Goal: Task Accomplishment & Management: Use online tool/utility

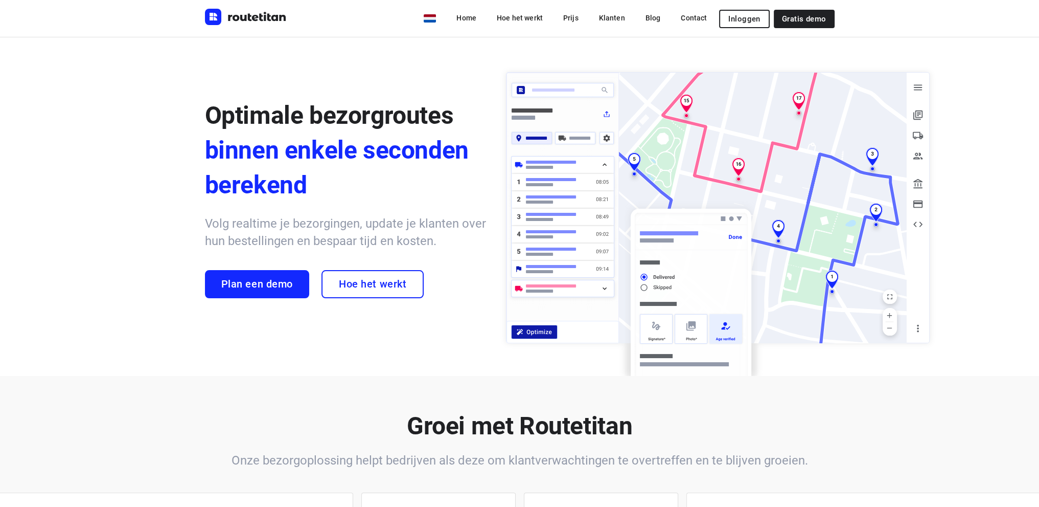
click at [759, 20] on span "Inloggen" at bounding box center [744, 19] width 32 height 8
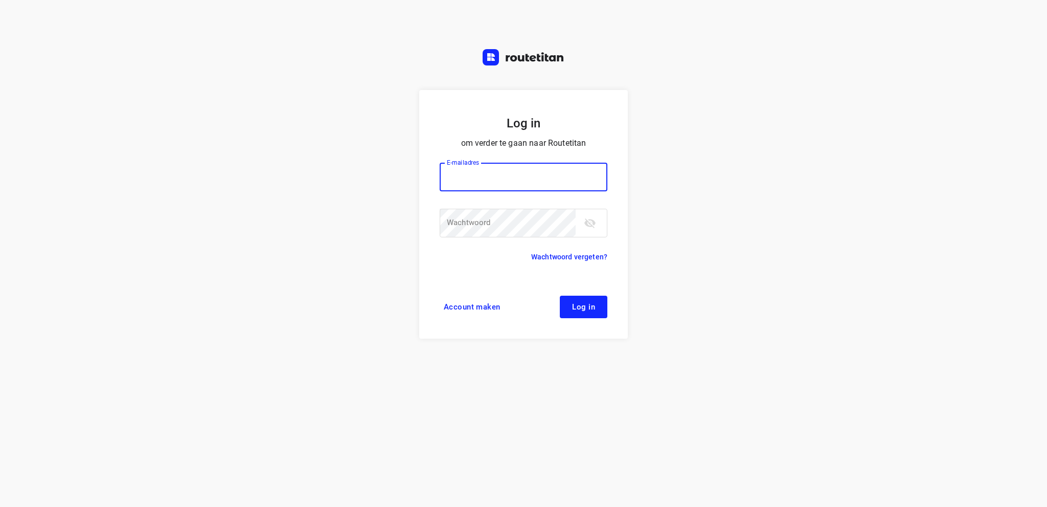
type input "[EMAIL_ADDRESS][DOMAIN_NAME]"
click at [589, 307] on span "Log in" at bounding box center [583, 307] width 23 height 8
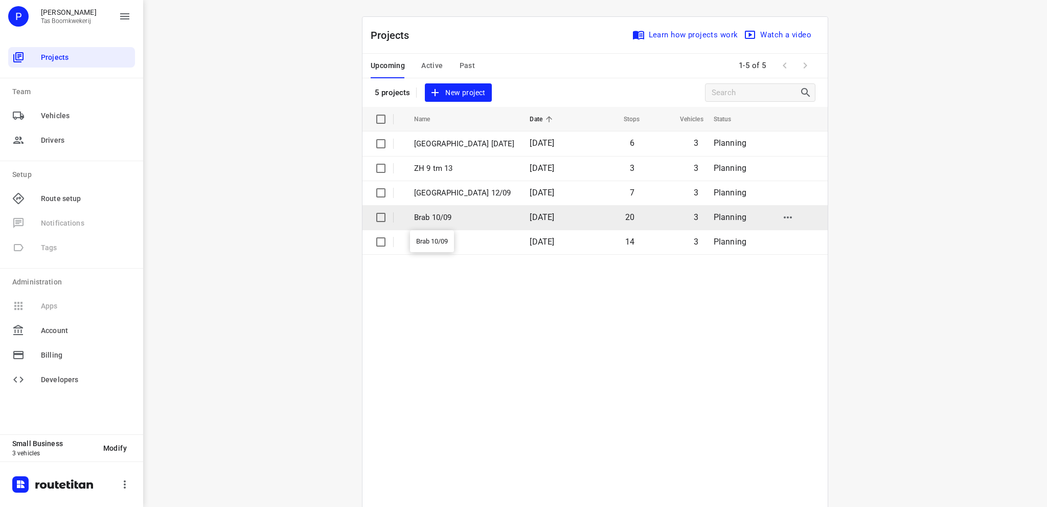
click at [426, 215] on p "Brab 10/09" at bounding box center [464, 218] width 100 height 12
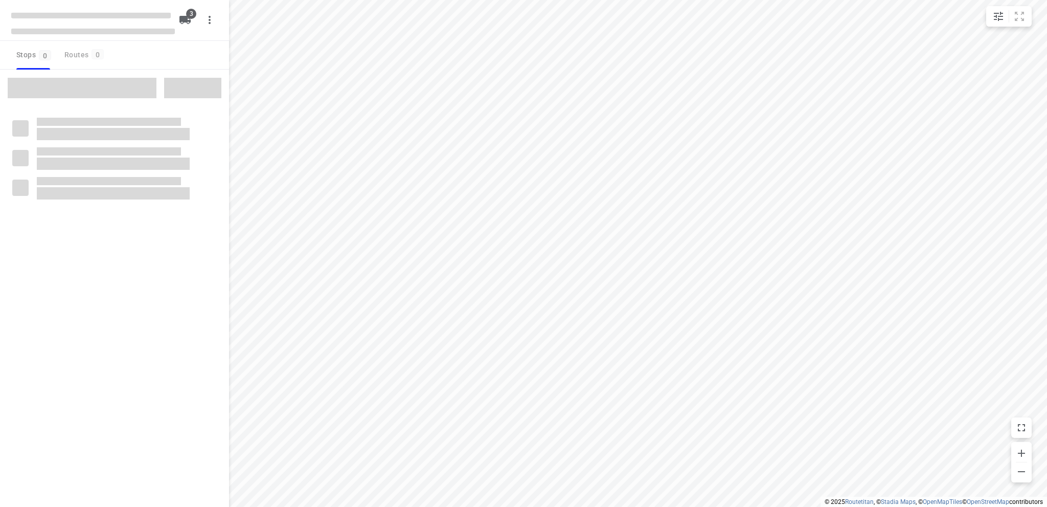
type input "distance"
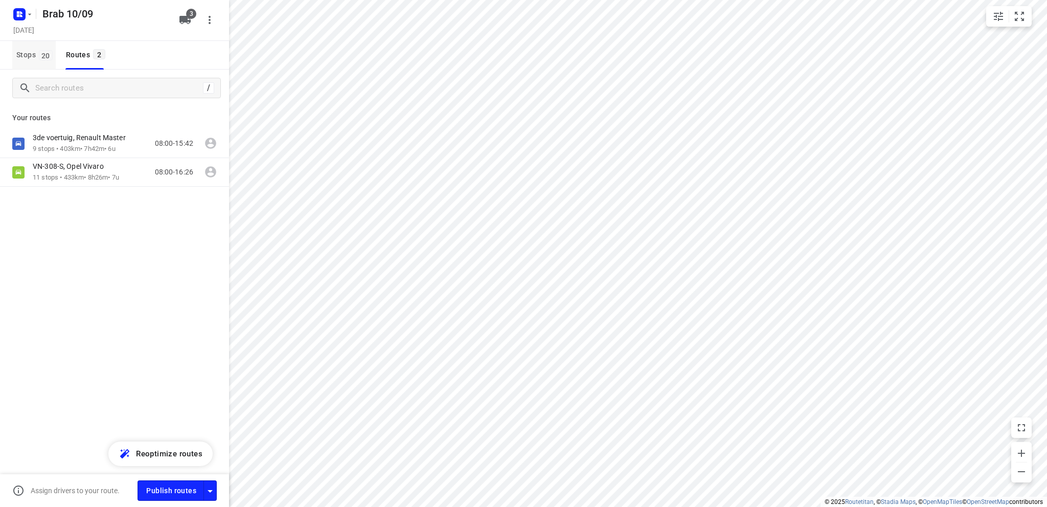
click at [28, 54] on span "Stops 20" at bounding box center [35, 55] width 39 height 13
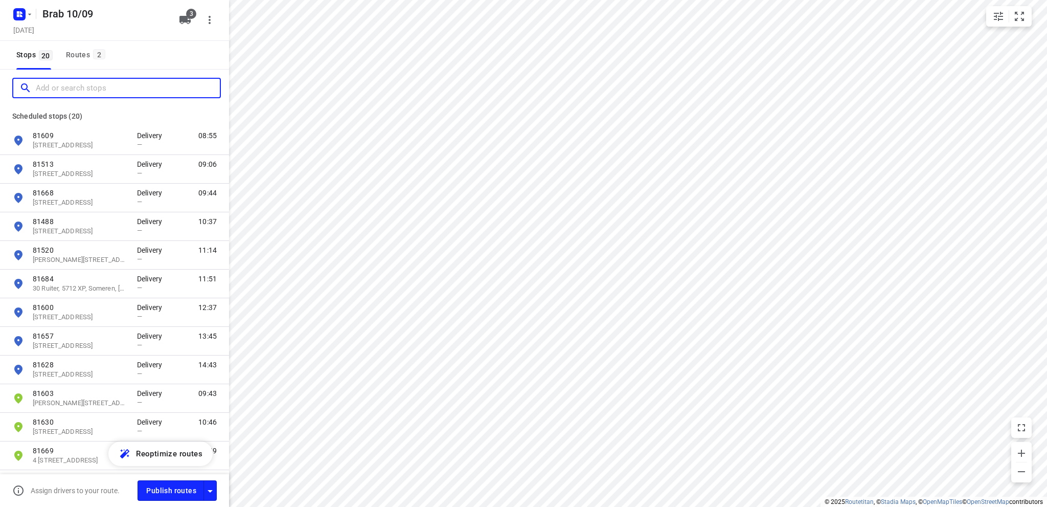
click at [59, 84] on input "Add or search stops" at bounding box center [128, 88] width 184 height 16
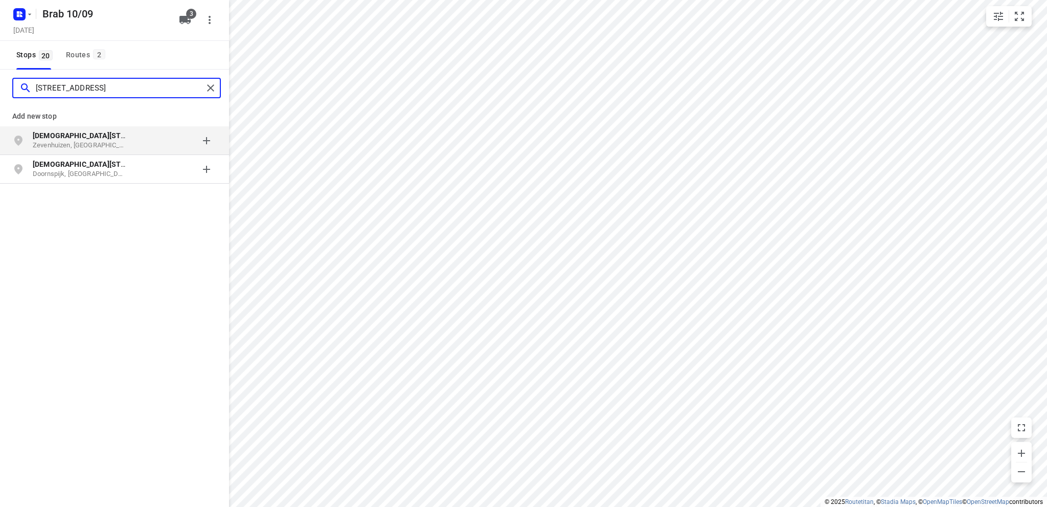
type input "knibbelweg 24a"
click at [48, 136] on b "Knibbelweg 24A" at bounding box center [104, 135] width 143 height 8
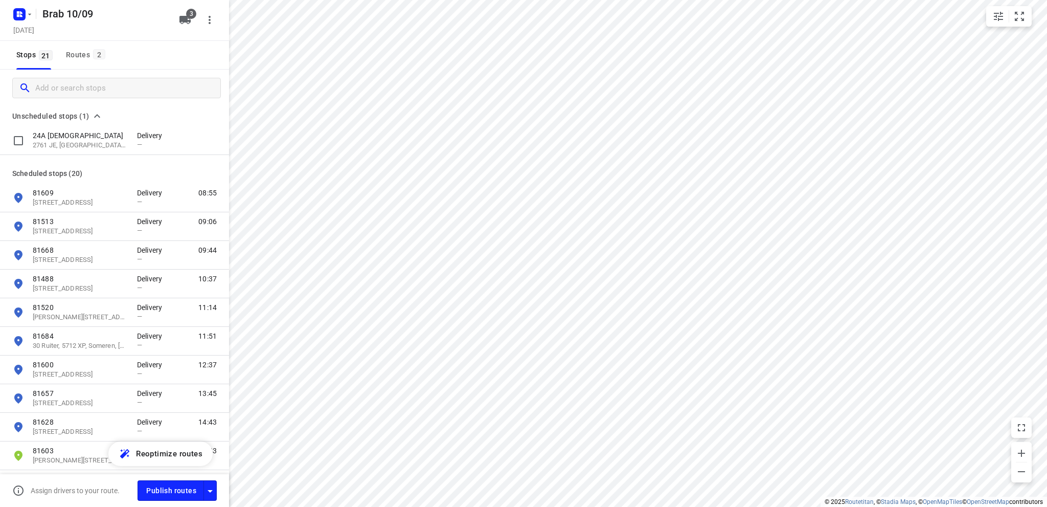
click at [48, 137] on p "24A Knibbelweg" at bounding box center [80, 135] width 94 height 10
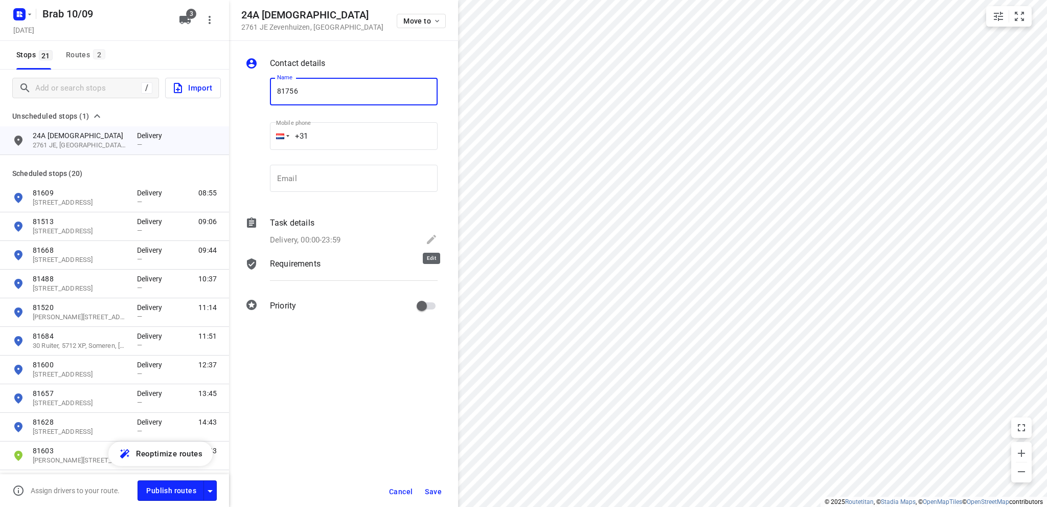
type input "81756"
click at [432, 239] on icon at bounding box center [431, 239] width 9 height 9
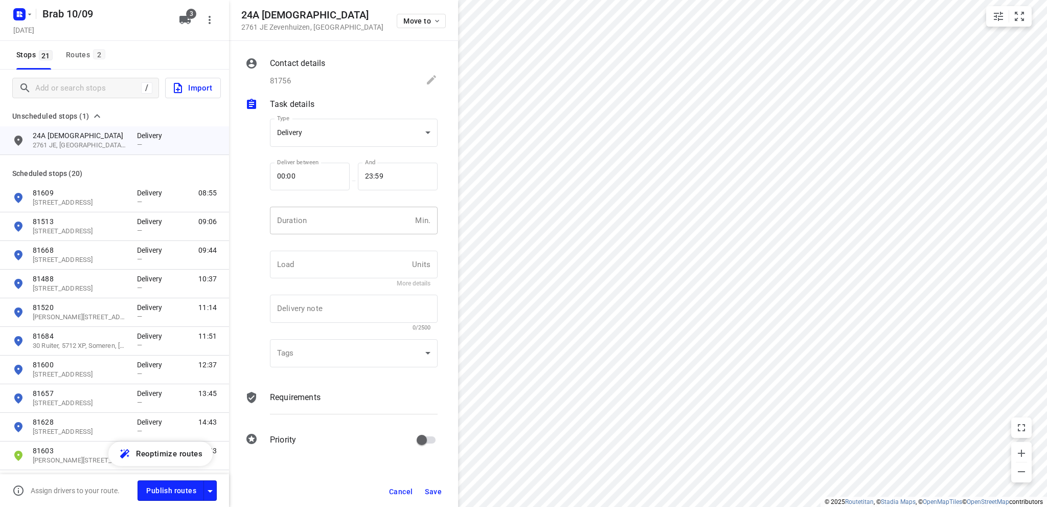
click at [303, 222] on input "number" at bounding box center [340, 221] width 141 height 28
type input "10"
click at [430, 487] on span "Save" at bounding box center [433, 491] width 17 height 8
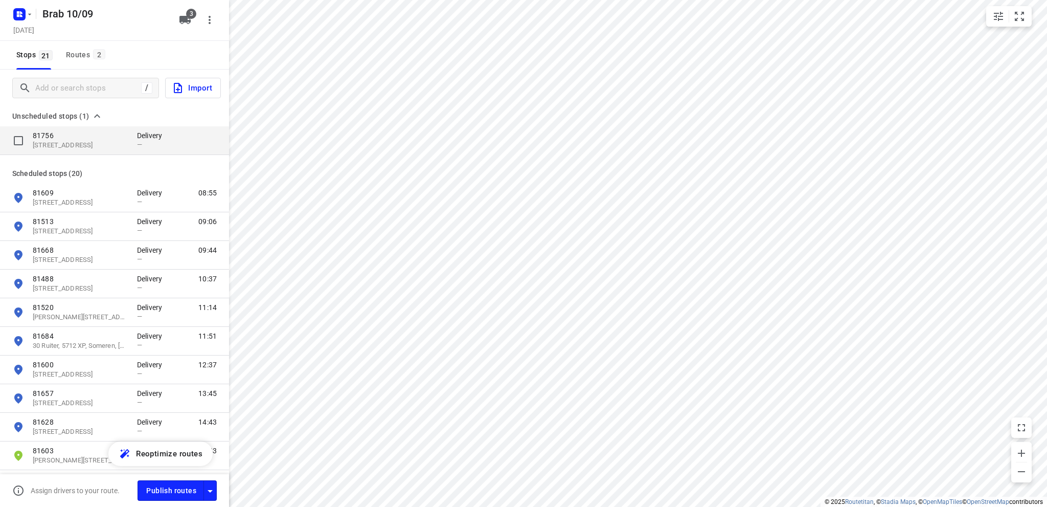
click at [59, 137] on p "81756" at bounding box center [80, 135] width 94 height 10
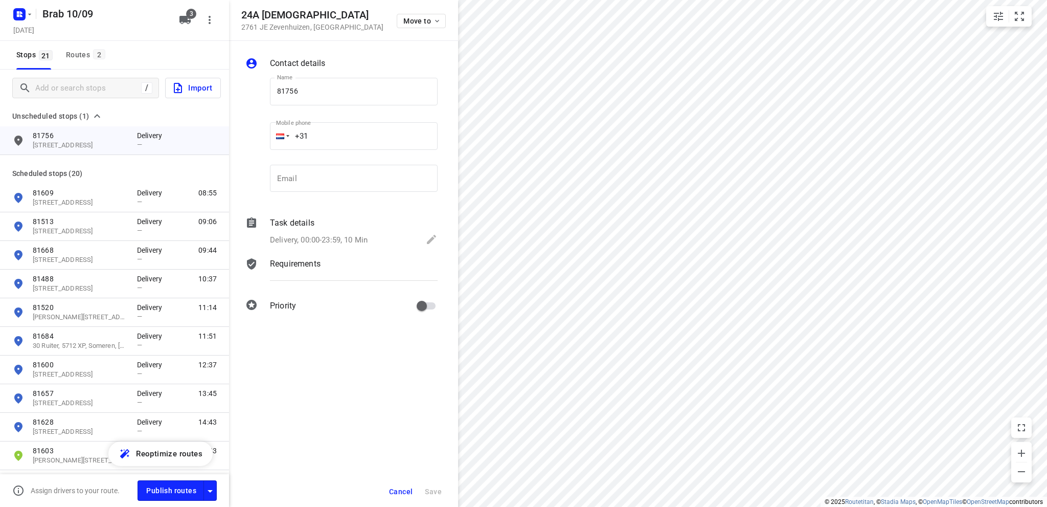
click at [321, 455] on div "Contact details Name 81756 Name Mobile phone +31 ​ Email Email Task details Del…" at bounding box center [343, 274] width 229 height 466
click at [393, 489] on span "Cancel" at bounding box center [401, 491] width 24 height 8
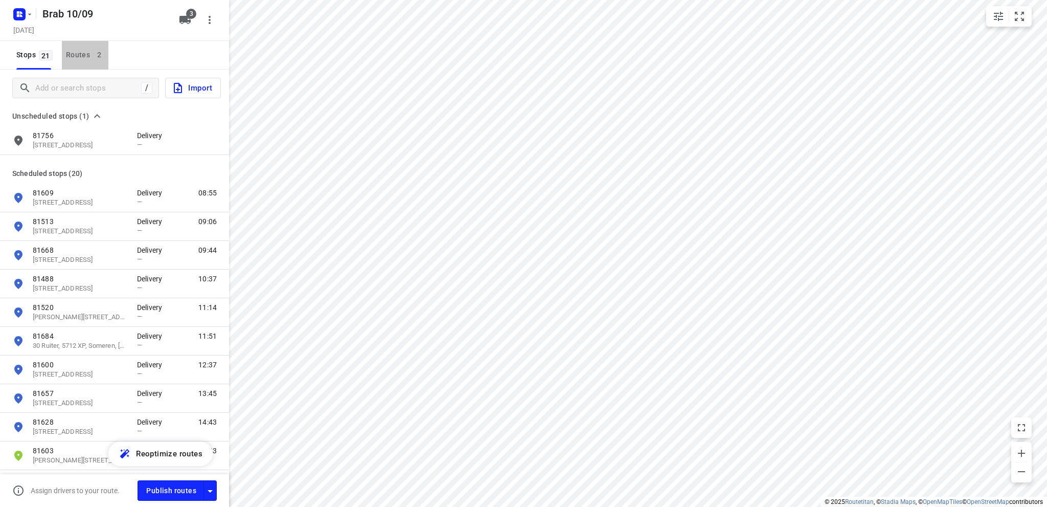
click at [75, 52] on div "Routes 2" at bounding box center [87, 55] width 42 height 13
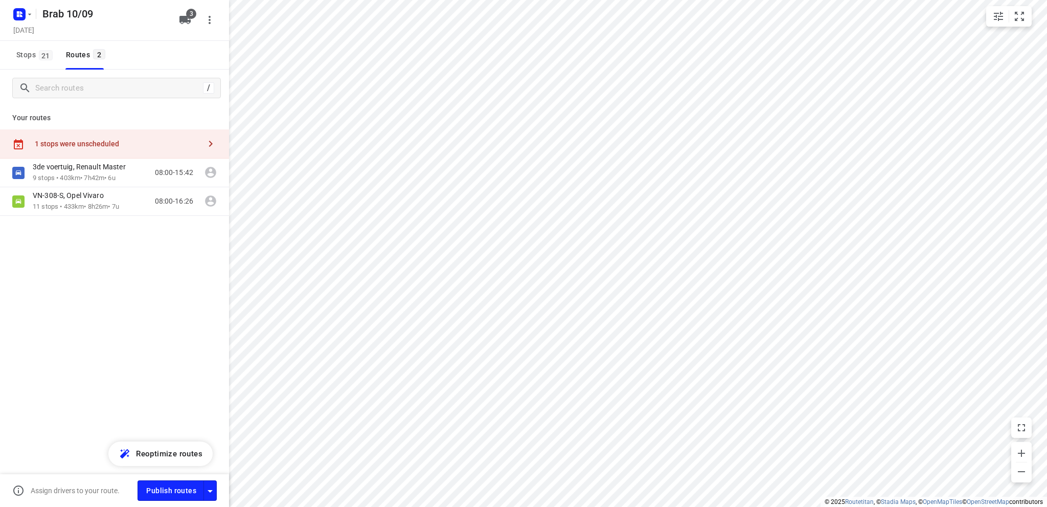
click at [82, 142] on div "1 stops were unscheduled" at bounding box center [118, 144] width 166 height 8
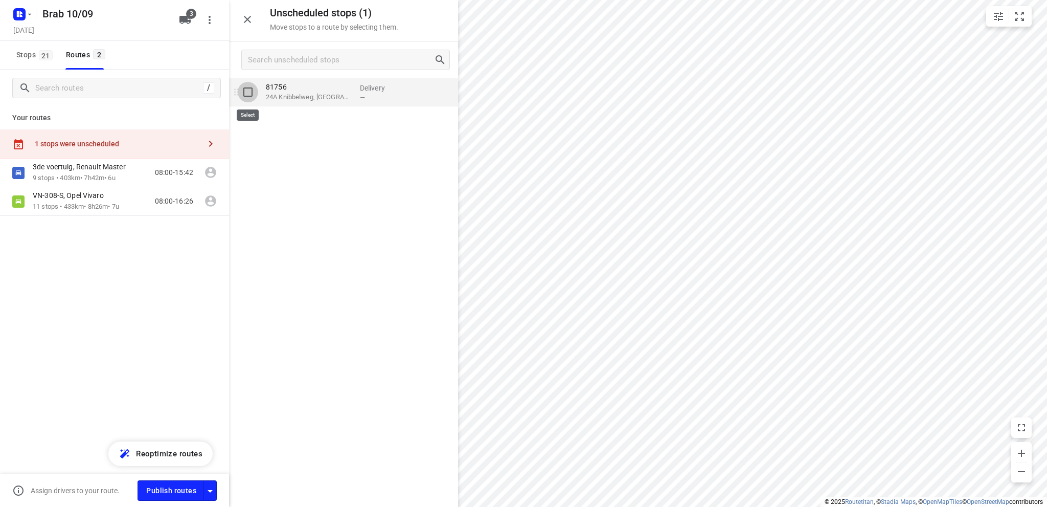
click at [244, 91] on input "grid" at bounding box center [248, 92] width 20 height 20
checkbox input "true"
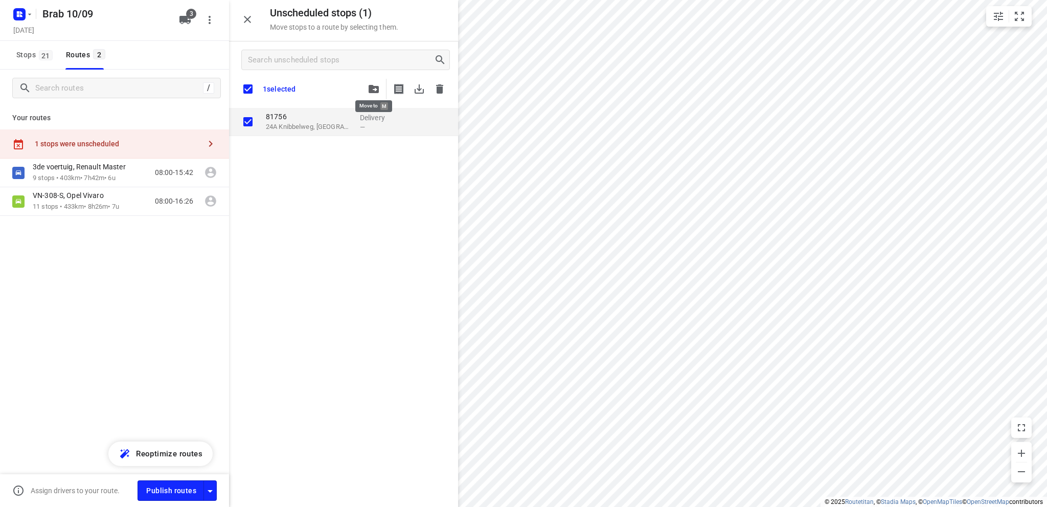
click at [376, 88] on icon "button" at bounding box center [374, 89] width 10 height 8
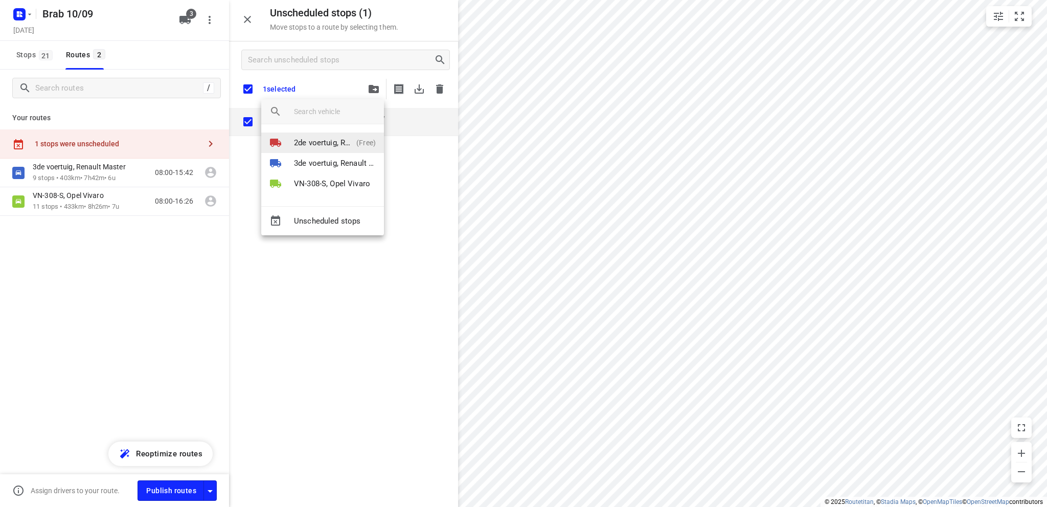
click at [325, 139] on p "2de voertuig, Renault Master" at bounding box center [323, 143] width 58 height 12
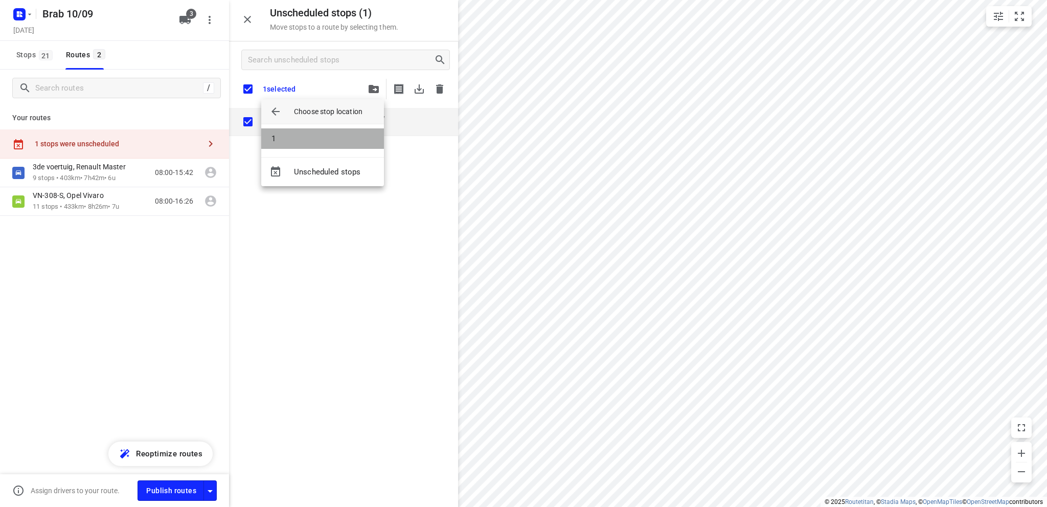
click at [307, 138] on li "1" at bounding box center [322, 138] width 123 height 20
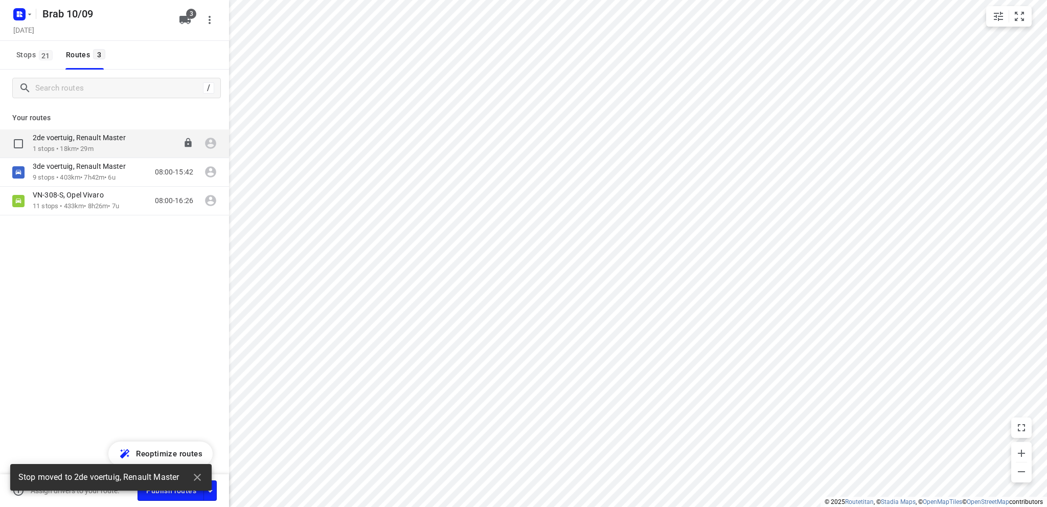
click at [64, 141] on p "2de voertuig, Renault Master" at bounding box center [82, 137] width 99 height 9
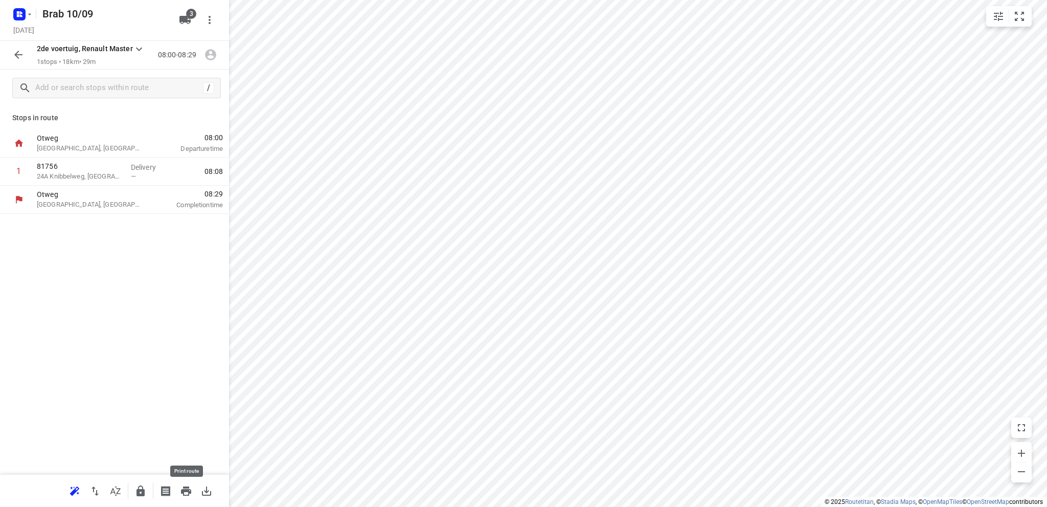
click at [189, 490] on icon "button" at bounding box center [186, 490] width 10 height 9
click at [19, 55] on icon "button" at bounding box center [18, 55] width 12 height 12
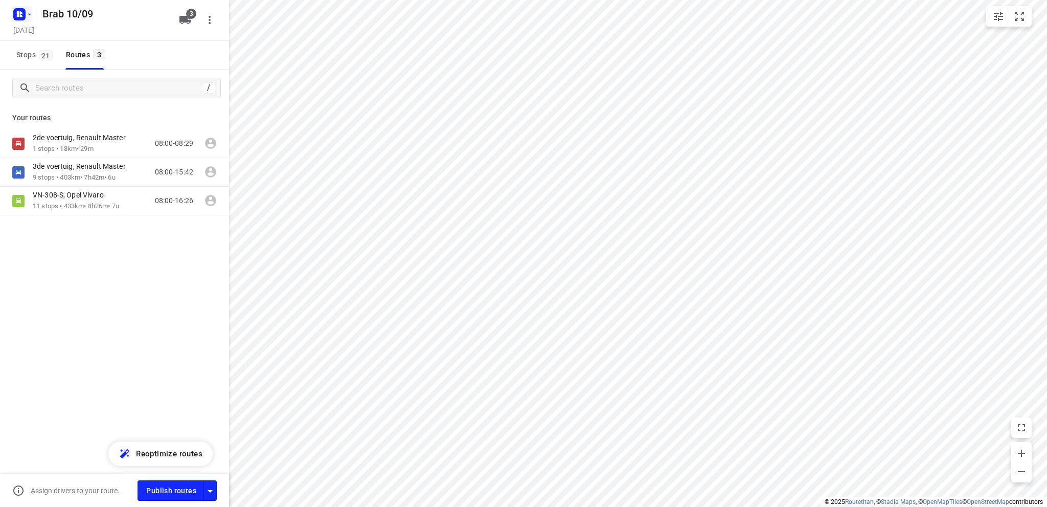
click at [18, 12] on icon "button" at bounding box center [18, 12] width 3 height 3
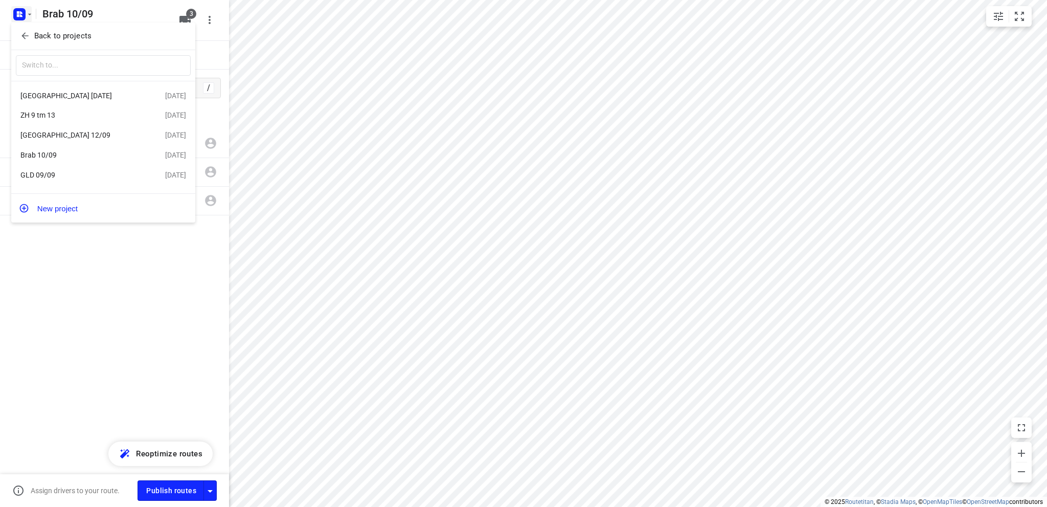
click at [72, 115] on div "ZH 9 tm 13" at bounding box center [79, 115] width 118 height 8
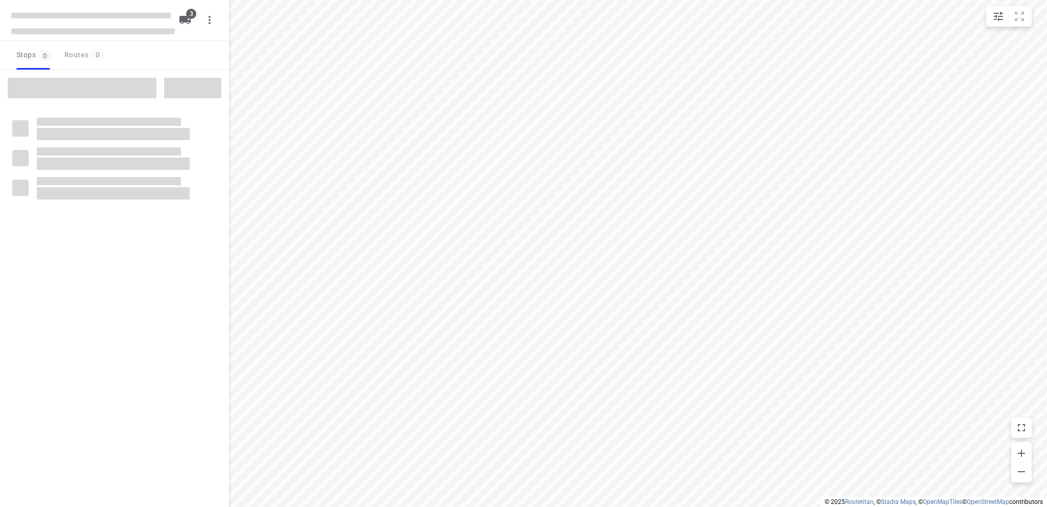
type input "distance"
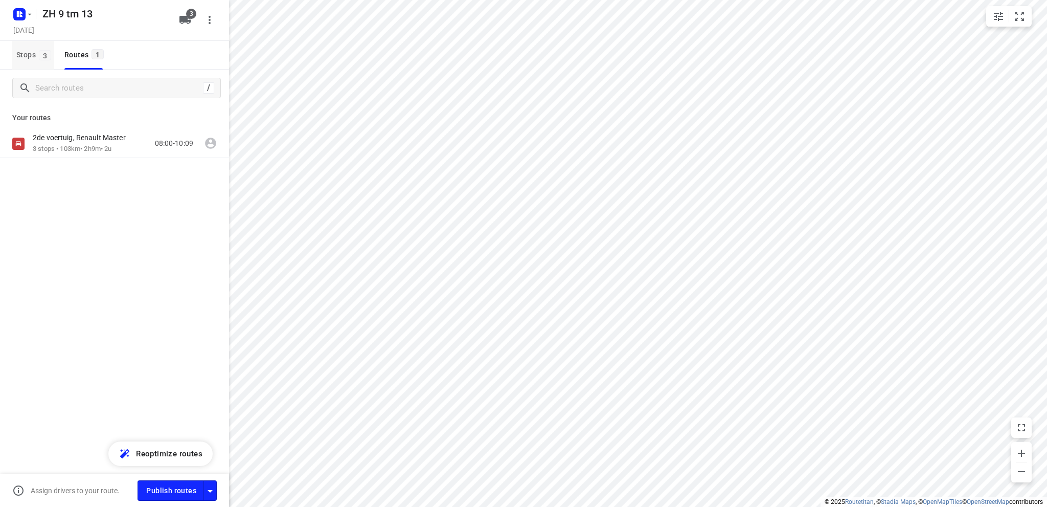
click at [22, 51] on span "Stops 3" at bounding box center [35, 55] width 38 height 13
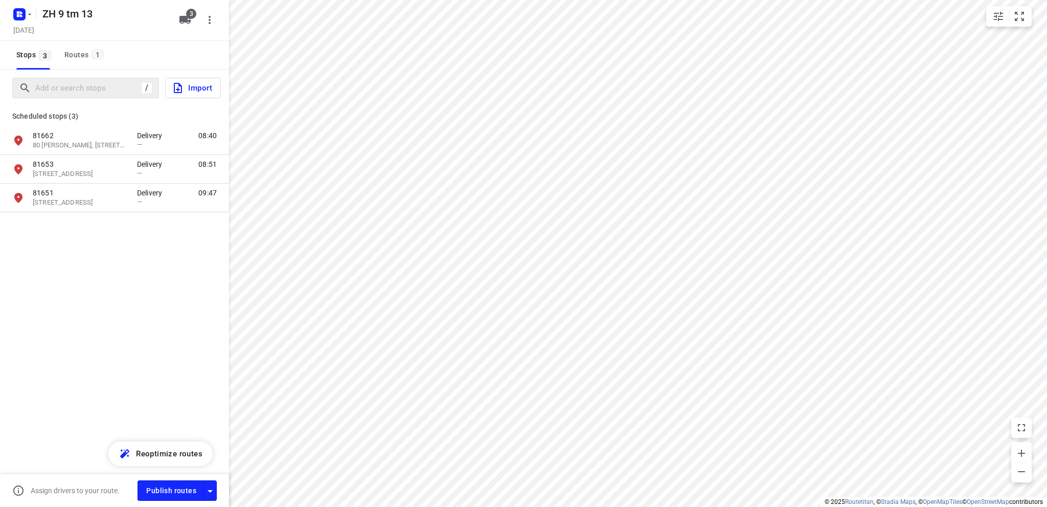
click at [12, 41] on button "Stops 3" at bounding box center [33, 55] width 42 height 29
click at [66, 84] on input "Add or search stops" at bounding box center [128, 88] width 184 height 16
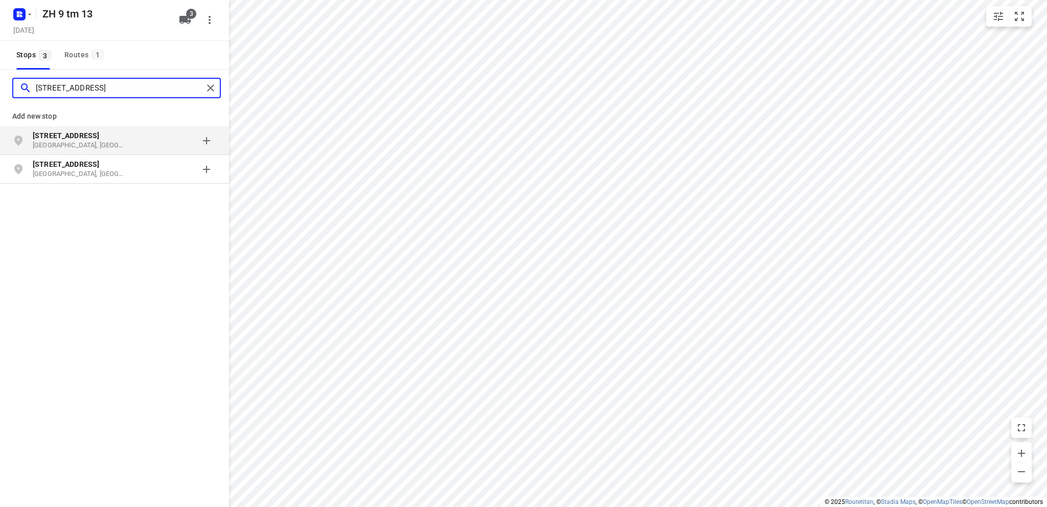
type input "vitruviusstraat 115"
click at [59, 137] on b "Vitruviusstraat 115" at bounding box center [66, 135] width 66 height 8
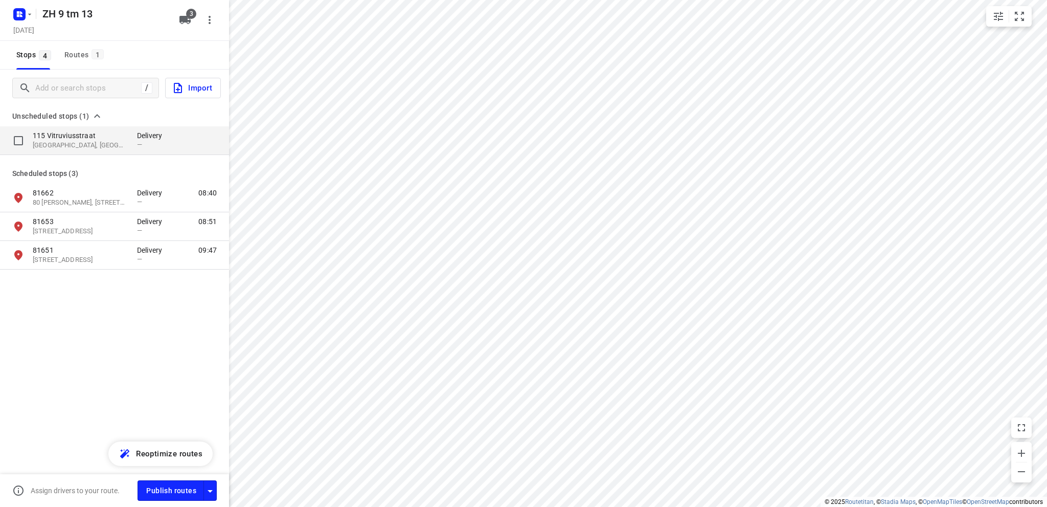
click at [75, 136] on p "115 Vitruviusstraat" at bounding box center [80, 135] width 94 height 10
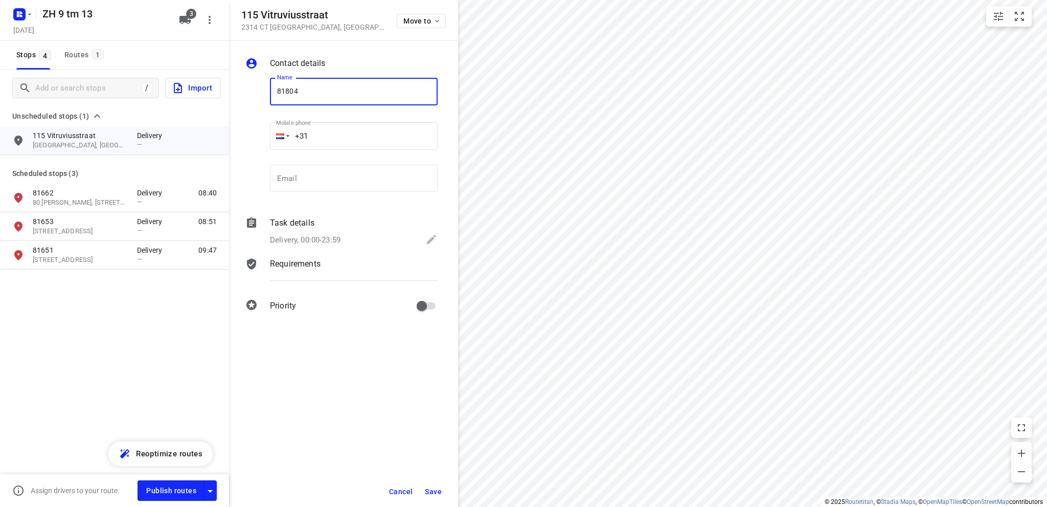
type input "81804"
click at [433, 237] on icon at bounding box center [431, 239] width 9 height 9
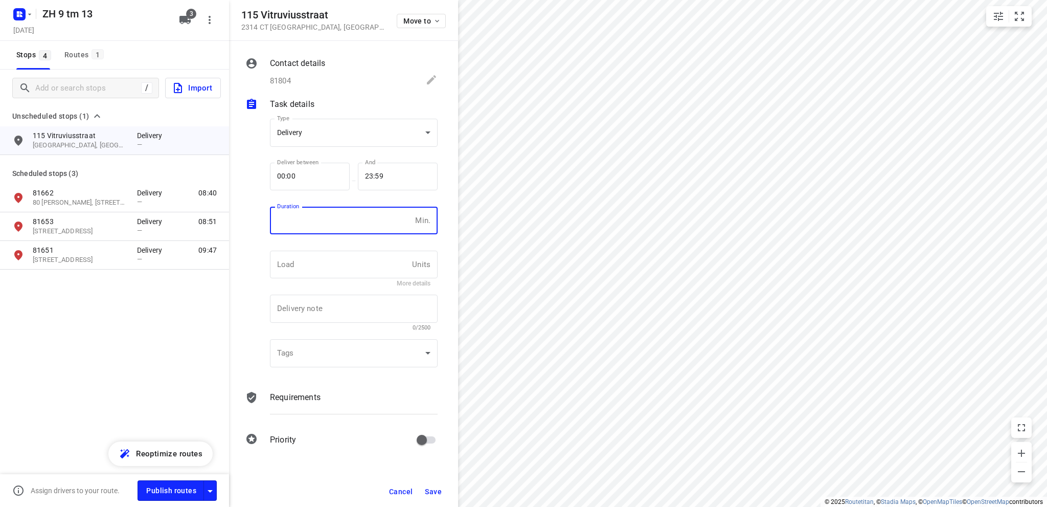
click at [319, 217] on input "number" at bounding box center [340, 221] width 141 height 28
type input "10"
click at [434, 492] on span "Save" at bounding box center [433, 491] width 17 height 8
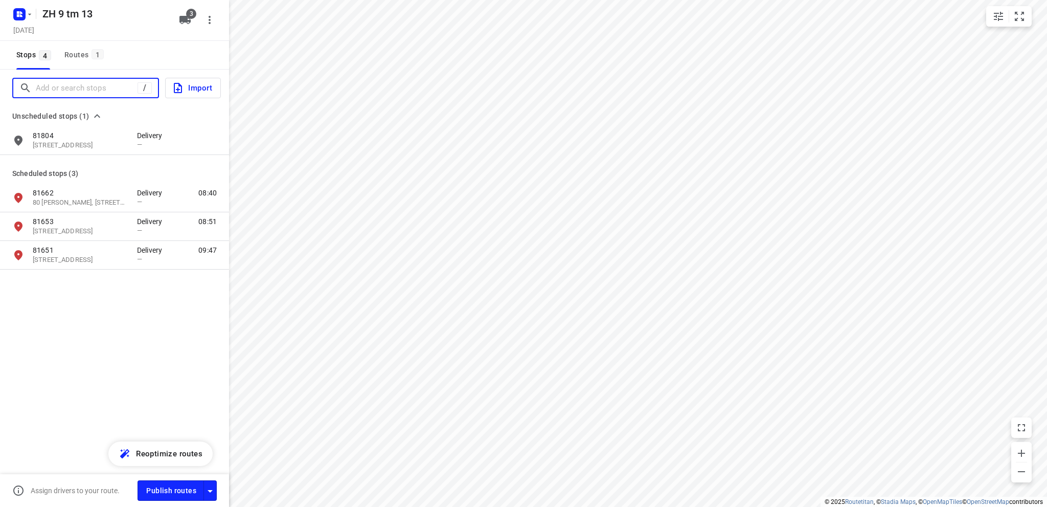
click at [67, 84] on input "Add or search stops" at bounding box center [87, 88] width 102 height 16
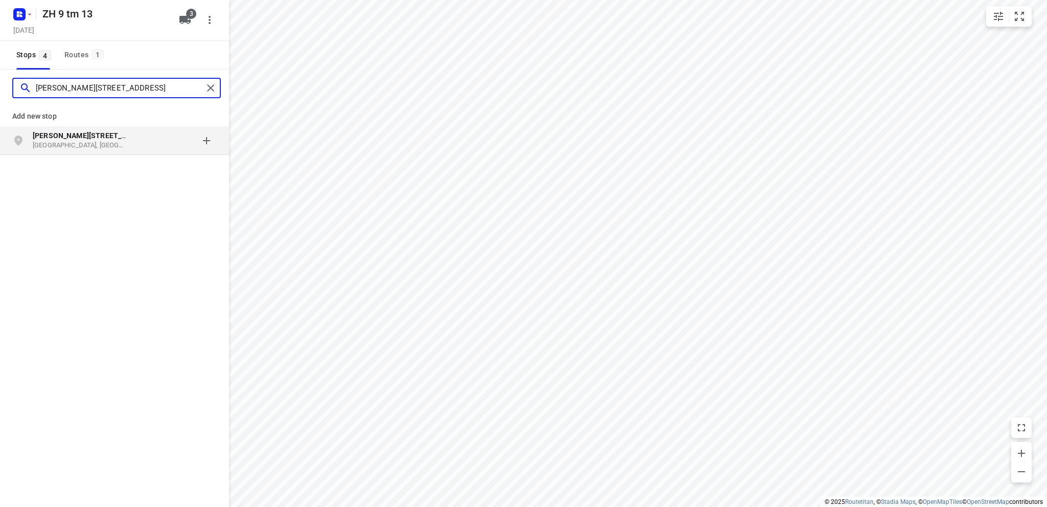
type input "gerrit doustraat 75"
click at [64, 143] on p "Leiden, Nederland" at bounding box center [80, 146] width 94 height 10
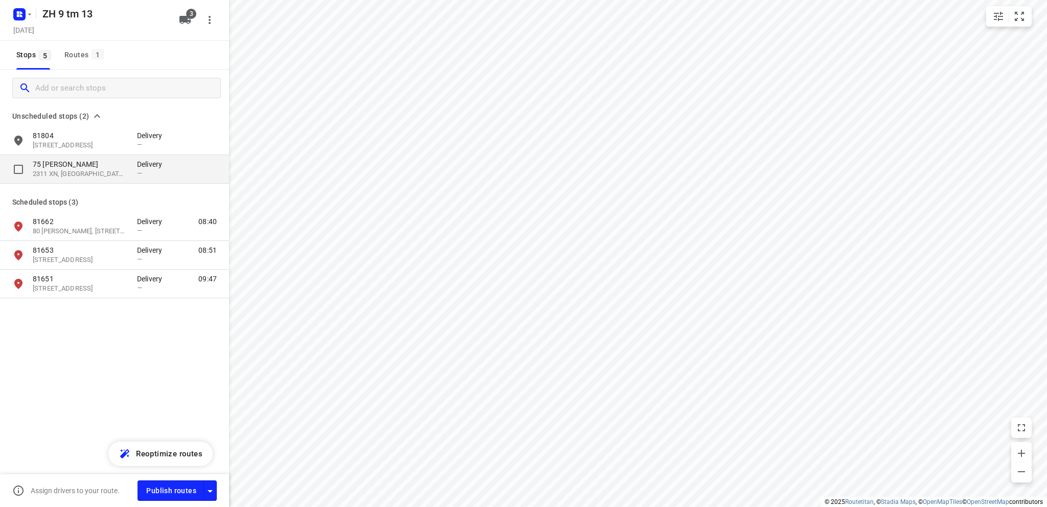
click at [72, 168] on p "75 Gerrit Doustraat" at bounding box center [80, 164] width 94 height 10
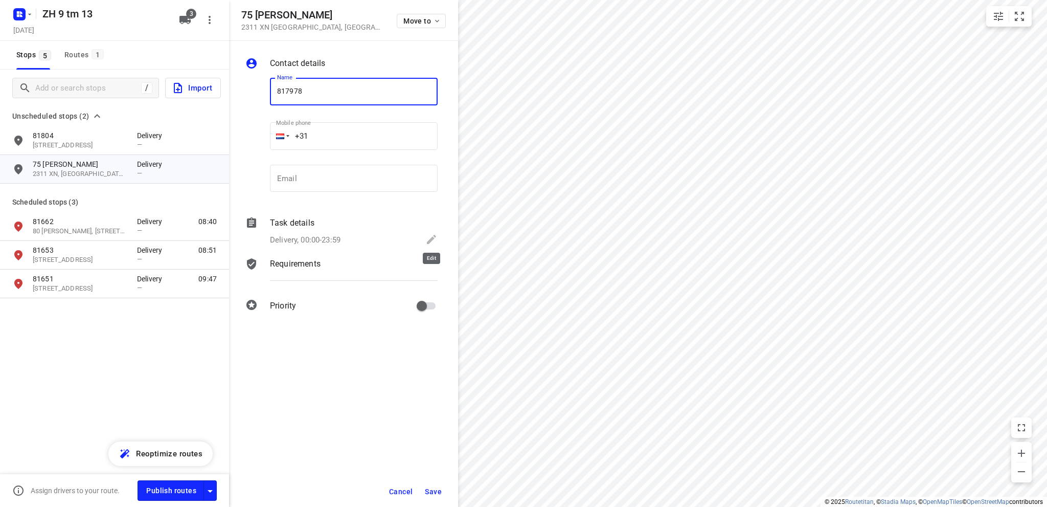
type input "817978"
click at [433, 237] on icon at bounding box center [431, 239] width 9 height 9
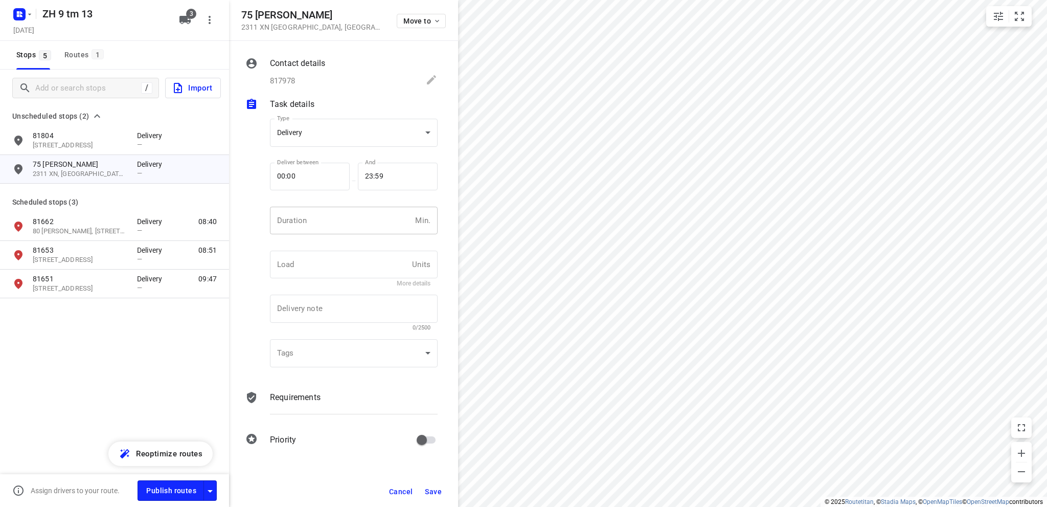
click at [327, 224] on input "number" at bounding box center [340, 221] width 141 height 28
type input "10"
click at [437, 491] on span "Save" at bounding box center [433, 491] width 17 height 8
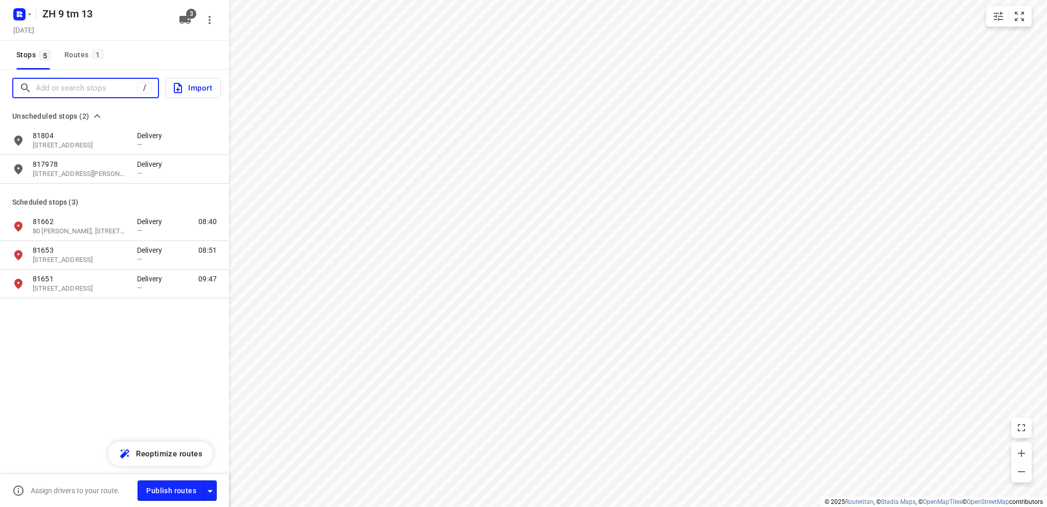
click at [87, 83] on input "Add or search stops" at bounding box center [87, 88] width 102 height 16
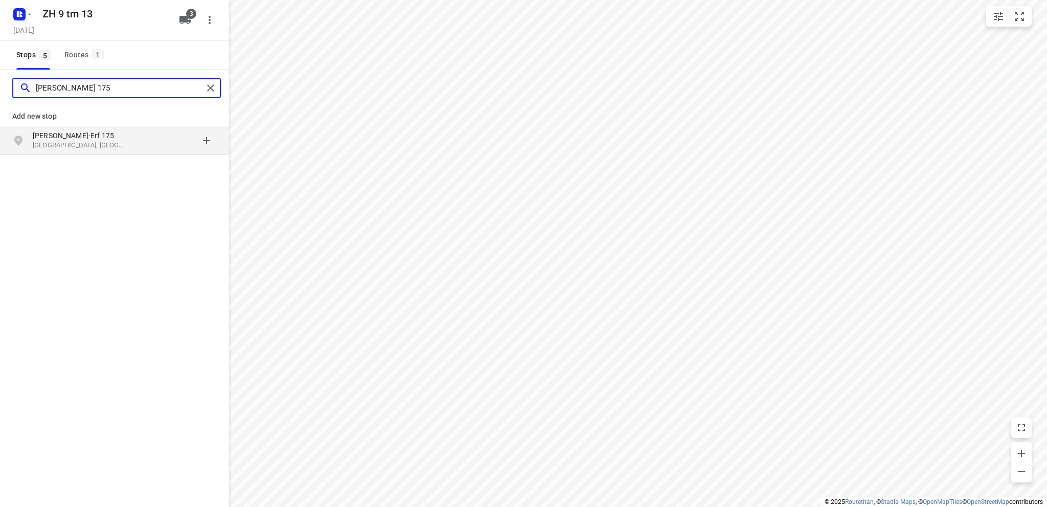
type input "frida katzerf 175"
click at [69, 132] on p "Frida Katz-Erf 175" at bounding box center [80, 135] width 94 height 10
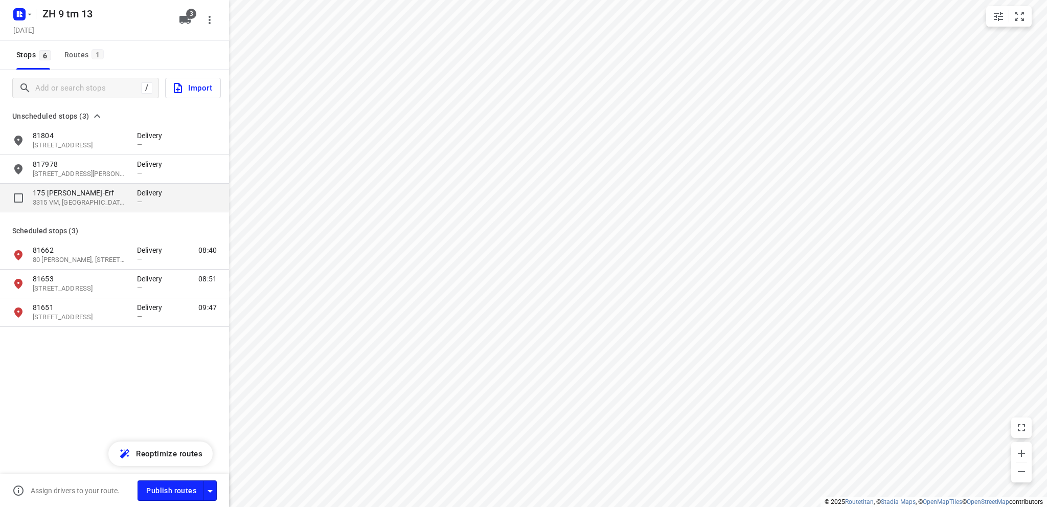
click at [65, 201] on p "3315 VM, Dordrecht, NL" at bounding box center [80, 203] width 94 height 10
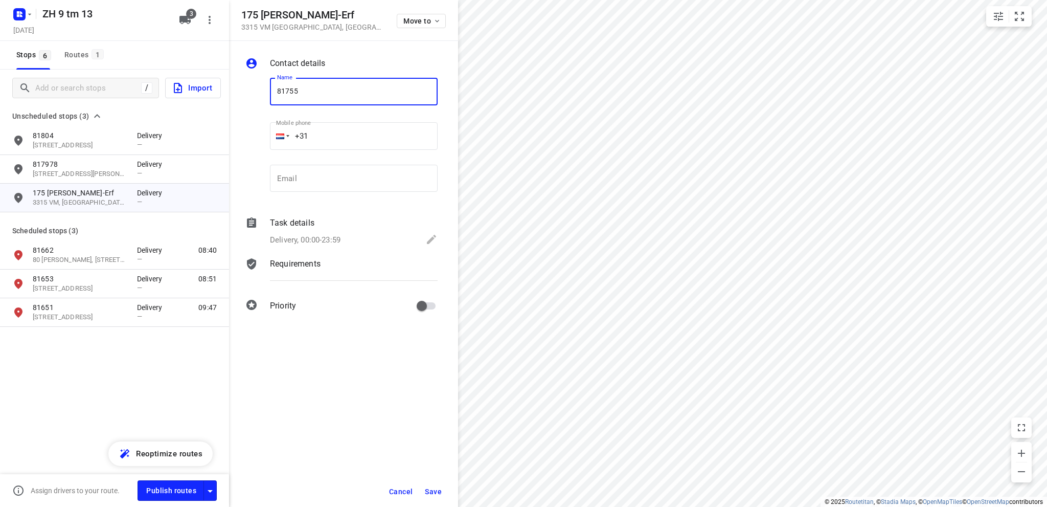
type input "81755"
click at [436, 235] on icon at bounding box center [431, 239] width 12 height 12
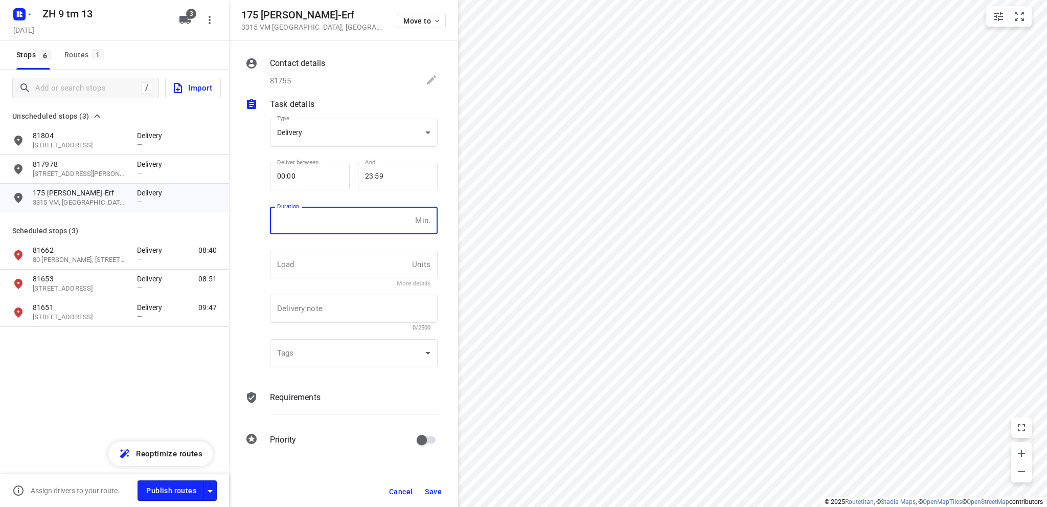
click at [312, 217] on input "number" at bounding box center [340, 221] width 141 height 28
type input "10"
click at [439, 487] on span "Save" at bounding box center [433, 491] width 17 height 8
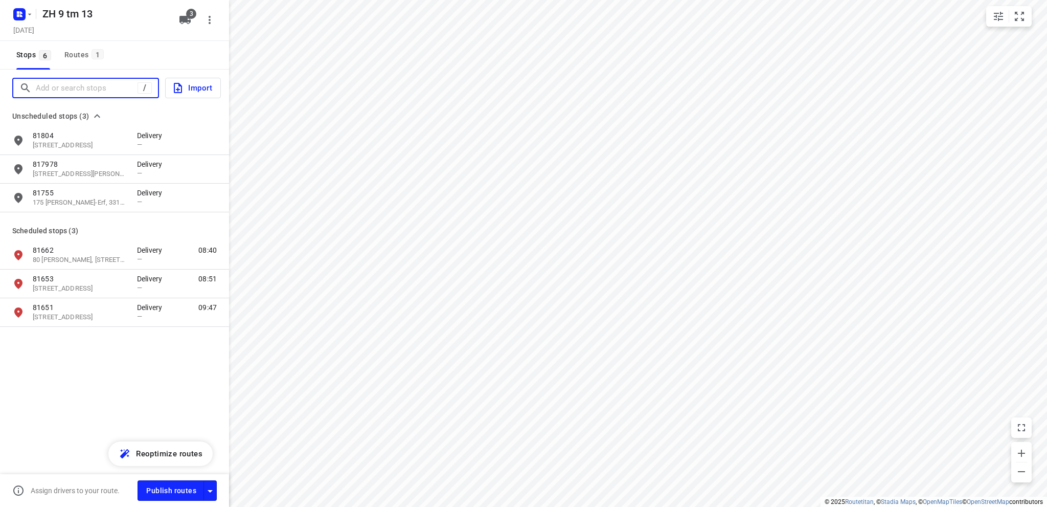
click at [81, 89] on input "Add or search stops" at bounding box center [87, 88] width 102 height 16
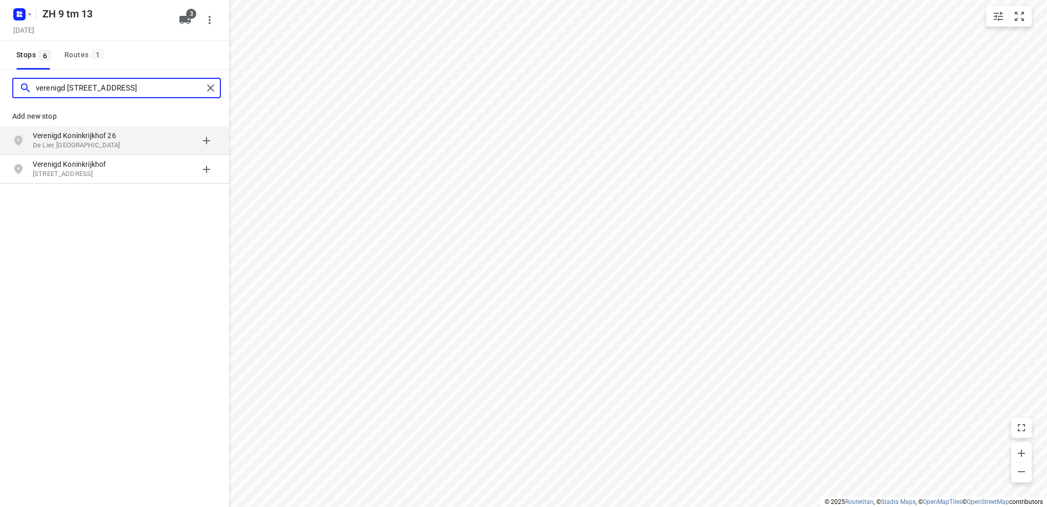
type input "verenigd kroninkrijkhof 26"
click at [83, 140] on p "Verenigd Koninkrijkhof 26" at bounding box center [80, 135] width 94 height 10
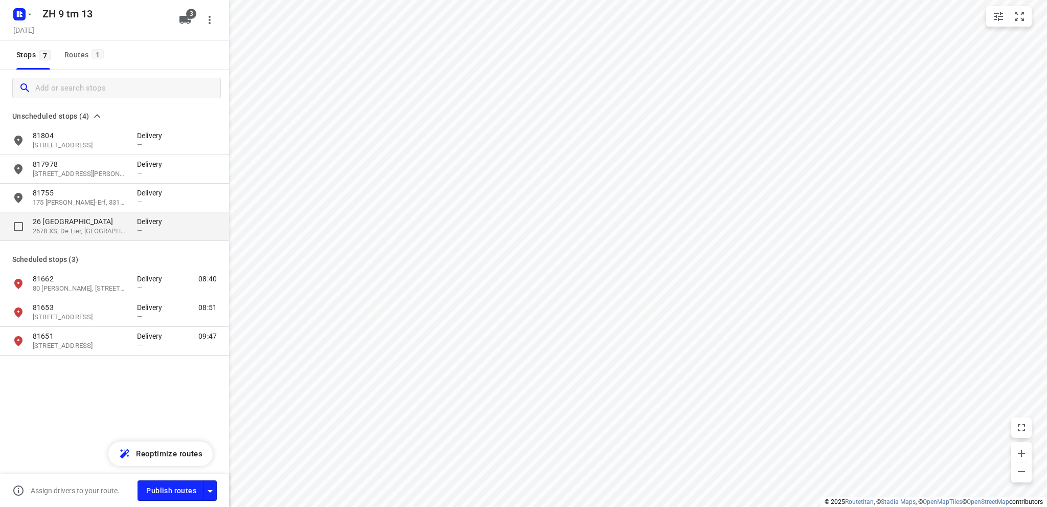
click at [68, 228] on p "2678 XS, De Lier, NL" at bounding box center [80, 231] width 94 height 10
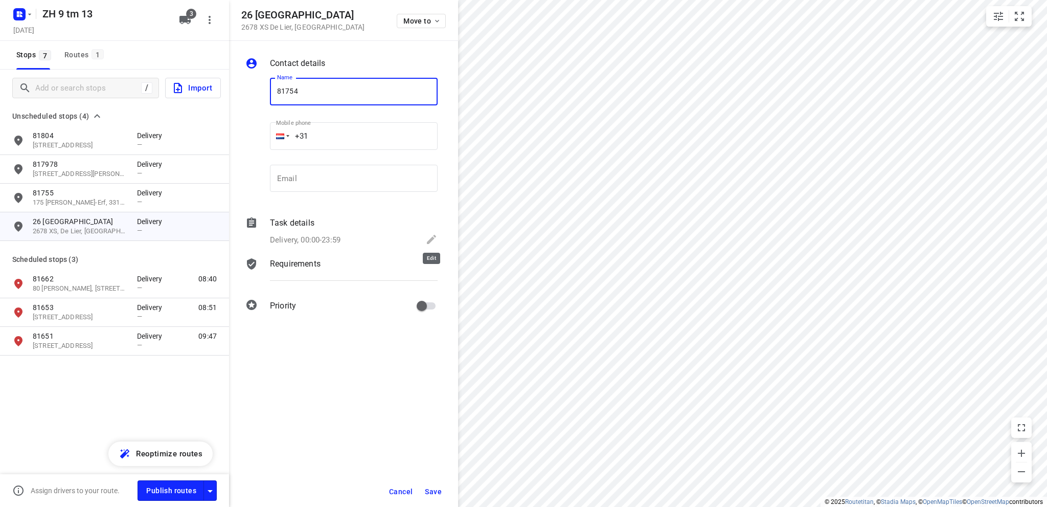
type input "81754"
click at [431, 238] on icon at bounding box center [431, 239] width 9 height 9
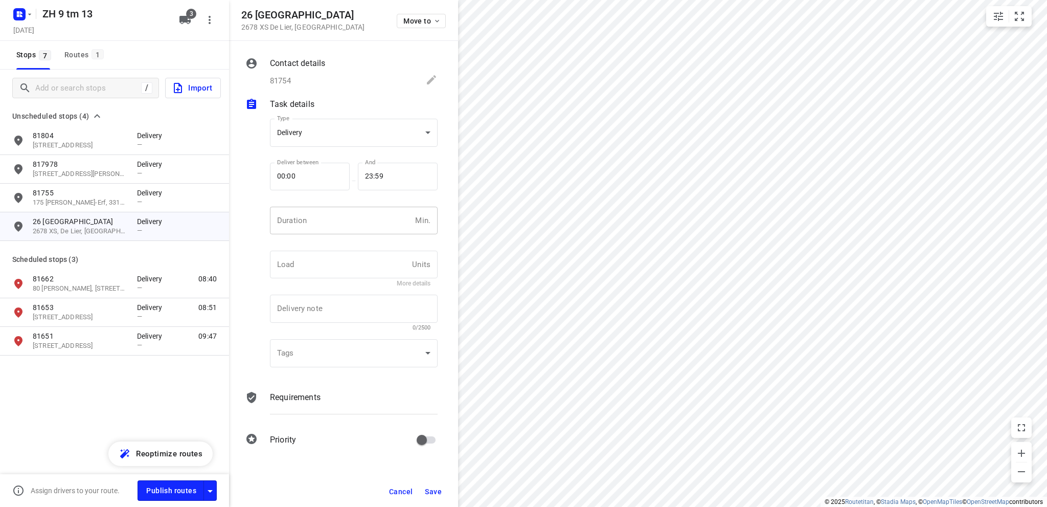
click at [329, 218] on input "number" at bounding box center [340, 221] width 141 height 28
type input "10"
click at [438, 488] on span "Save" at bounding box center [433, 491] width 17 height 8
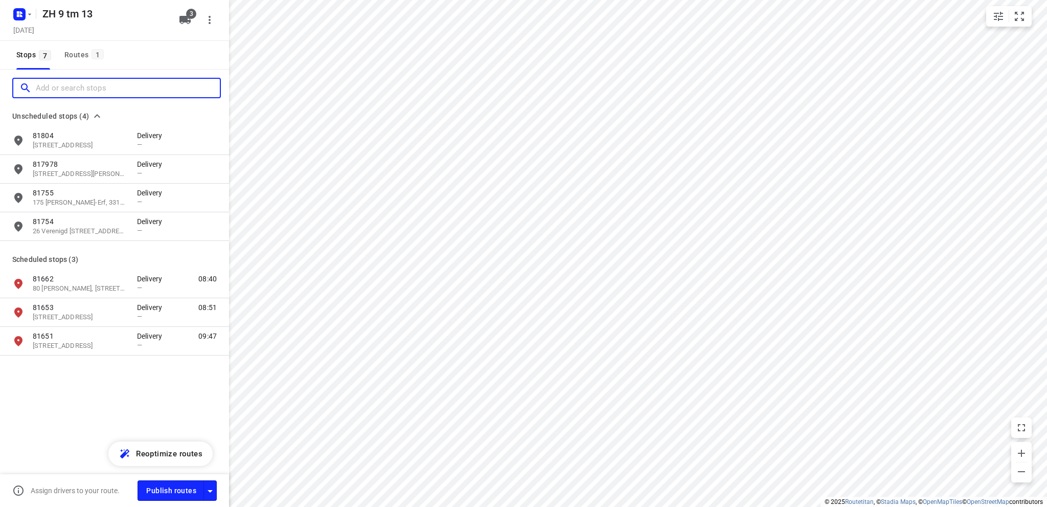
click at [81, 91] on input "Add or search stops" at bounding box center [128, 88] width 184 height 16
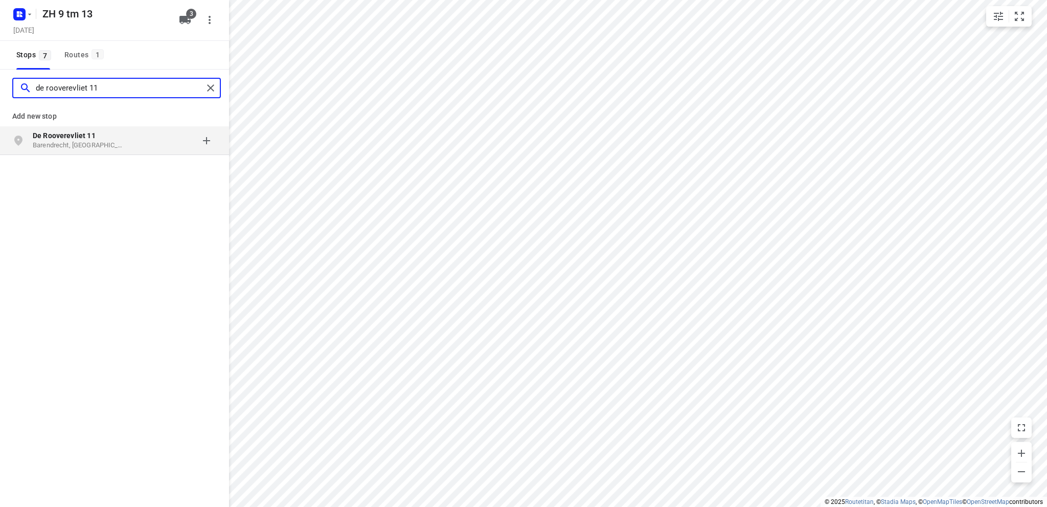
type input "de rooverevliet 11"
click at [73, 139] on b "De Rooverevliet 11" at bounding box center [64, 135] width 63 height 8
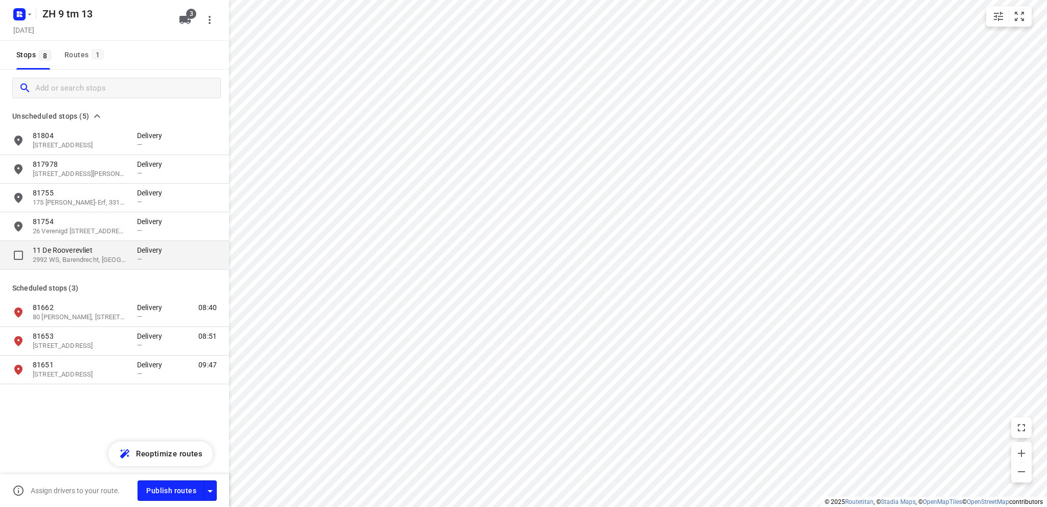
click at [63, 253] on p "11 De Rooverevliet" at bounding box center [80, 250] width 94 height 10
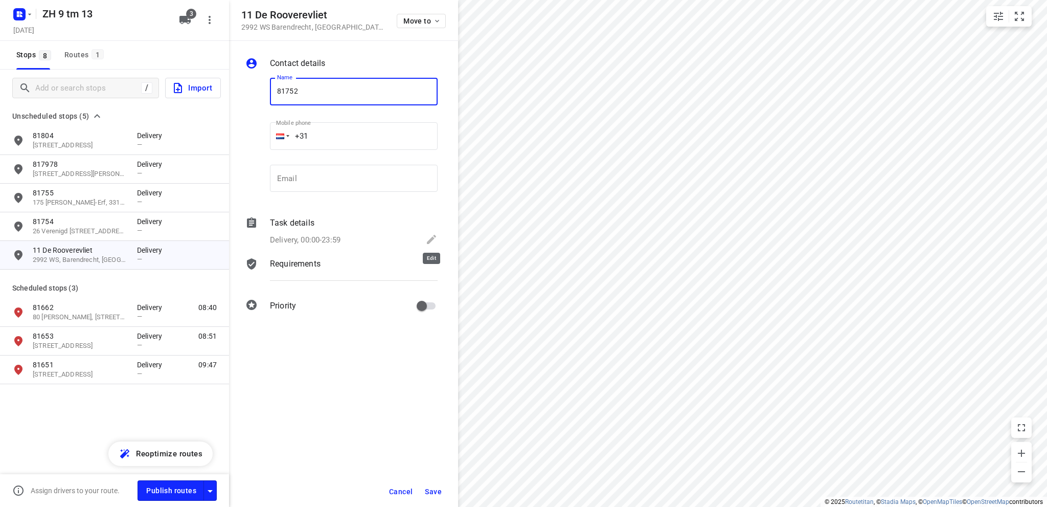
type input "81752"
click at [431, 239] on icon at bounding box center [431, 239] width 9 height 9
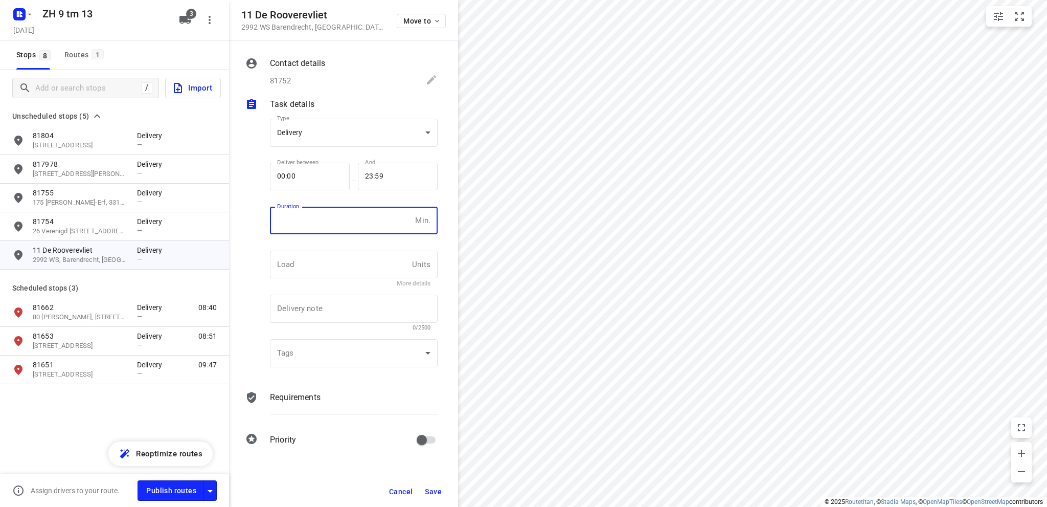
click at [299, 223] on input "number" at bounding box center [340, 221] width 141 height 28
type input "10"
click at [433, 490] on span "Save" at bounding box center [433, 491] width 17 height 8
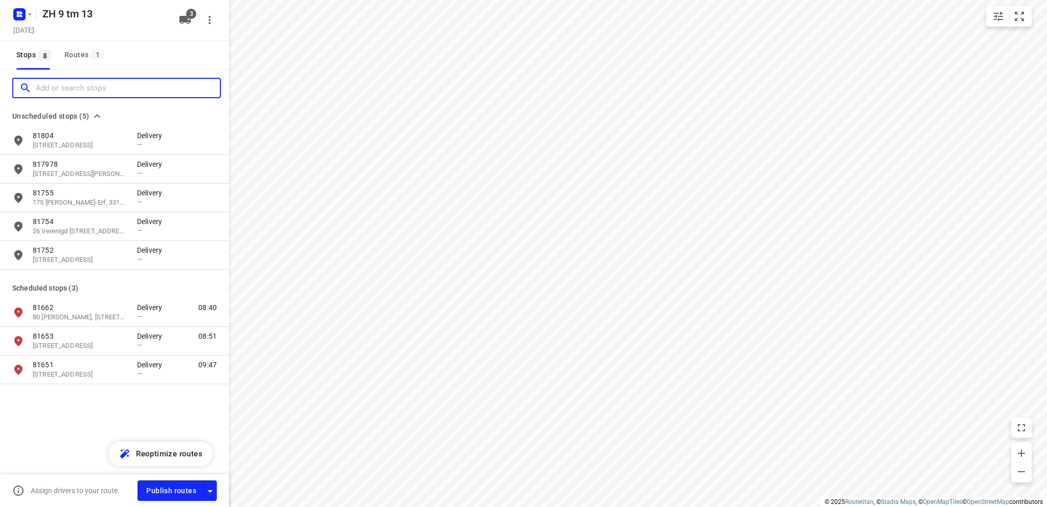
click at [78, 85] on input "Add or search stops" at bounding box center [128, 88] width 184 height 16
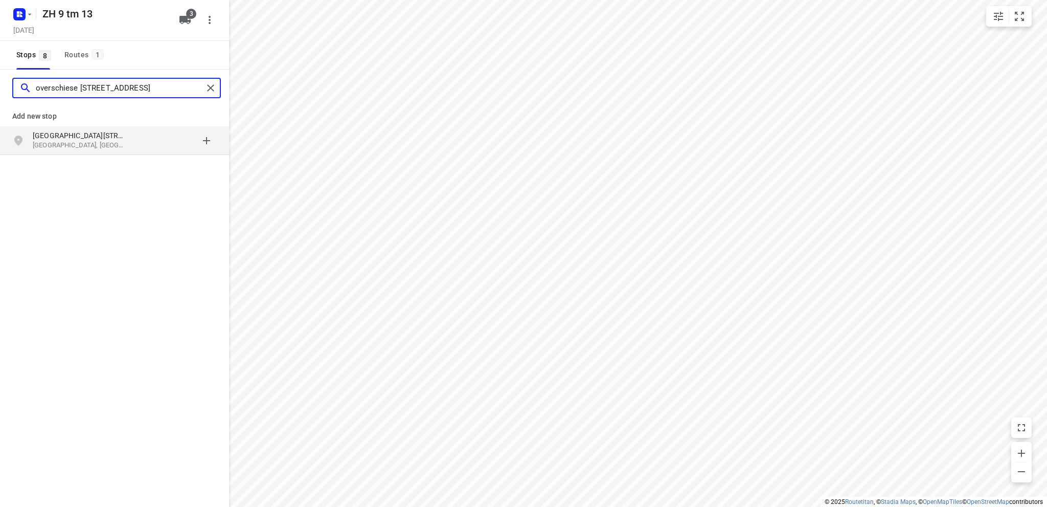
type input "overschiese doprsstraat 78"
click at [85, 134] on p "Overschiese Dorpsstraat 78" at bounding box center [80, 135] width 94 height 10
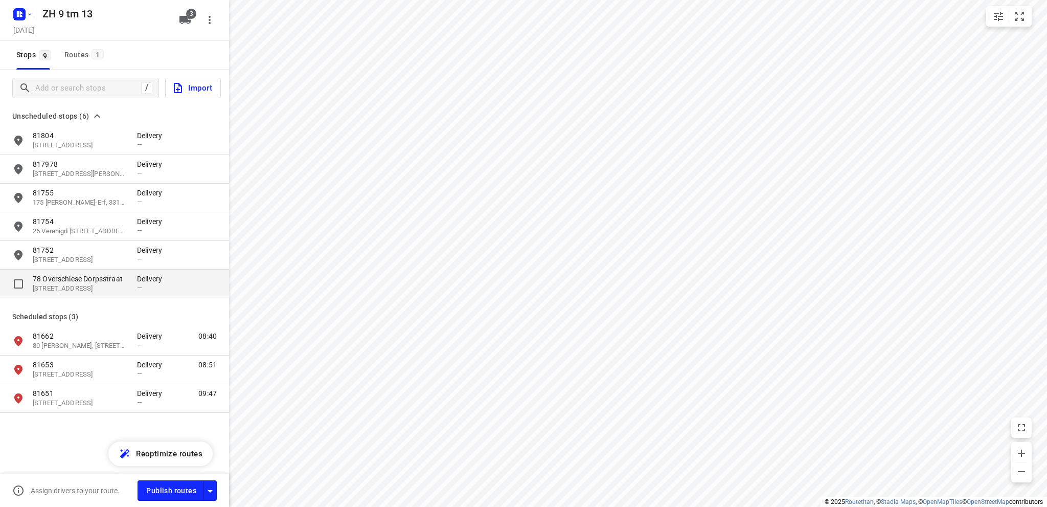
click at [81, 283] on p "78 Overschiese Dorpsstraat" at bounding box center [80, 278] width 94 height 10
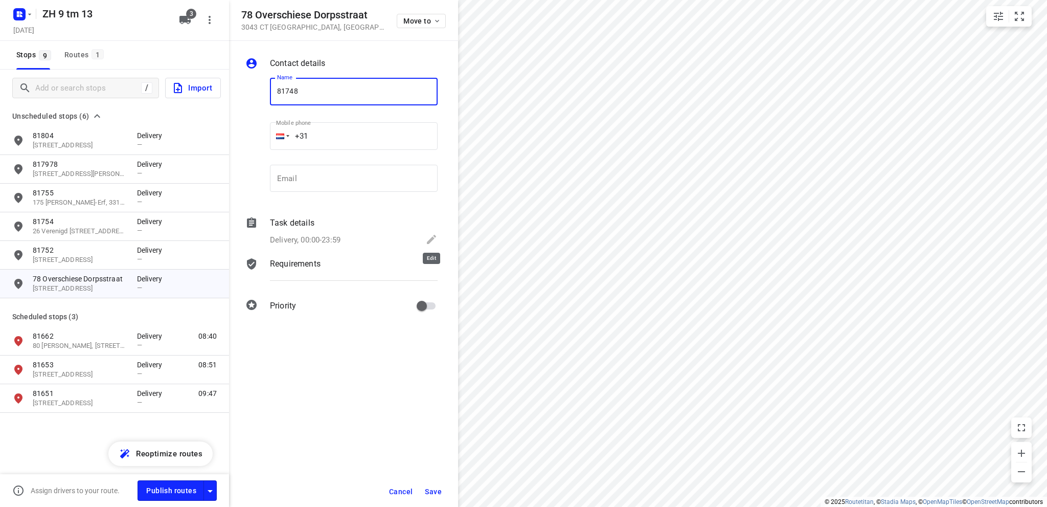
type input "81748"
click at [431, 236] on icon at bounding box center [431, 239] width 12 height 12
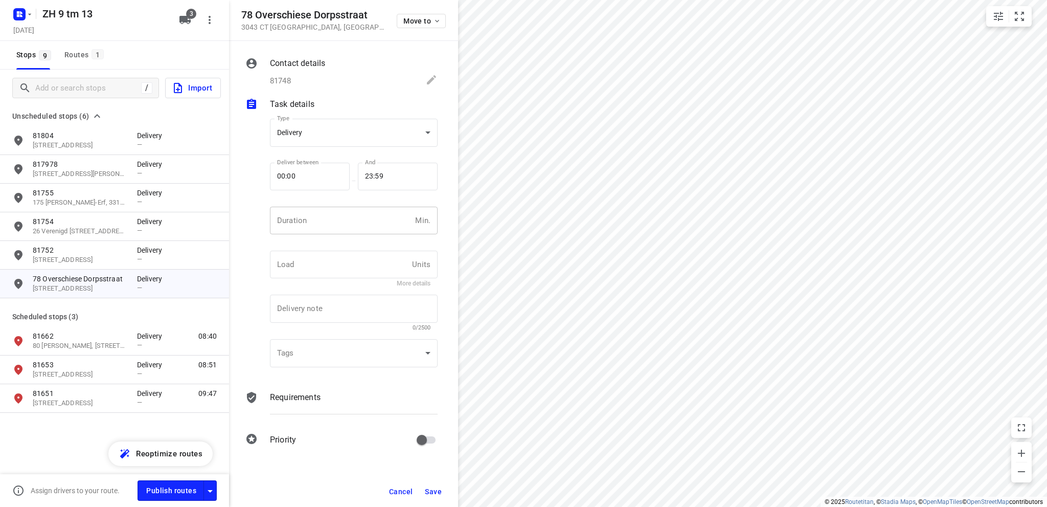
click at [309, 217] on input "number" at bounding box center [340, 221] width 141 height 28
type input "10"
click at [430, 491] on span "Save" at bounding box center [433, 491] width 17 height 8
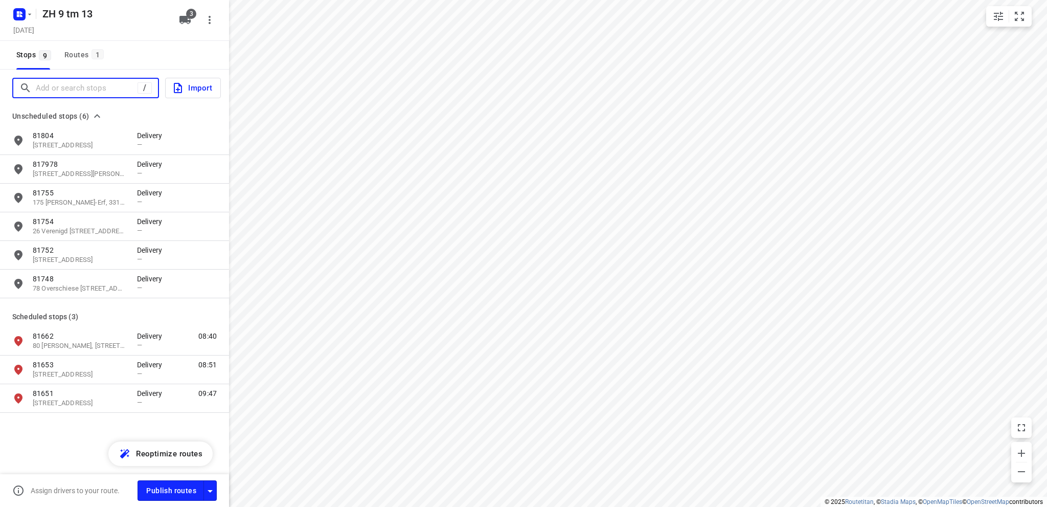
click at [86, 91] on input "Add or search stops" at bounding box center [87, 88] width 102 height 16
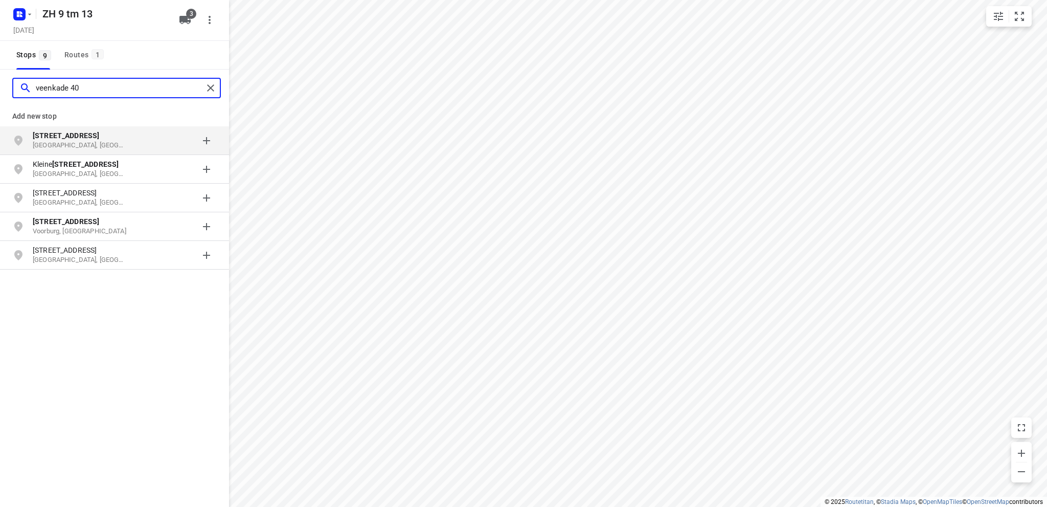
type input "veenkade 40"
click at [86, 135] on p "Veenkade 40" at bounding box center [80, 135] width 94 height 10
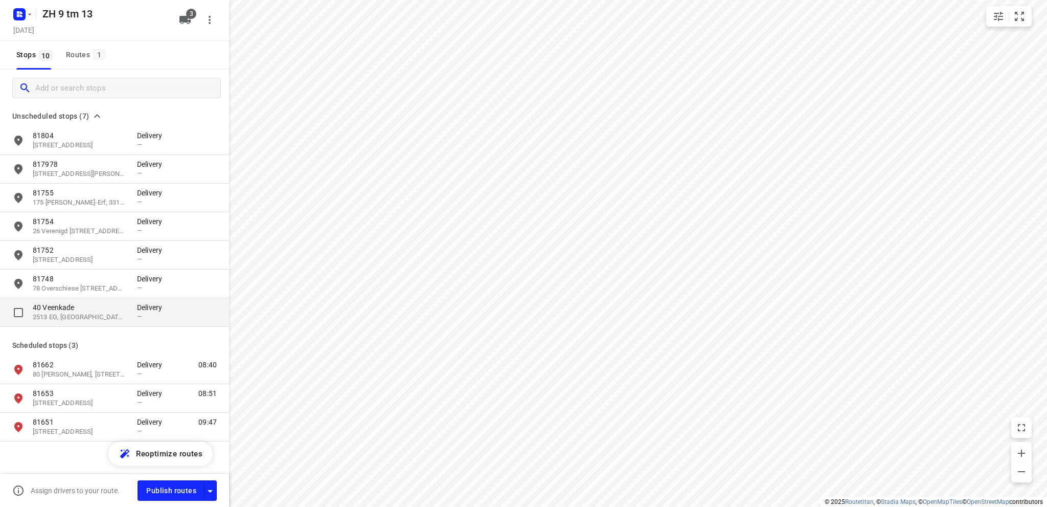
click at [55, 314] on p "2513 EG, Den Haag, NL" at bounding box center [80, 317] width 94 height 10
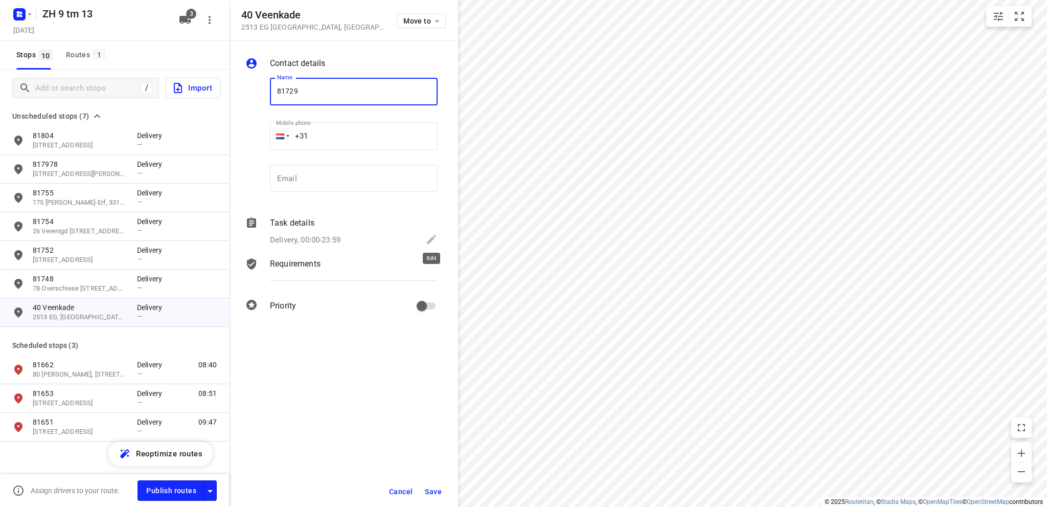
type input "81729"
click at [432, 237] on icon at bounding box center [431, 239] width 9 height 9
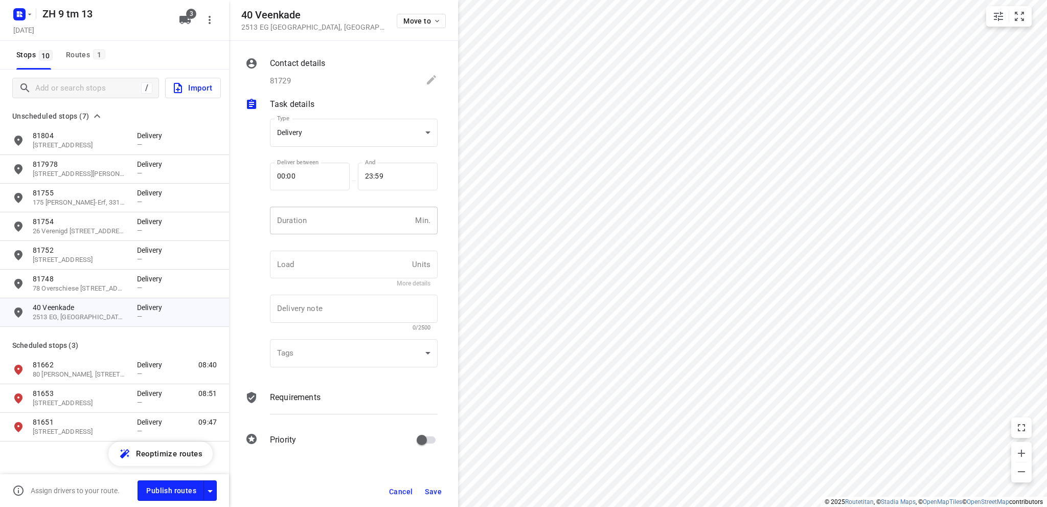
click at [301, 216] on input "number" at bounding box center [340, 221] width 141 height 28
type input "10"
click at [433, 492] on span "Save" at bounding box center [433, 491] width 17 height 8
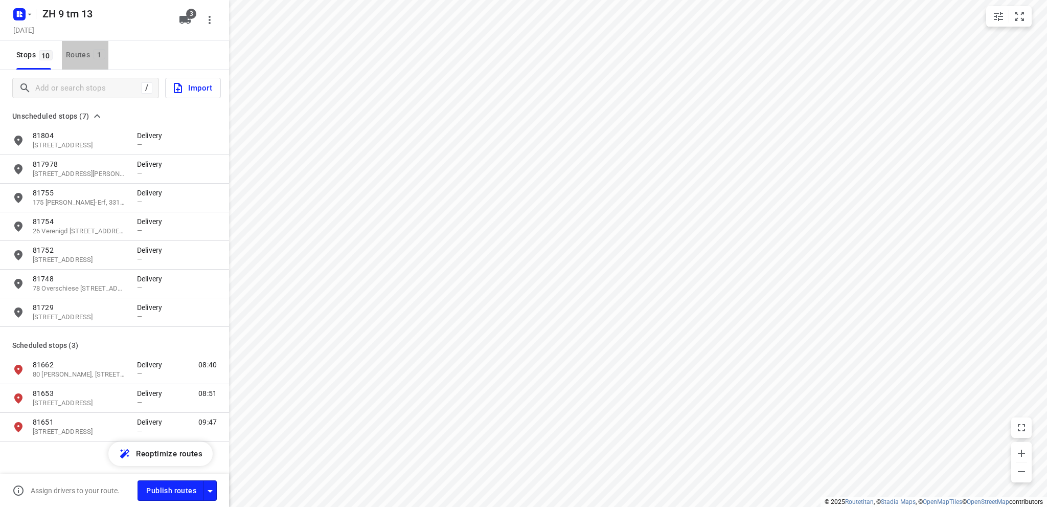
click at [76, 54] on div "Routes 1" at bounding box center [87, 55] width 42 height 13
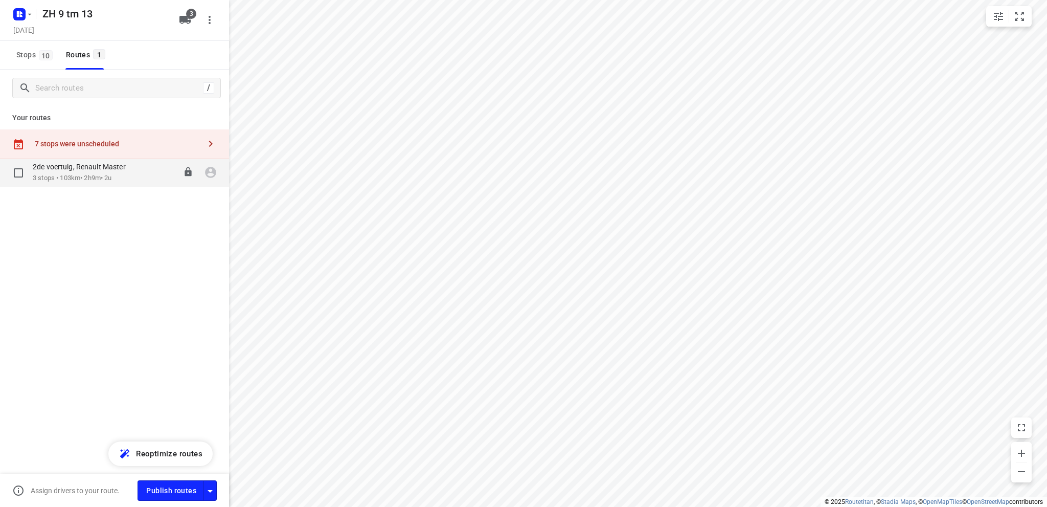
click at [86, 175] on p "3 stops • 103km • 2h9m • 2u" at bounding box center [84, 178] width 103 height 10
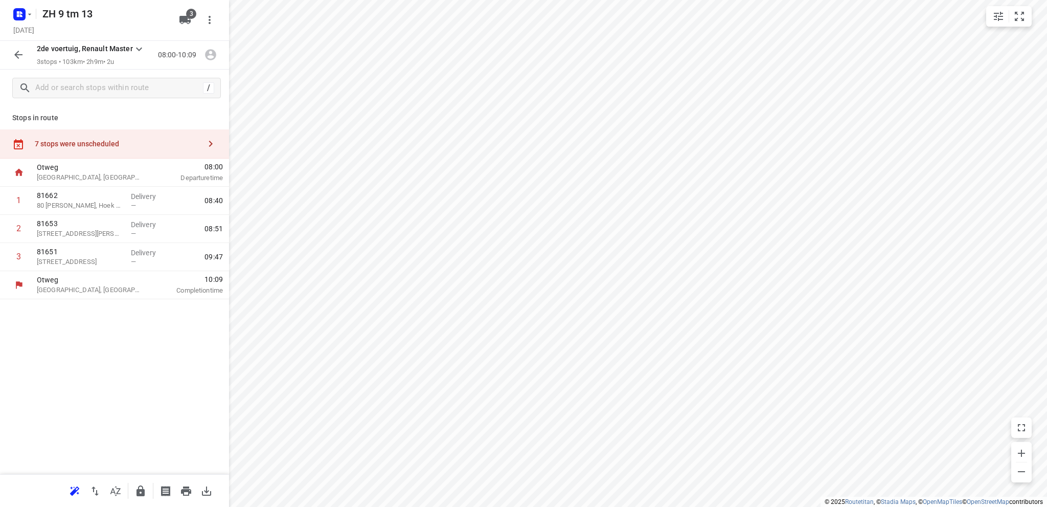
click at [90, 141] on div "7 stops were unscheduled" at bounding box center [118, 144] width 166 height 8
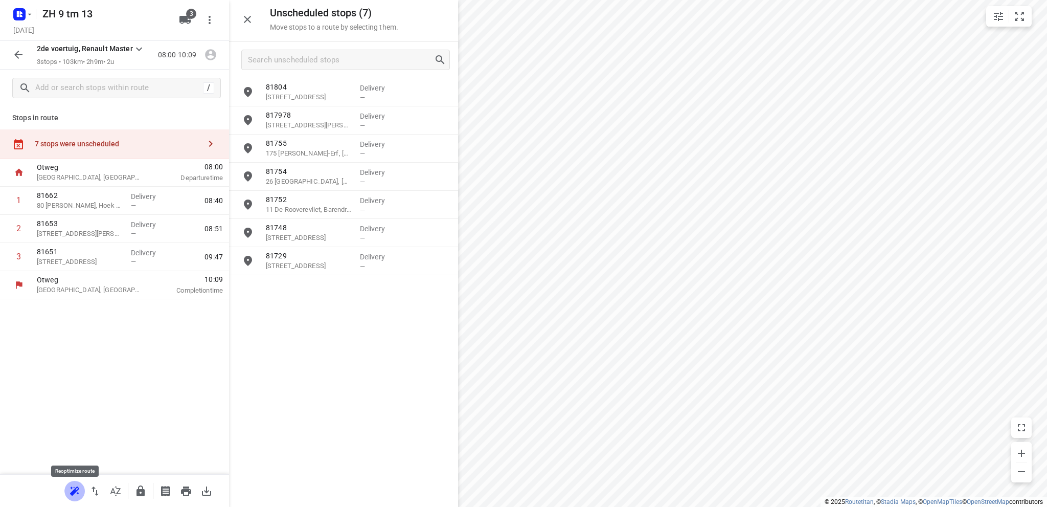
click at [75, 490] on icon "button" at bounding box center [73, 492] width 7 height 7
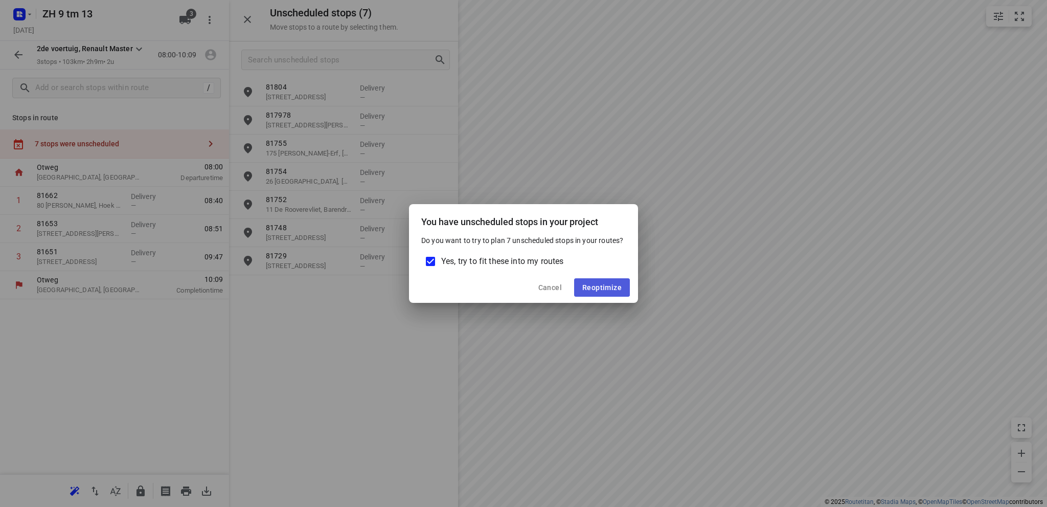
click at [600, 283] on button "Reoptimize" at bounding box center [602, 287] width 56 height 18
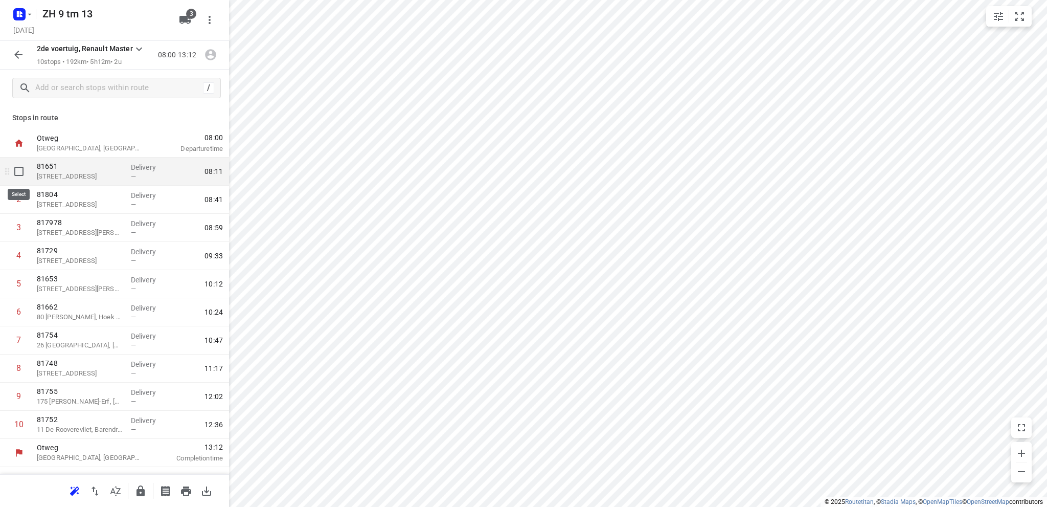
click at [18, 170] on input "checkbox" at bounding box center [19, 171] width 20 height 20
checkbox input "true"
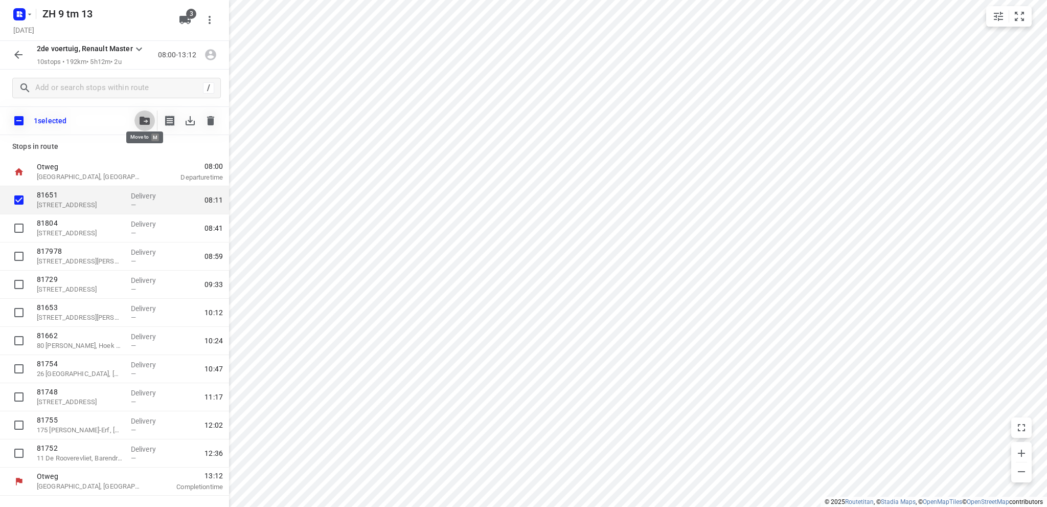
click at [144, 119] on icon "button" at bounding box center [145, 121] width 10 height 8
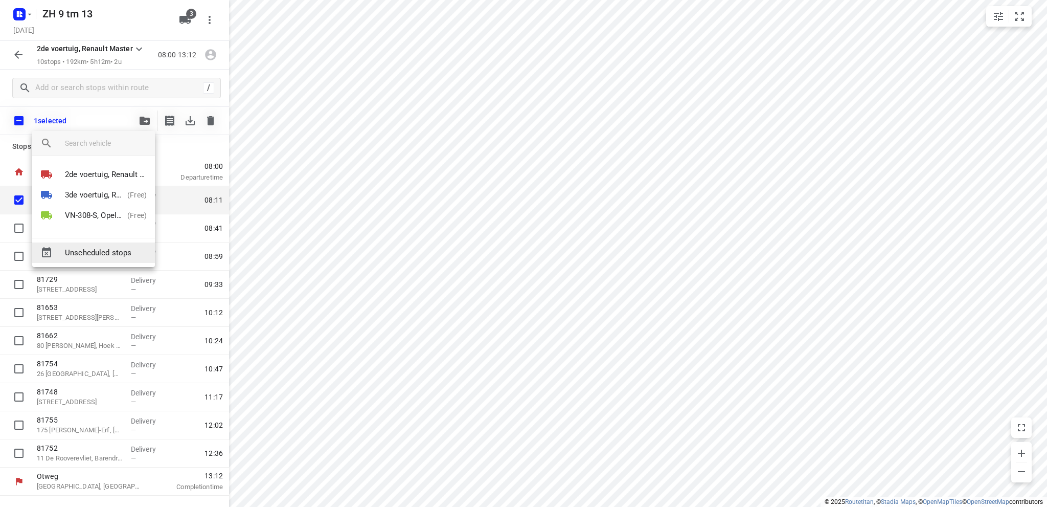
click at [100, 250] on span "Unscheduled stops" at bounding box center [106, 253] width 82 height 12
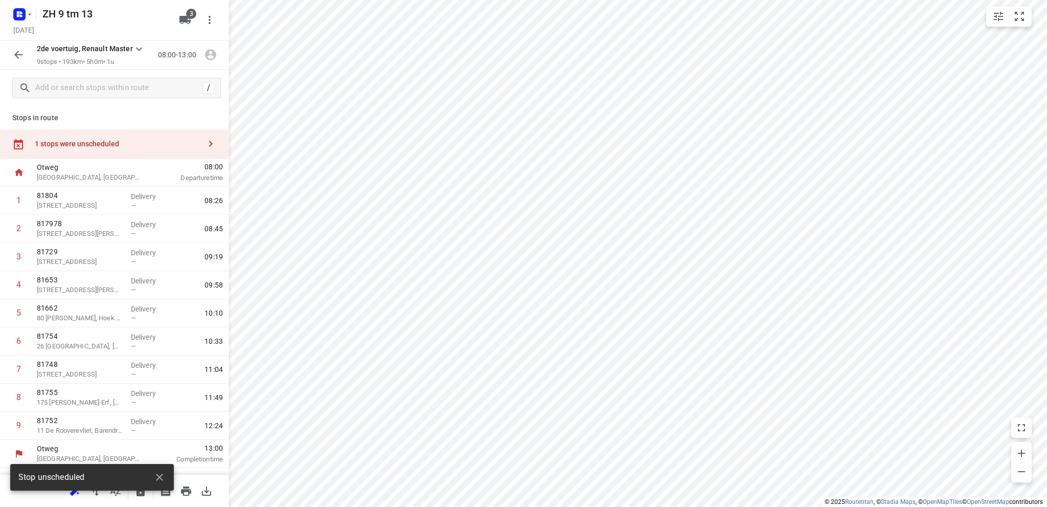
click at [17, 52] on icon "button" at bounding box center [18, 55] width 8 height 8
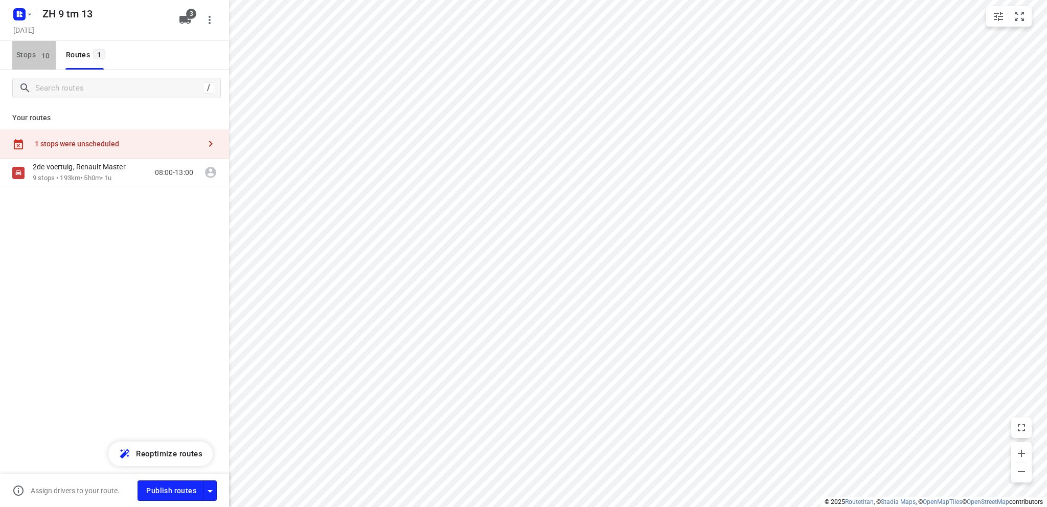
click at [24, 56] on span "Stops 10" at bounding box center [35, 55] width 39 height 13
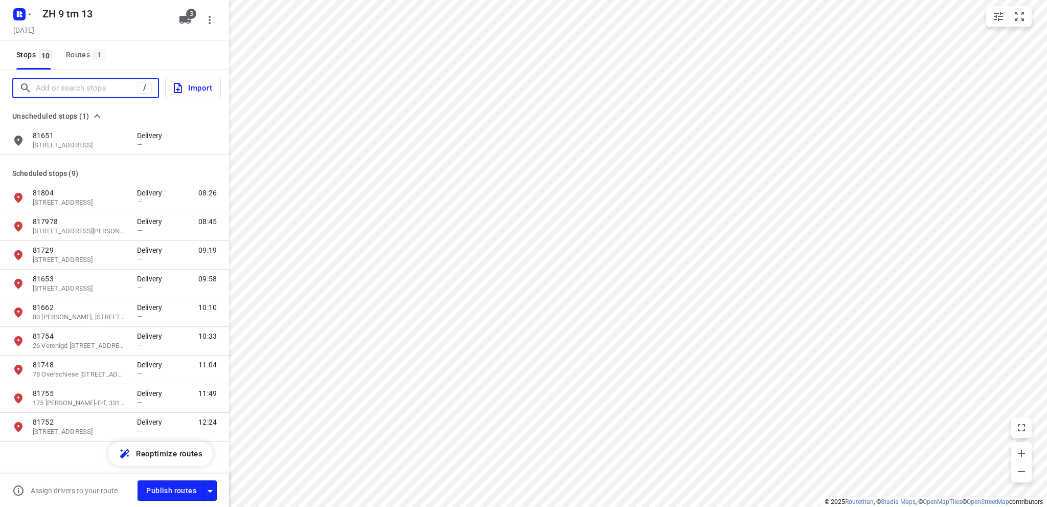
drag, startPoint x: 79, startPoint y: 86, endPoint x: 121, endPoint y: 73, distance: 43.5
click at [101, 78] on div "/" at bounding box center [85, 88] width 147 height 20
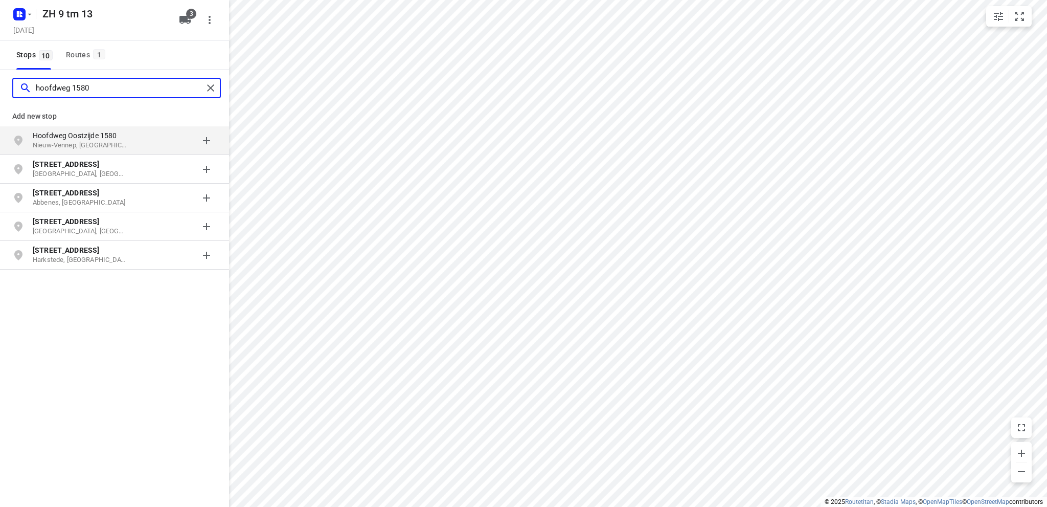
type input "hoofdweg 1580"
click at [102, 140] on p "Hoofdweg Oostzijde 1580" at bounding box center [80, 135] width 94 height 10
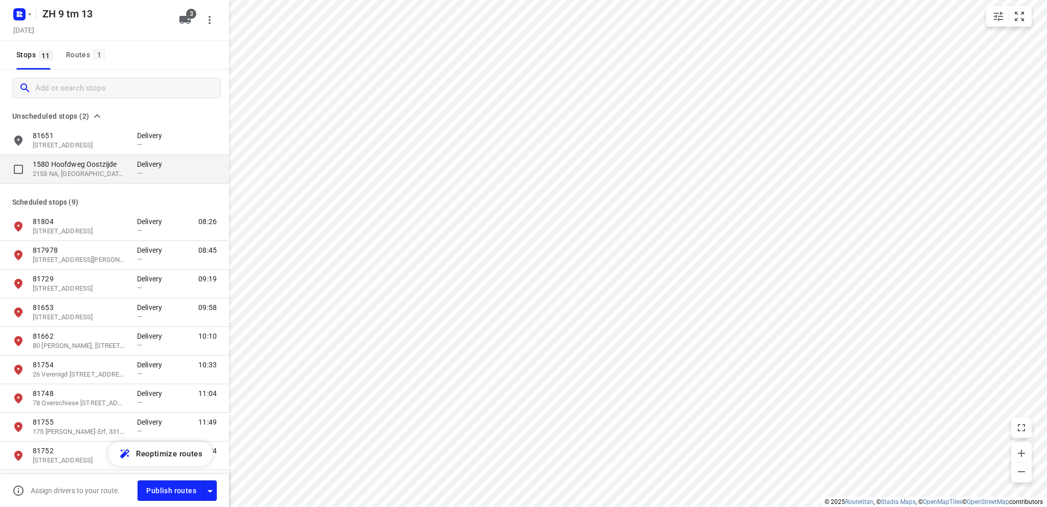
click at [73, 162] on p "1580 Hoofdweg Oostzijde" at bounding box center [80, 164] width 94 height 10
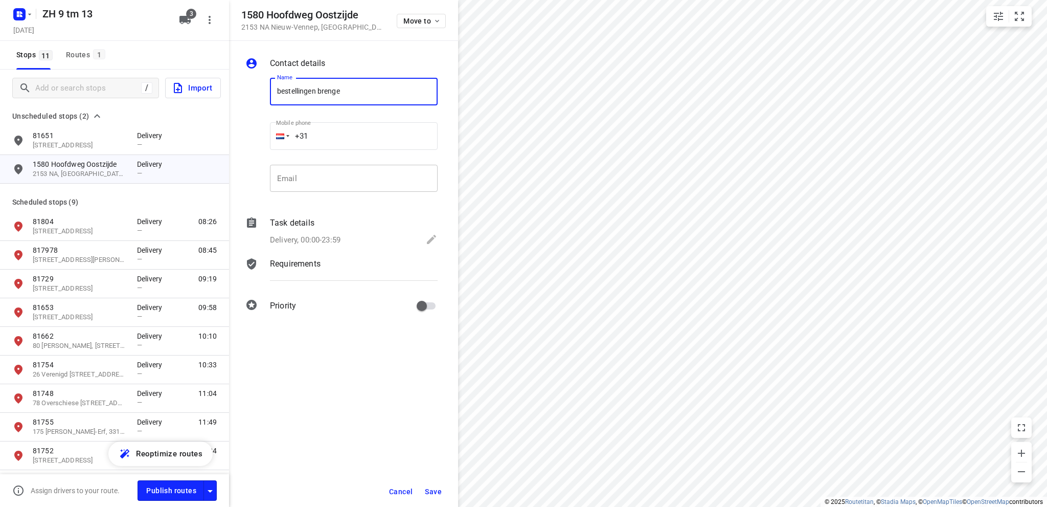
type input "bestellingen brengen"
click at [430, 239] on icon at bounding box center [431, 239] width 9 height 9
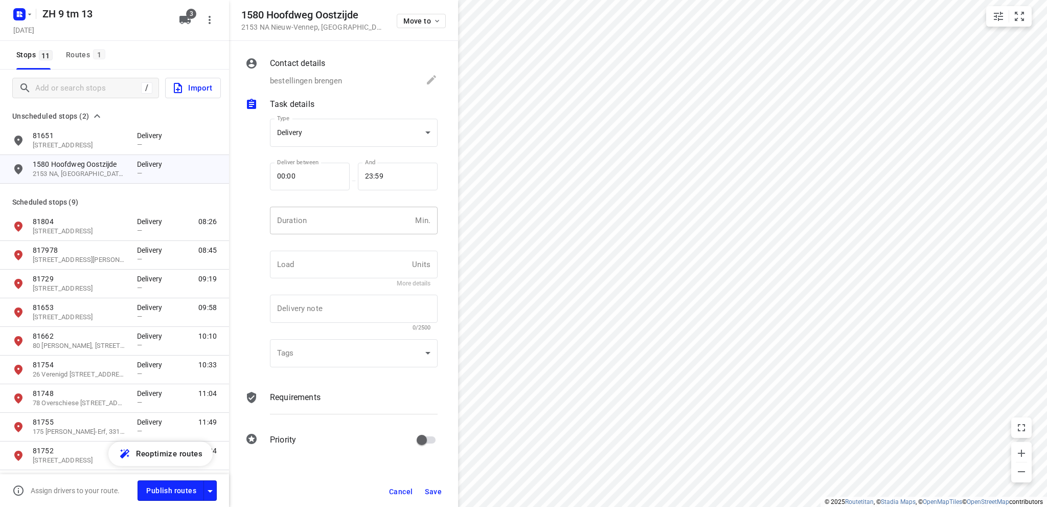
click at [331, 222] on input "number" at bounding box center [340, 221] width 141 height 28
type input "10"
click at [436, 490] on span "Save" at bounding box center [433, 491] width 17 height 8
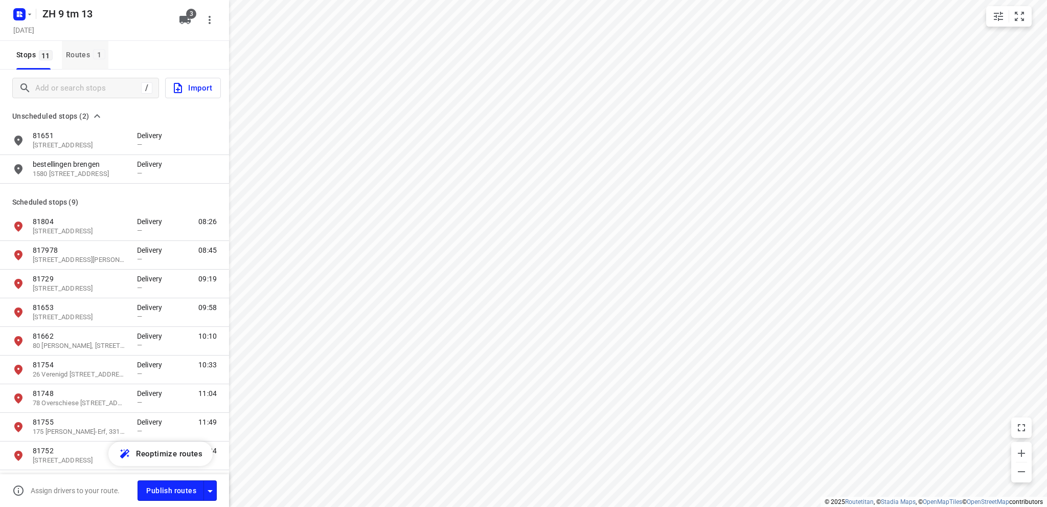
click at [75, 57] on div "Routes 1" at bounding box center [87, 55] width 42 height 13
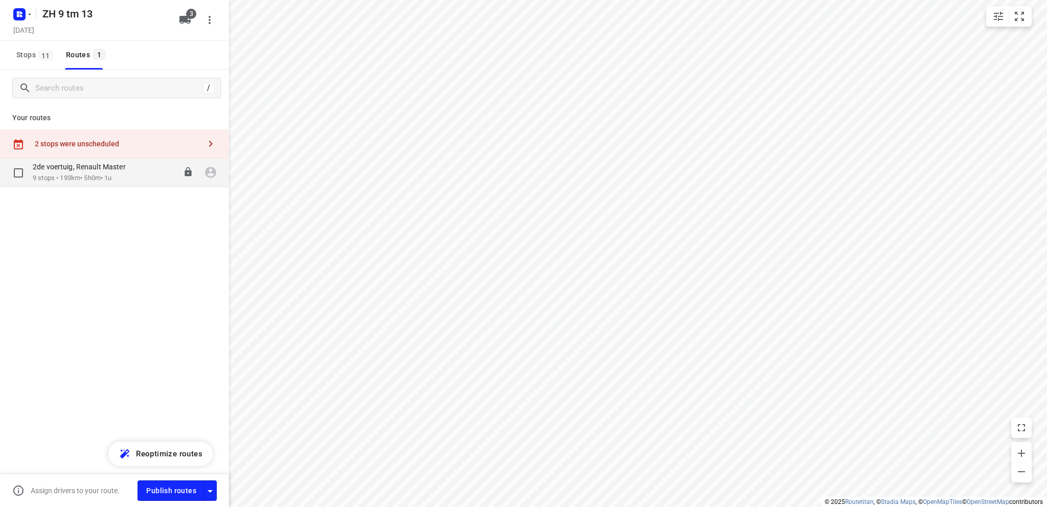
click at [74, 167] on p "2de voertuig, Renault Master" at bounding box center [82, 166] width 99 height 9
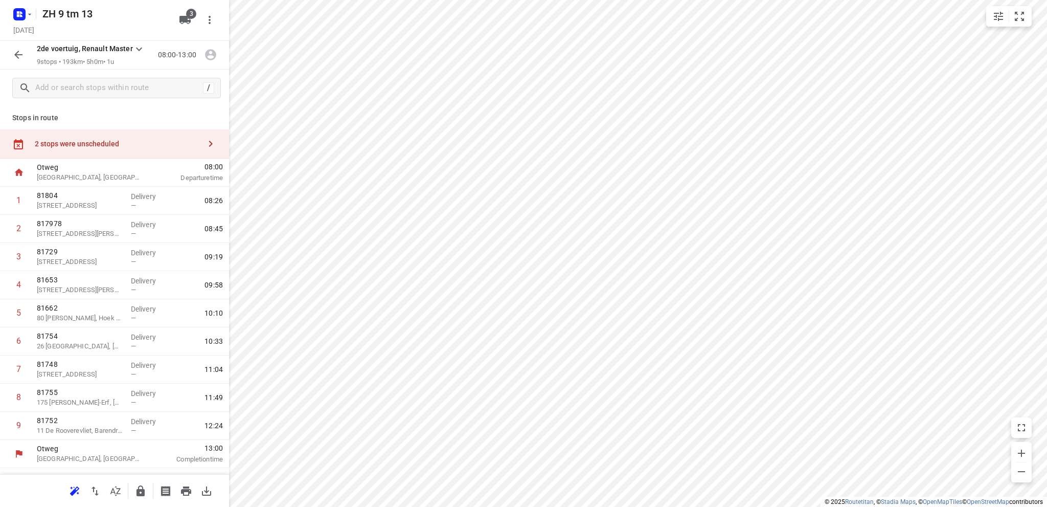
click at [68, 143] on div "2 stops were unscheduled" at bounding box center [118, 144] width 166 height 8
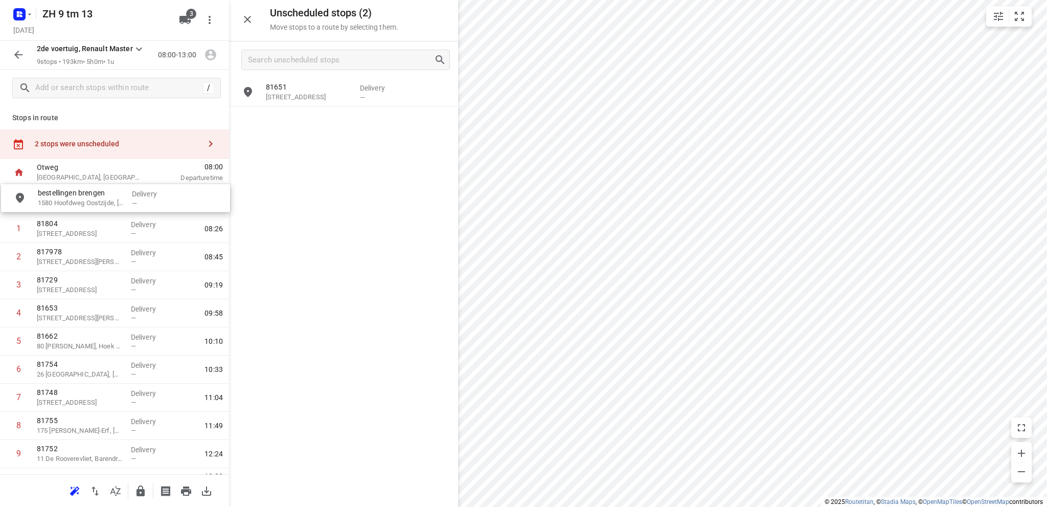
drag, startPoint x: 309, startPoint y: 128, endPoint x: 77, endPoint y: 208, distance: 244.9
click at [246, 16] on icon "button" at bounding box center [247, 19] width 12 height 12
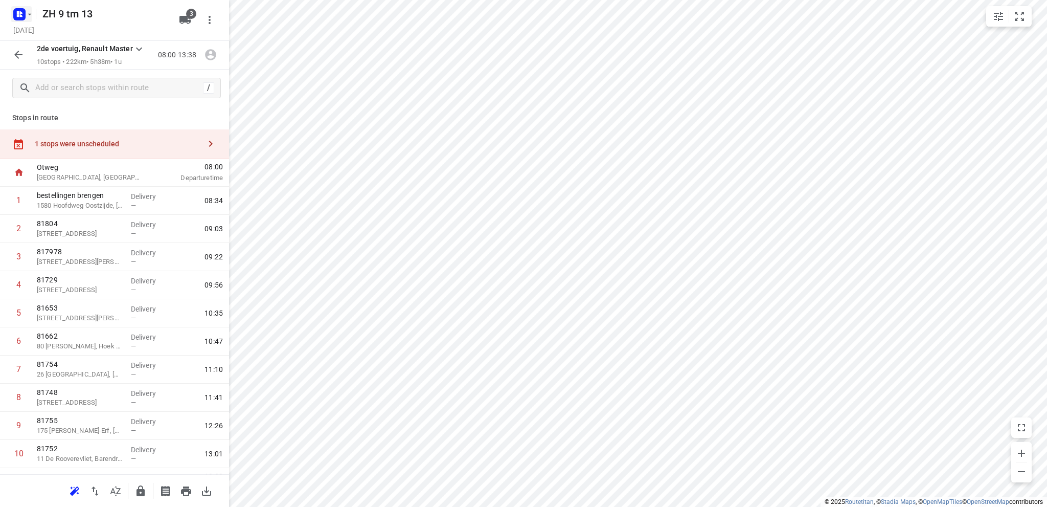
click at [20, 12] on icon "button" at bounding box center [21, 12] width 3 height 3
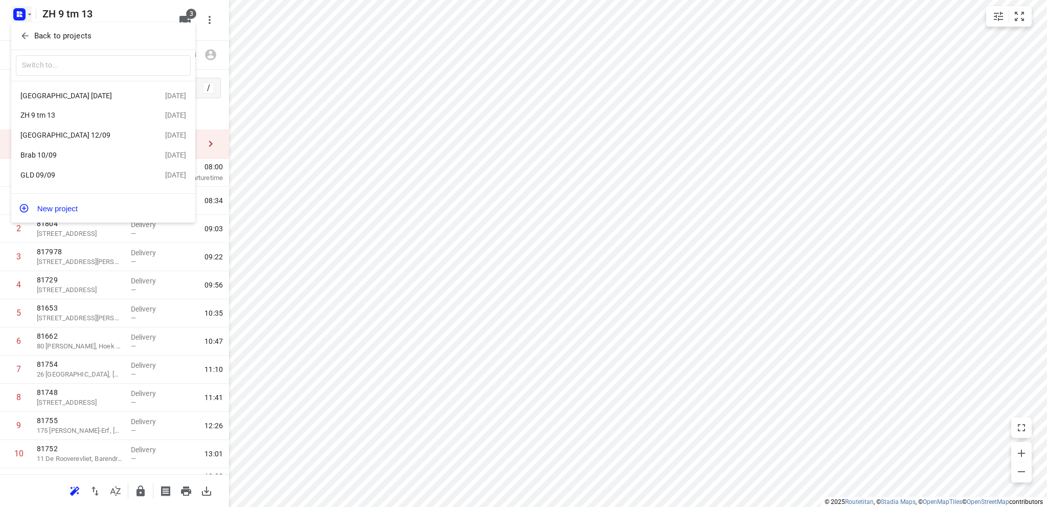
click at [63, 134] on div "Utrecht 12/09" at bounding box center [79, 135] width 118 height 8
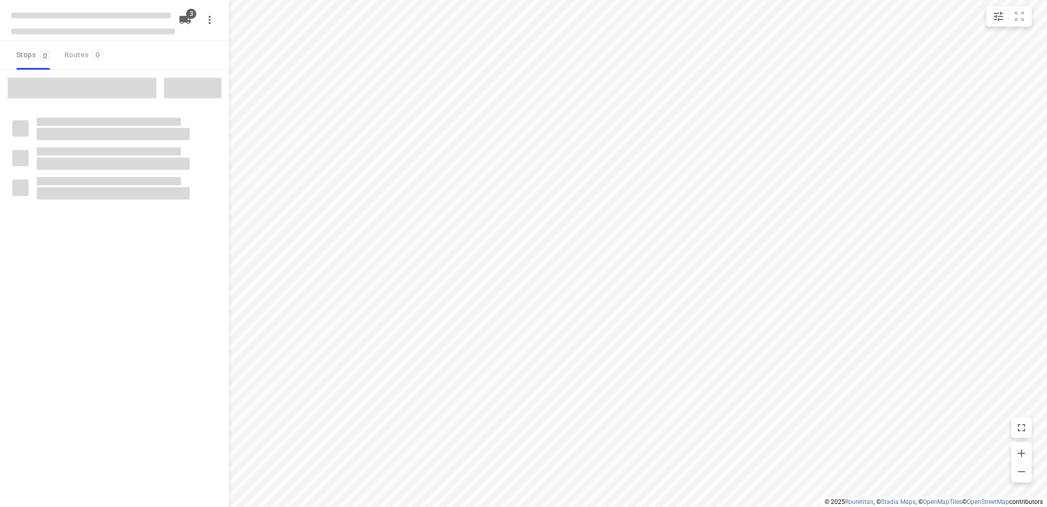
type input "distance"
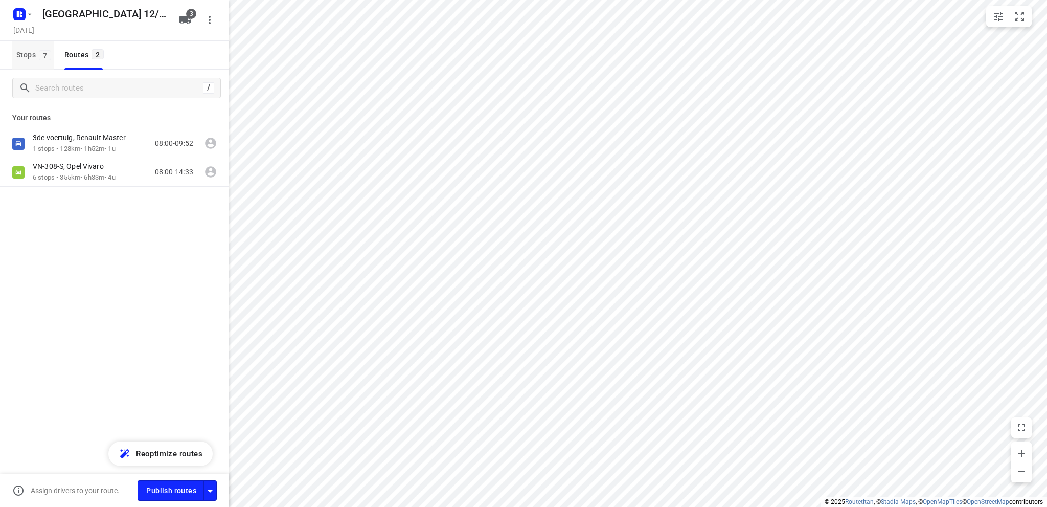
click at [24, 56] on span "Stops 7" at bounding box center [35, 55] width 38 height 13
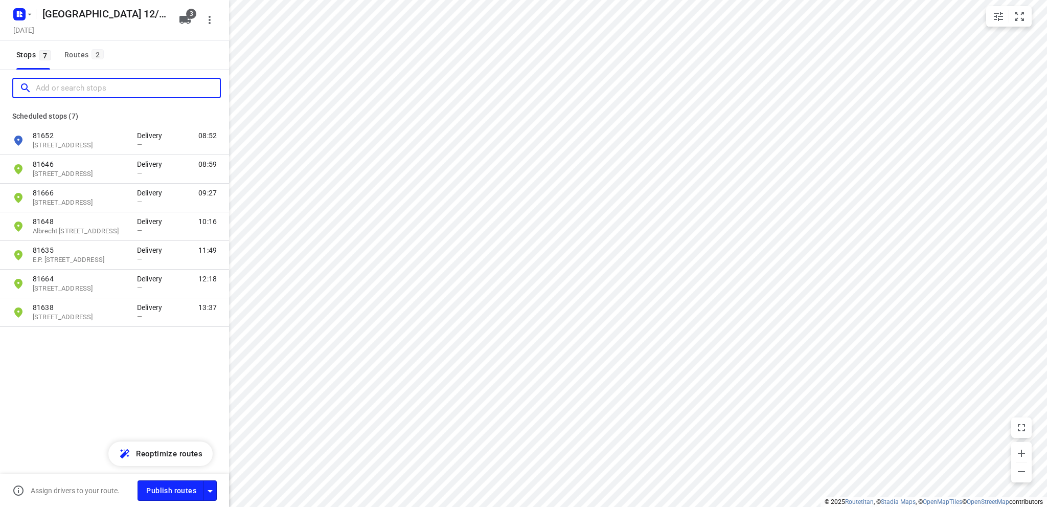
click at [43, 90] on input "Add or search stops" at bounding box center [128, 88] width 184 height 16
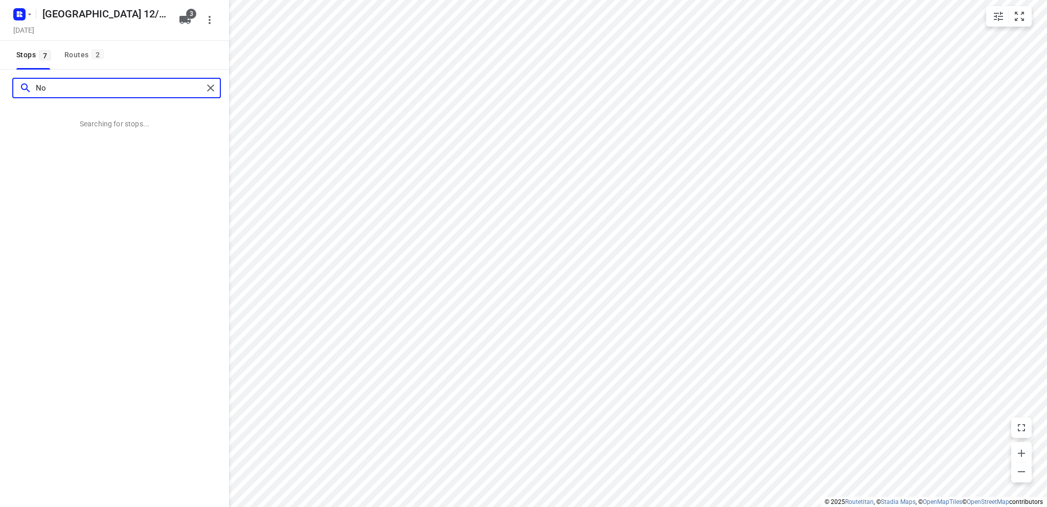
type input "N"
type input "breuwersweg 8 den helder"
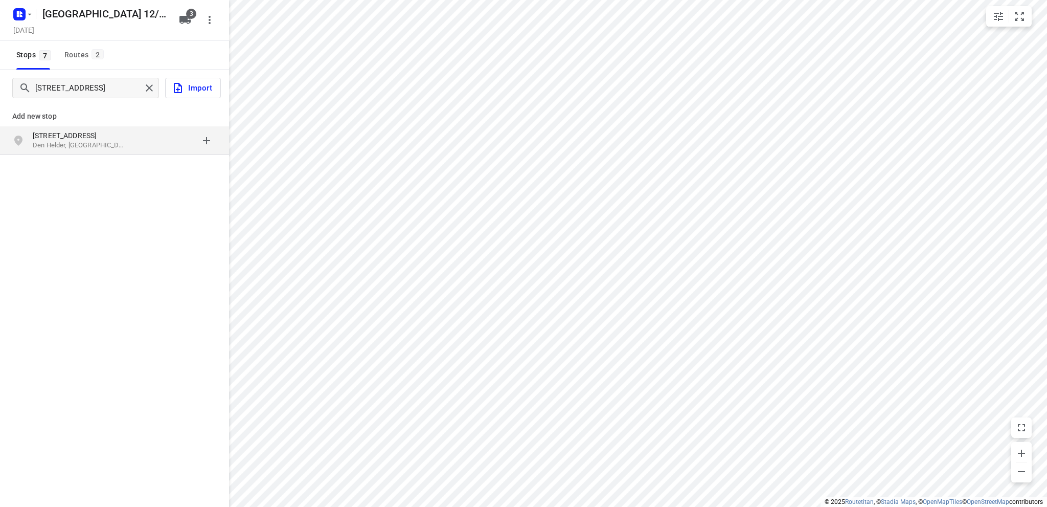
click at [74, 143] on p "Den Helder, Nederland" at bounding box center [80, 146] width 94 height 10
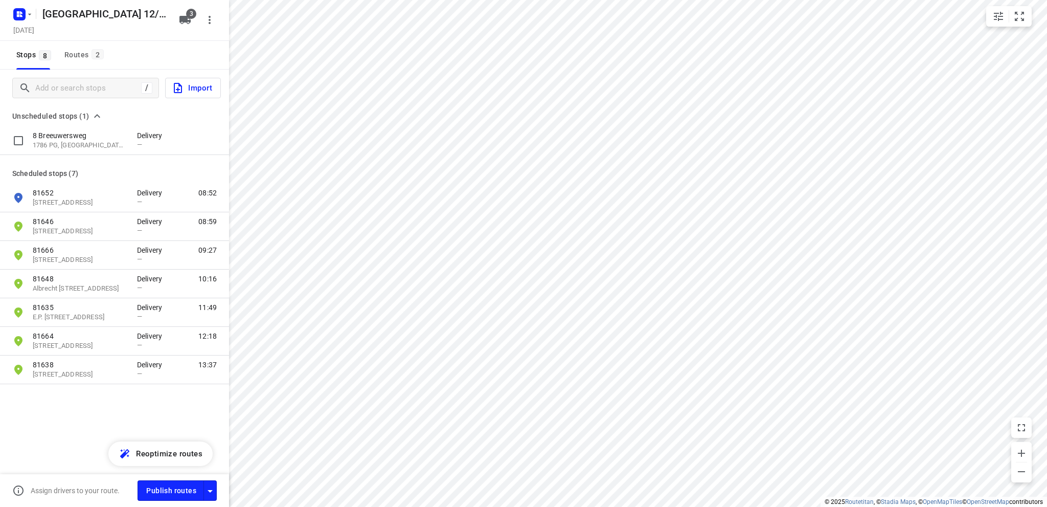
click at [74, 143] on p "1786 PG, Den Helder, NL" at bounding box center [80, 146] width 94 height 10
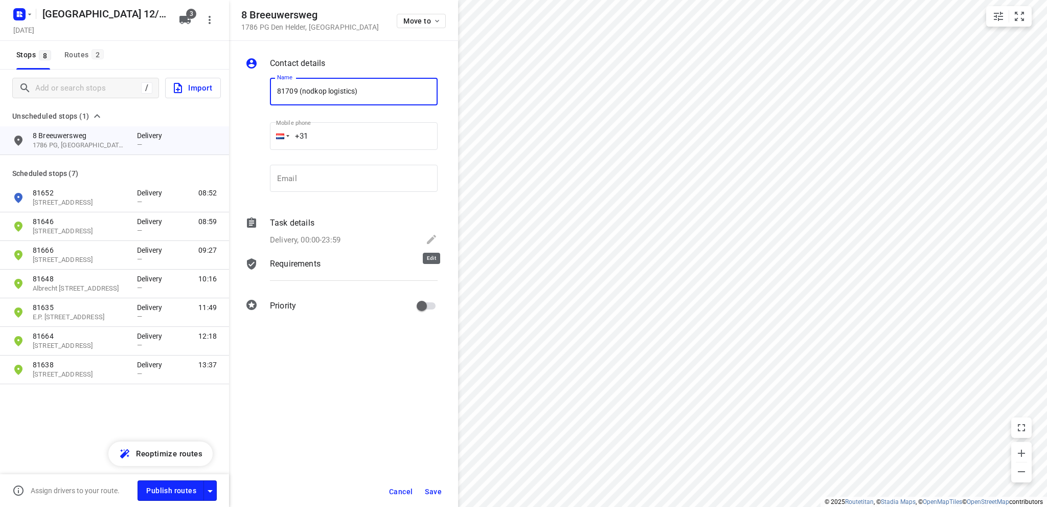
type input "81709 (nodkop logistics)"
click at [434, 236] on icon at bounding box center [431, 239] width 9 height 9
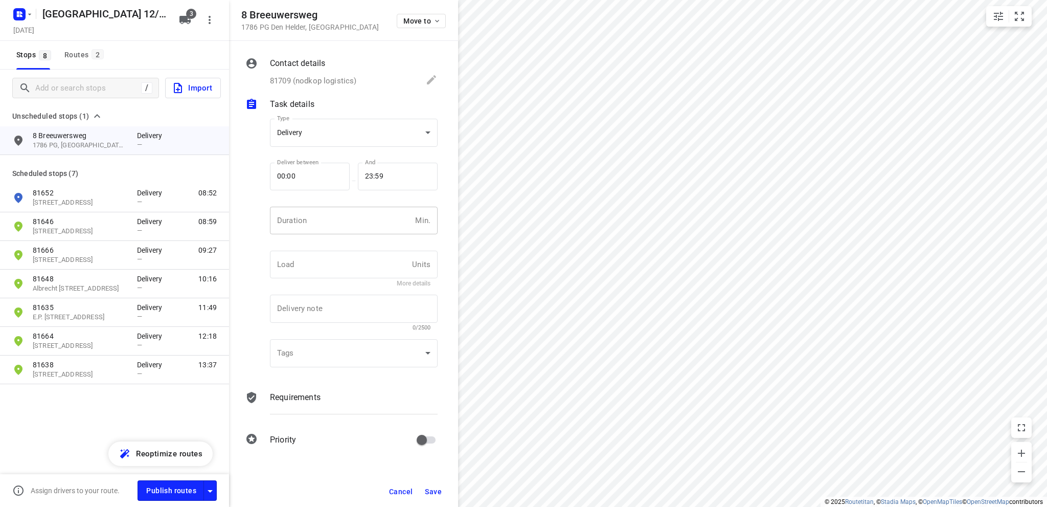
click at [333, 224] on input "number" at bounding box center [340, 221] width 141 height 28
type input "10"
click at [428, 490] on span "Save" at bounding box center [433, 491] width 17 height 8
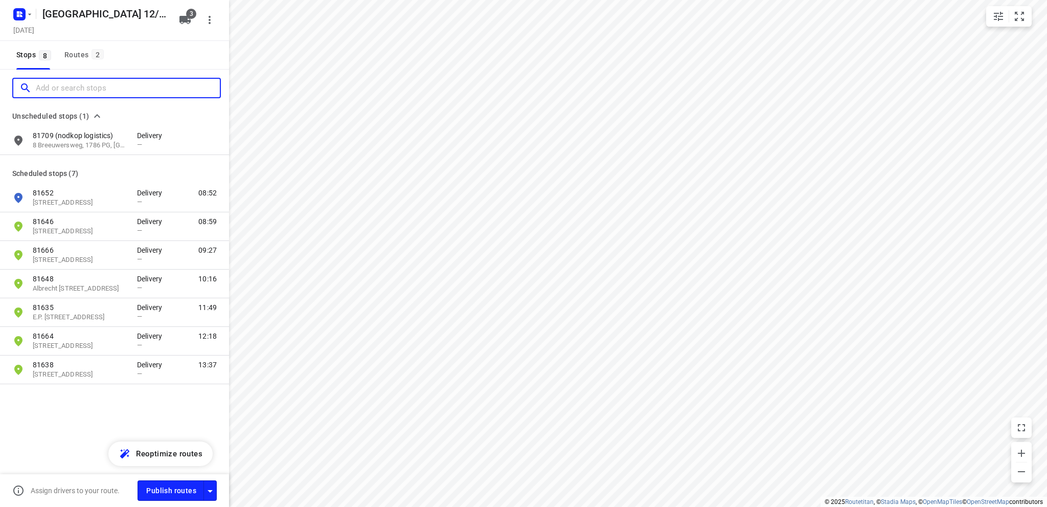
click at [55, 91] on input "Add or search stops" at bounding box center [128, 88] width 184 height 16
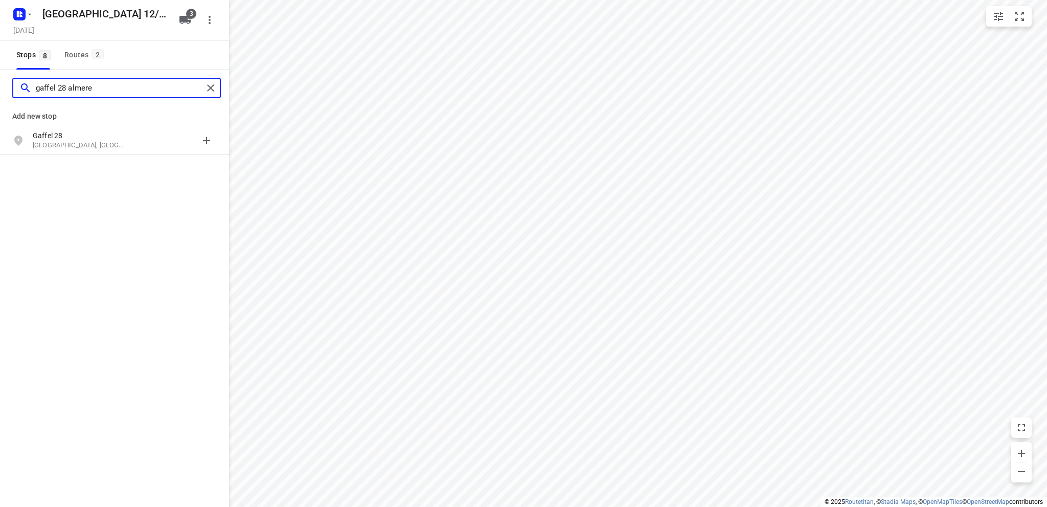
type input "gaffel 28 almere"
click at [97, 138] on p "Gaffel 28" at bounding box center [80, 135] width 94 height 10
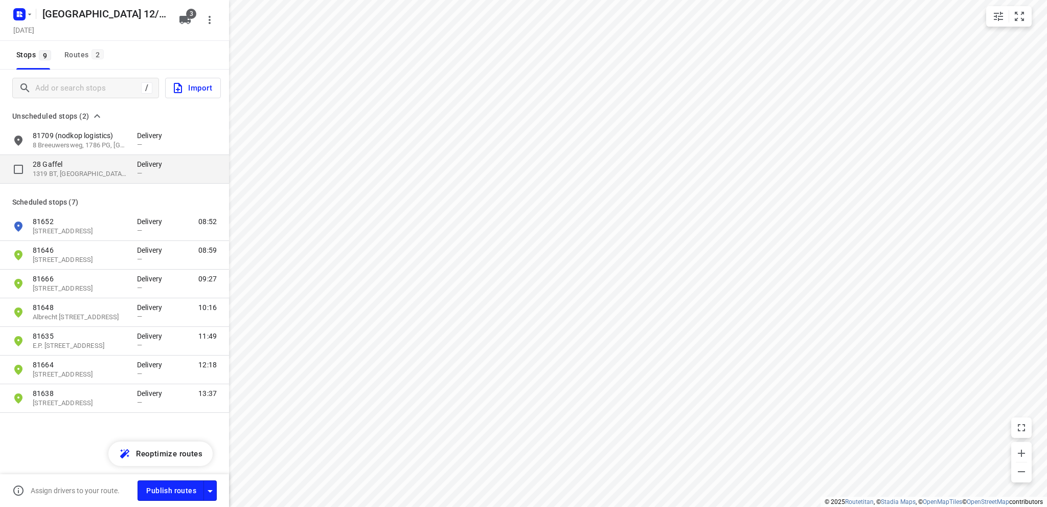
click at [93, 171] on p "1319 BT, Almere, NL" at bounding box center [80, 174] width 94 height 10
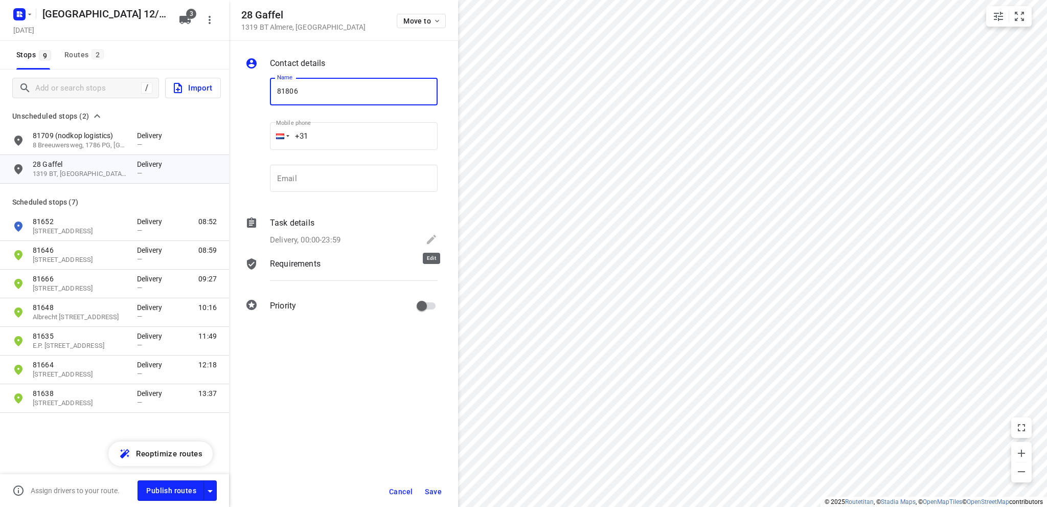
type input "81806"
click at [429, 238] on icon at bounding box center [431, 239] width 12 height 12
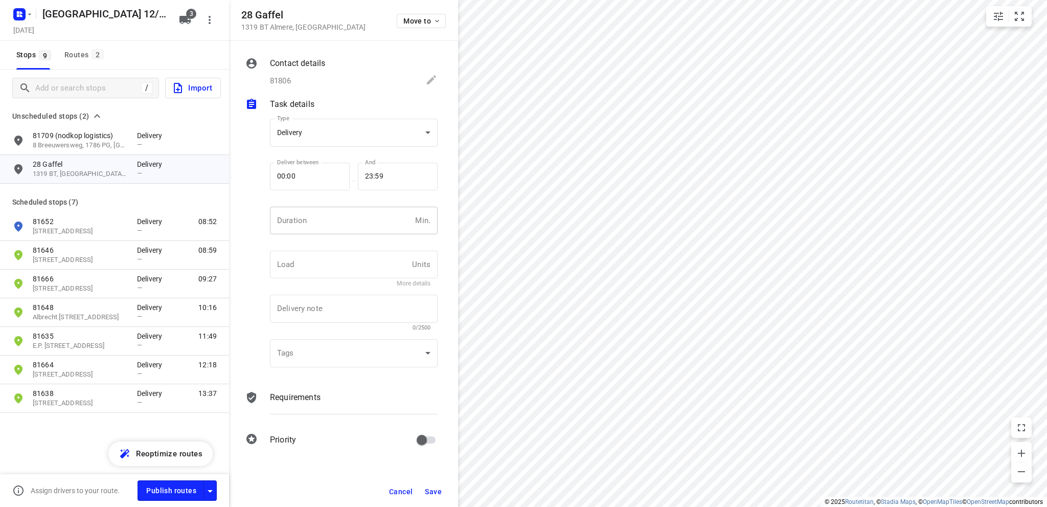
click at [278, 216] on input "number" at bounding box center [340, 221] width 141 height 28
type input "10"
click at [433, 491] on span "Save" at bounding box center [433, 491] width 17 height 8
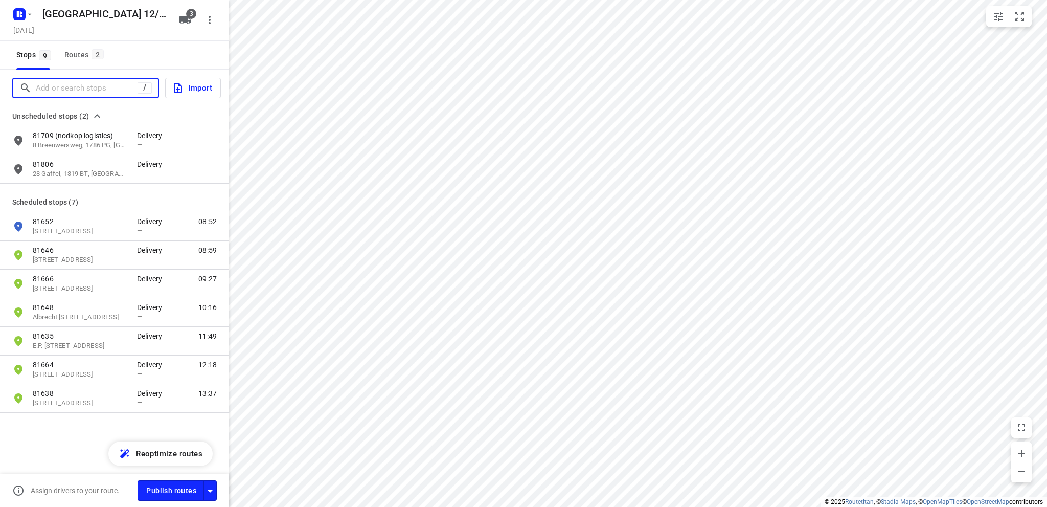
click at [68, 87] on input "Add or search stops" at bounding box center [87, 88] width 102 height 16
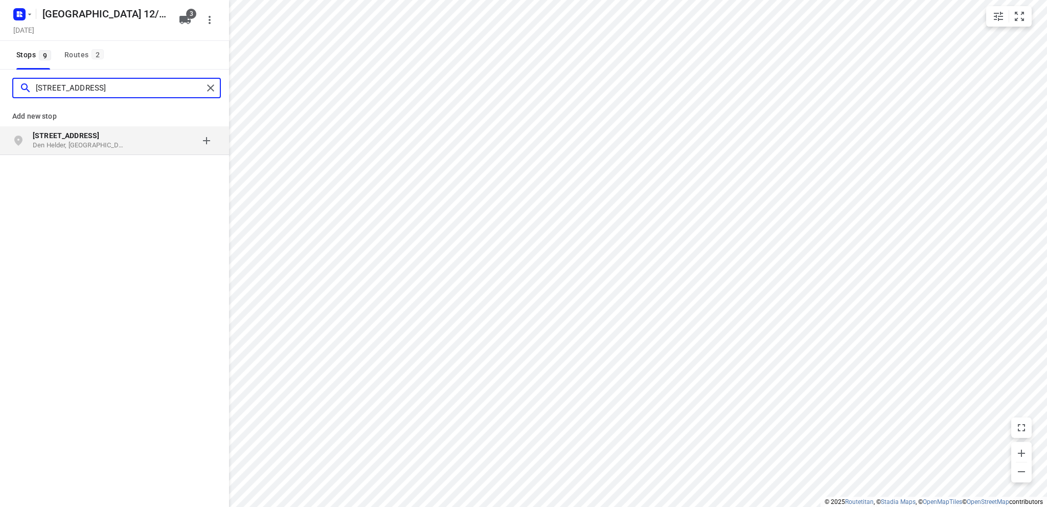
type input "dijkschouwerslaan 31"
click at [81, 137] on b "Dijkschouwerslaan 31" at bounding box center [66, 135] width 66 height 8
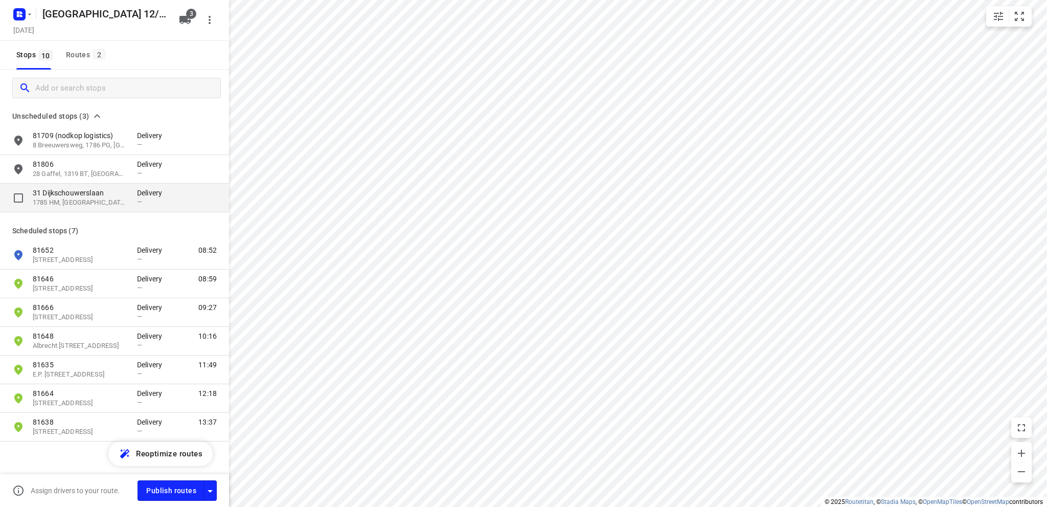
click at [74, 198] on p "1785 HM, Den Helder, NL" at bounding box center [80, 203] width 94 height 10
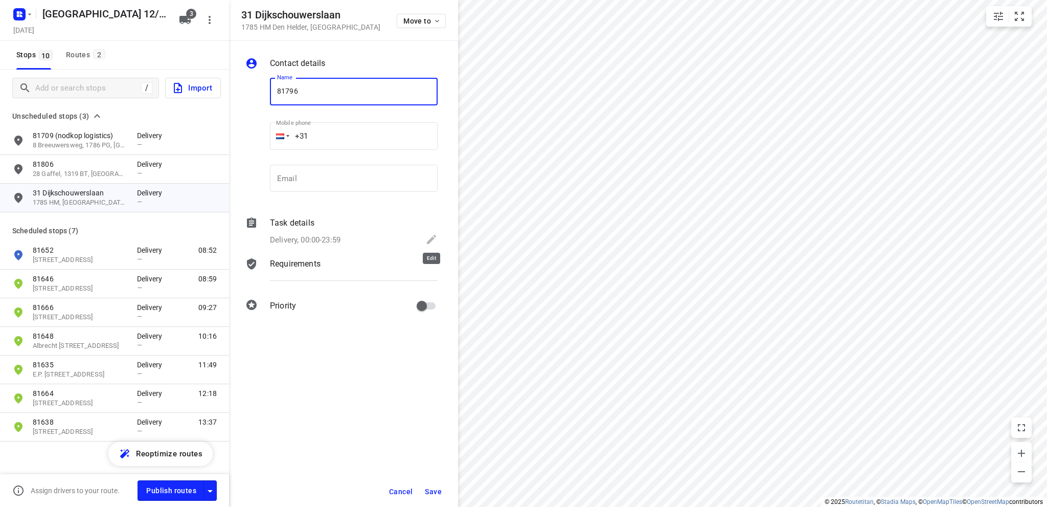
type input "81796"
click at [433, 235] on icon at bounding box center [431, 239] width 12 height 12
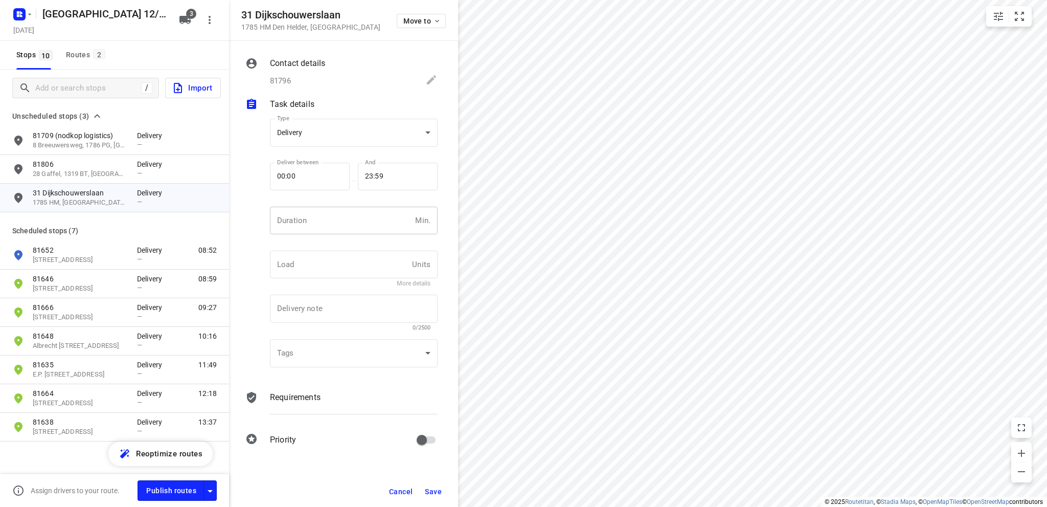
click at [317, 222] on input "number" at bounding box center [340, 221] width 141 height 28
type input "10"
click at [441, 489] on span "Save" at bounding box center [433, 491] width 17 height 8
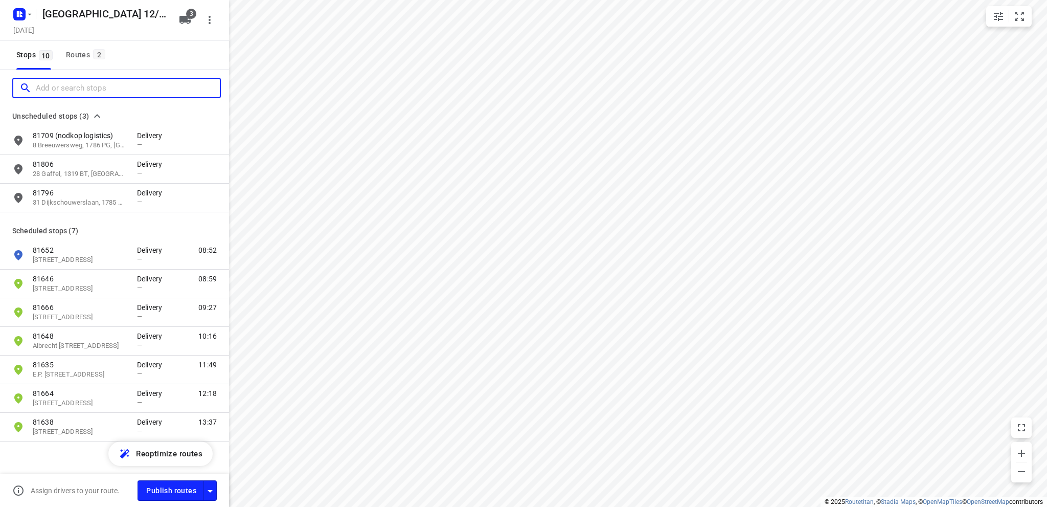
click at [82, 84] on input "Add or search stops" at bounding box center [128, 88] width 184 height 16
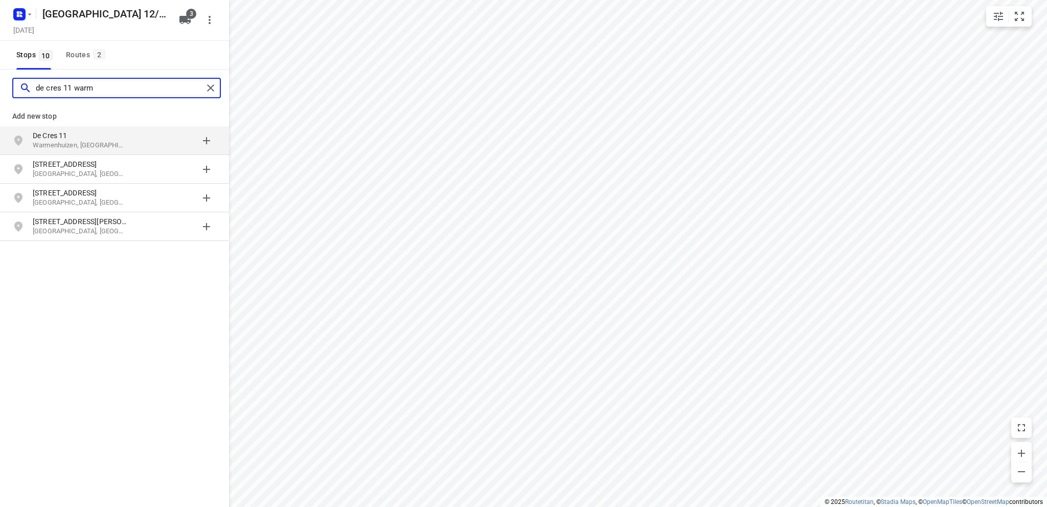
type input "de cres 11 warm"
click at [67, 139] on p "De Cres 11" at bounding box center [80, 135] width 94 height 10
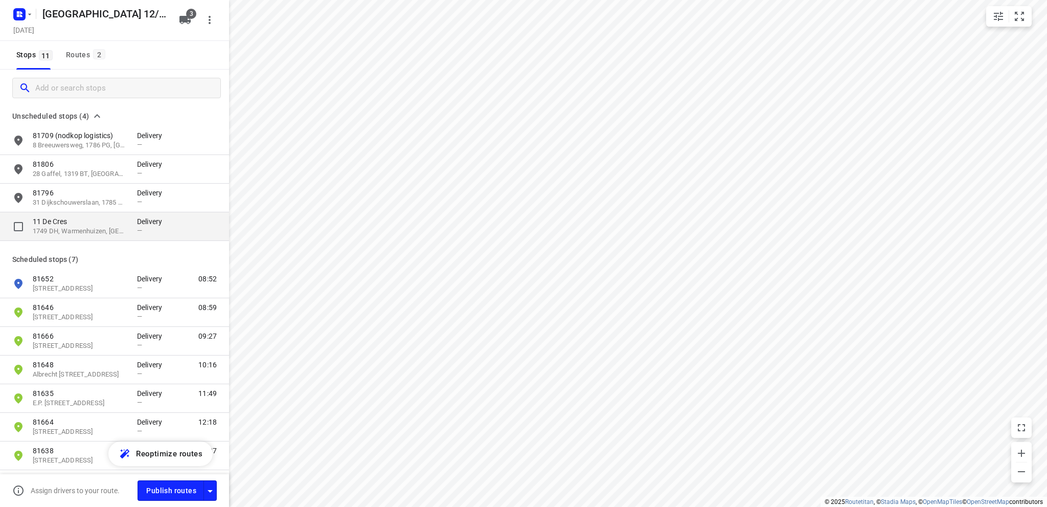
click at [67, 228] on p "1749 DH, Warmenhuizen, NL" at bounding box center [80, 231] width 94 height 10
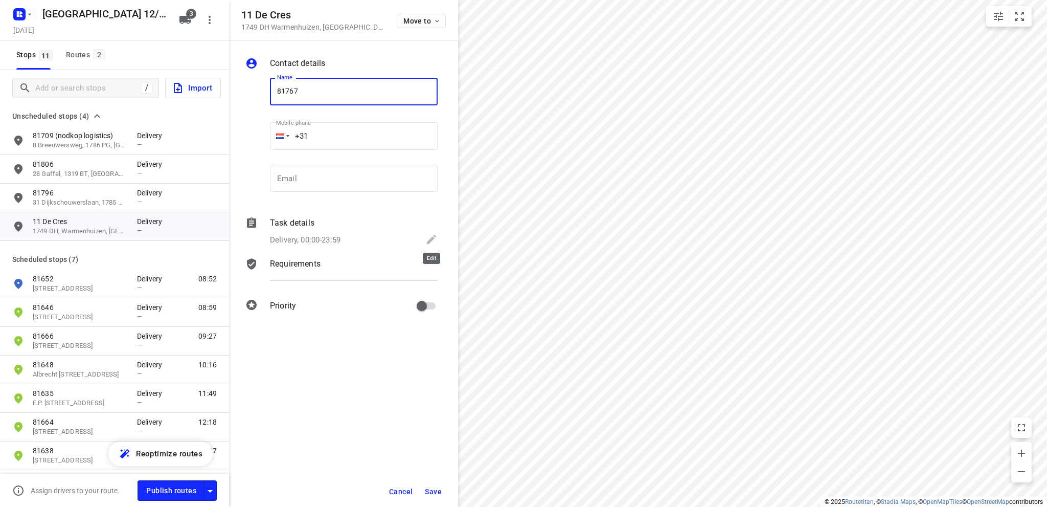
type input "81767"
click at [437, 237] on icon at bounding box center [431, 239] width 12 height 12
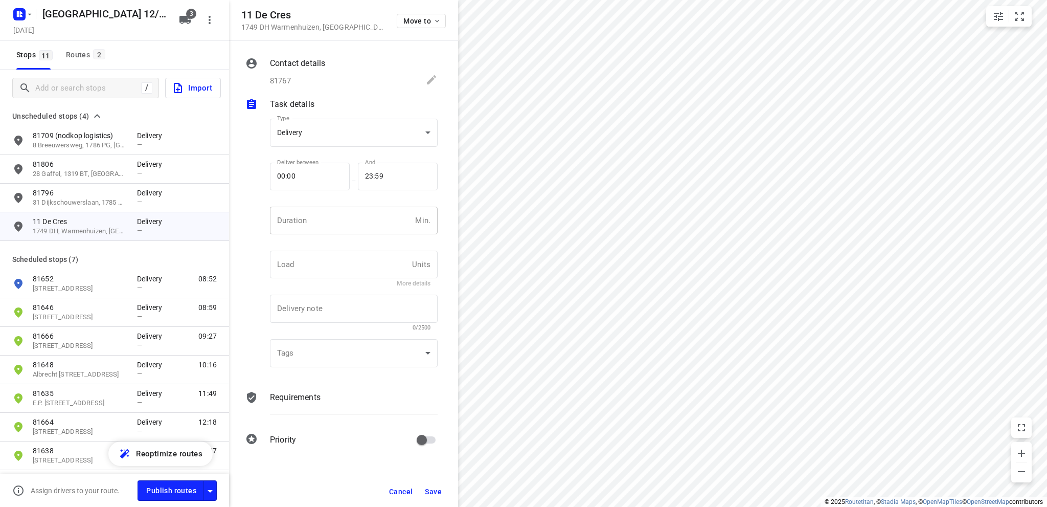
click at [277, 218] on input "number" at bounding box center [340, 221] width 141 height 28
type input "10"
click at [429, 486] on button "Save" at bounding box center [433, 491] width 25 height 18
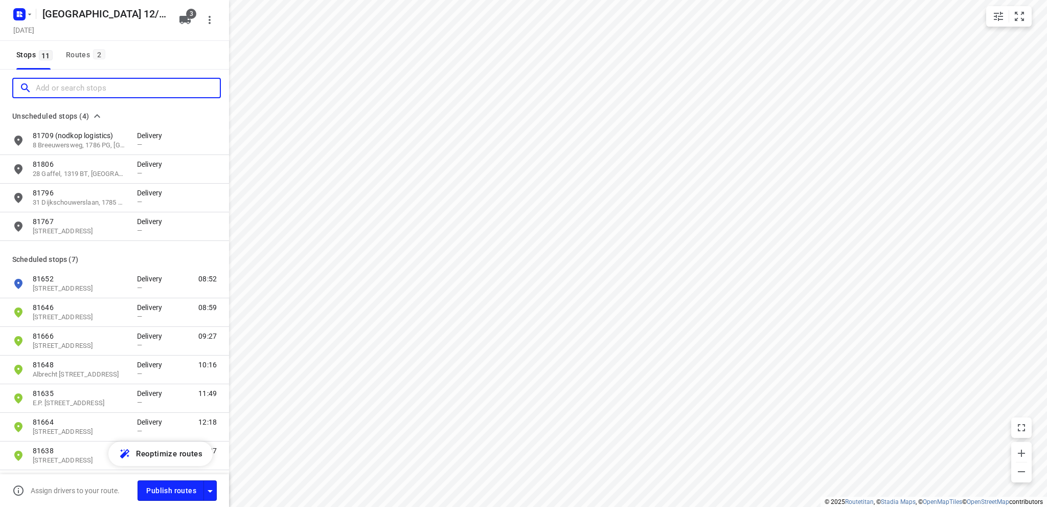
click at [83, 89] on input "Add or search stops" at bounding box center [128, 88] width 184 height 16
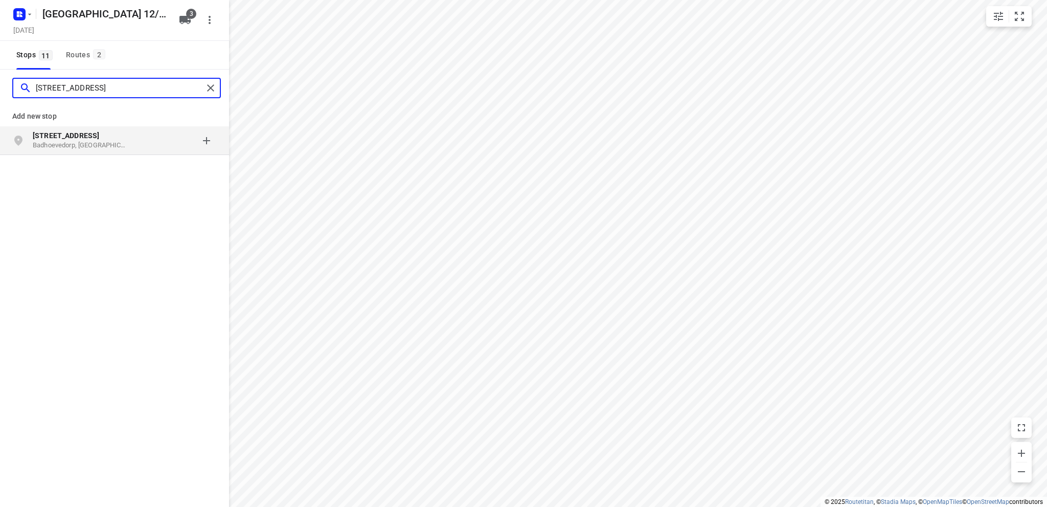
type input "burgemeester amersfoordtlaan 68"
click at [84, 136] on b "Burgemeester Amersfoordtlaan 68" at bounding box center [66, 135] width 66 height 8
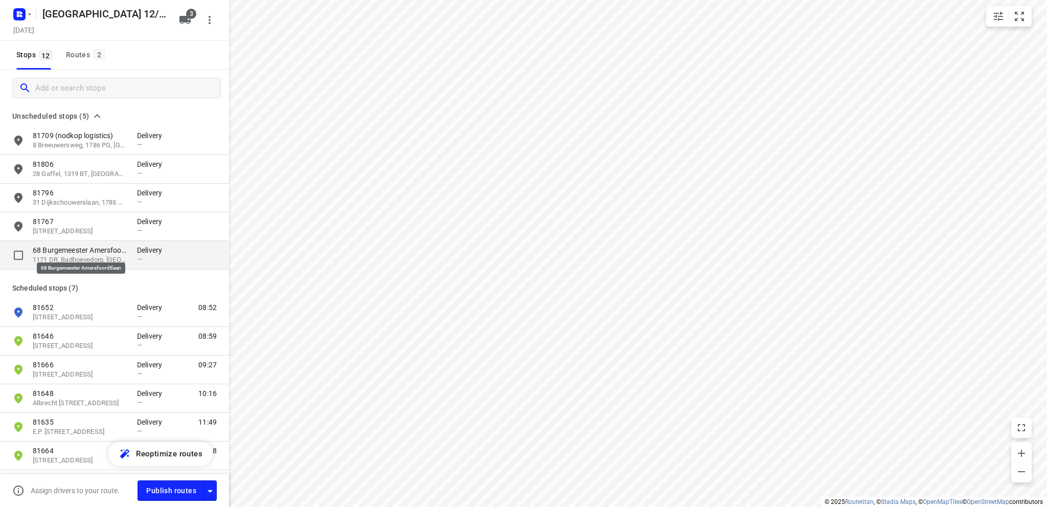
click at [61, 249] on p "68 Burgemeester Amersfoordtlaan" at bounding box center [80, 250] width 94 height 10
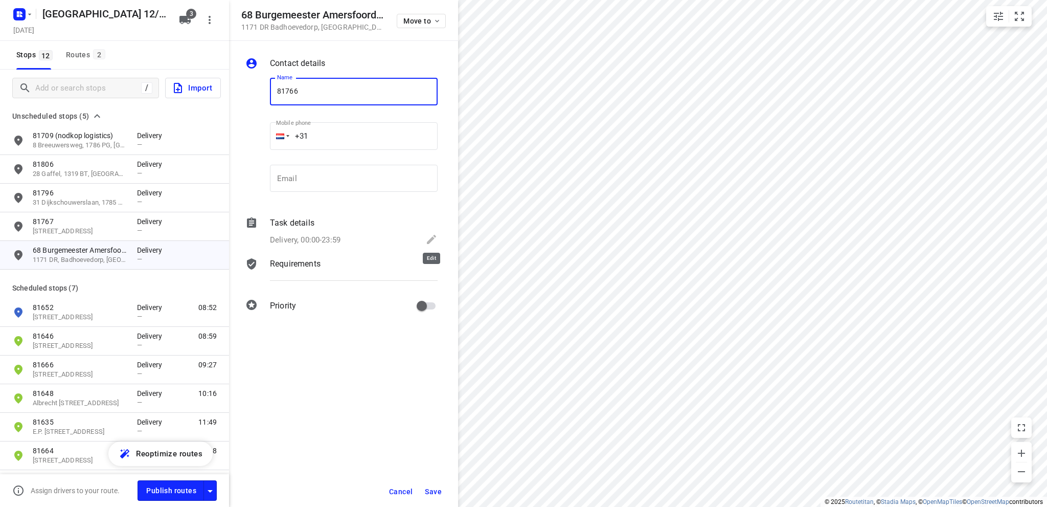
type input "81766"
click at [432, 238] on icon at bounding box center [431, 239] width 9 height 9
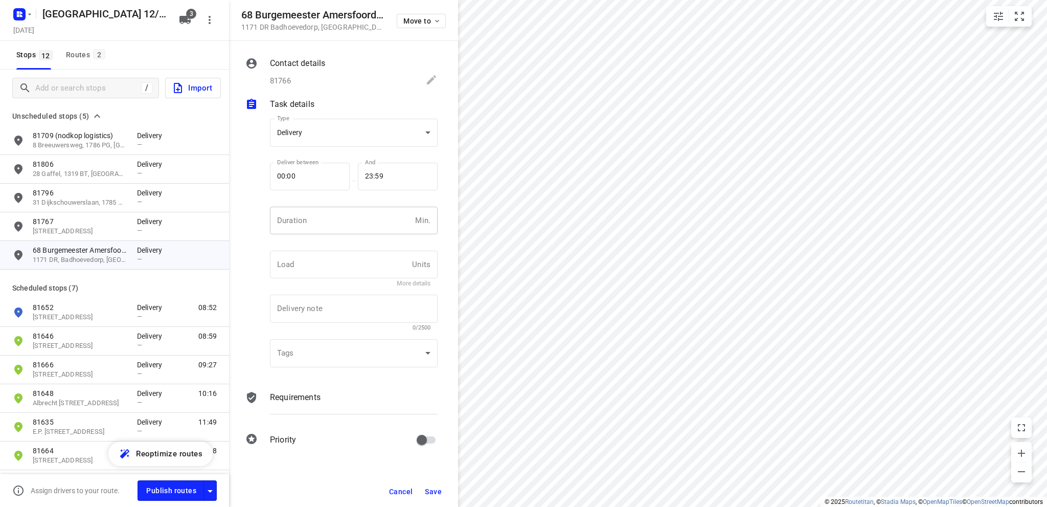
click at [303, 225] on input "number" at bounding box center [340, 221] width 141 height 28
type input "10"
click at [436, 489] on span "Save" at bounding box center [433, 491] width 17 height 8
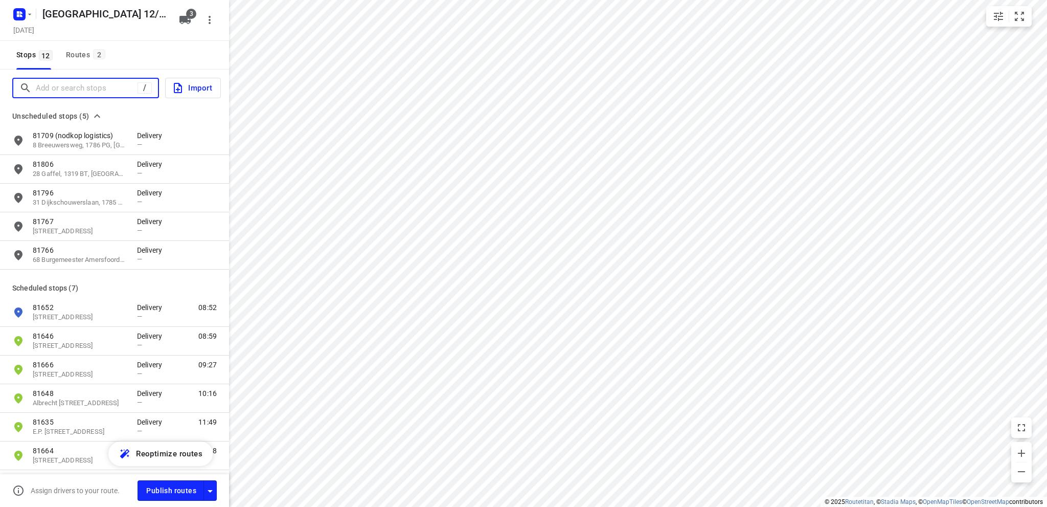
click at [51, 85] on input "Add or search stops" at bounding box center [87, 88] width 102 height 16
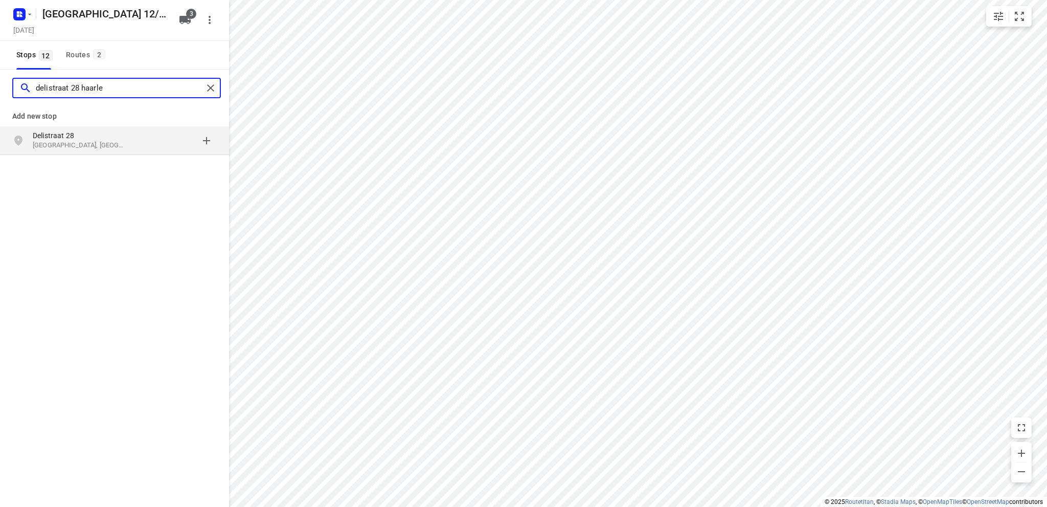
type input "delistraat 28 haarle"
click at [71, 136] on p "Delistraat 28" at bounding box center [80, 135] width 94 height 10
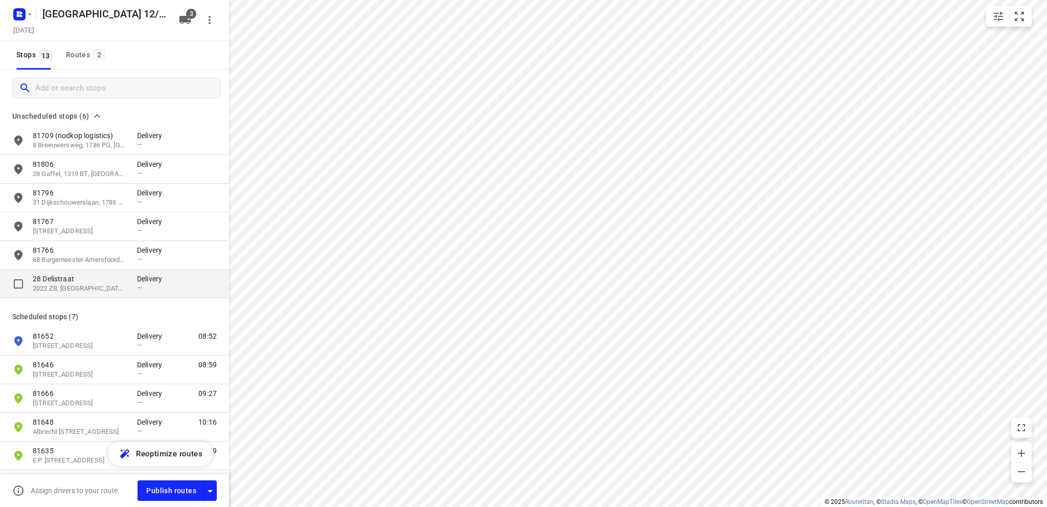
click at [89, 290] on p "2022 ZB, Haarlem, NL" at bounding box center [80, 289] width 94 height 10
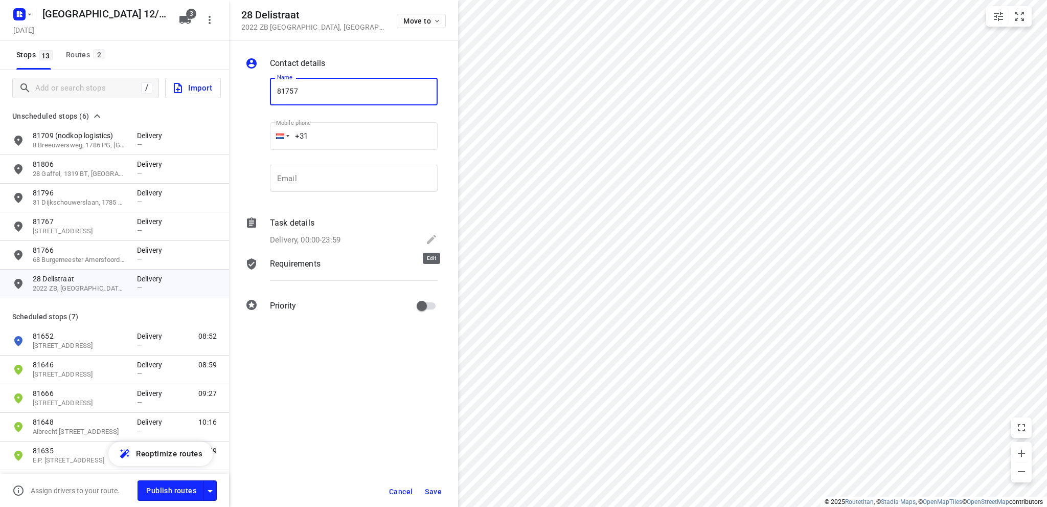
type input "81757"
drag, startPoint x: 436, startPoint y: 235, endPoint x: 365, endPoint y: 236, distance: 71.1
click at [434, 235] on icon at bounding box center [431, 239] width 12 height 12
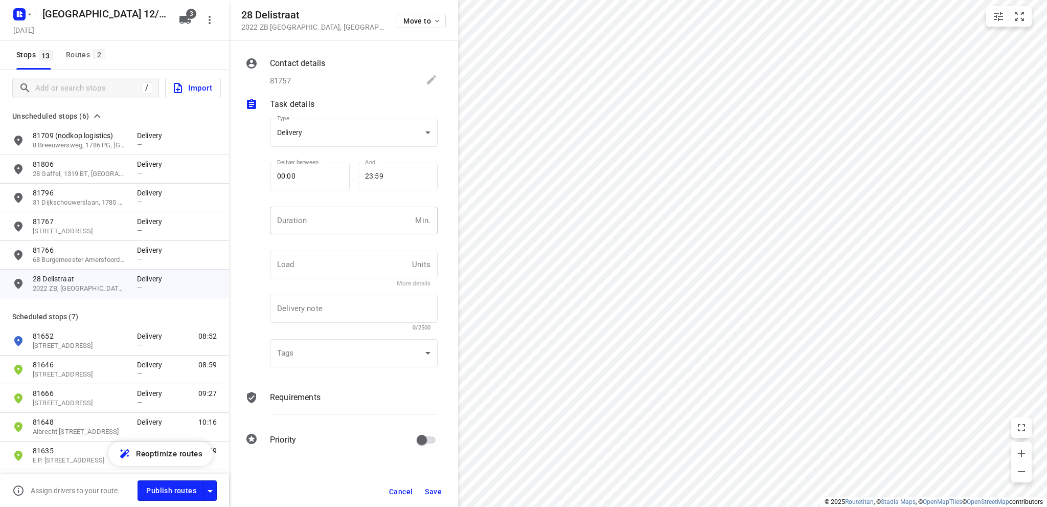
click at [315, 221] on input "number" at bounding box center [340, 221] width 141 height 28
type input "10"
click at [432, 490] on span "Save" at bounding box center [433, 491] width 17 height 8
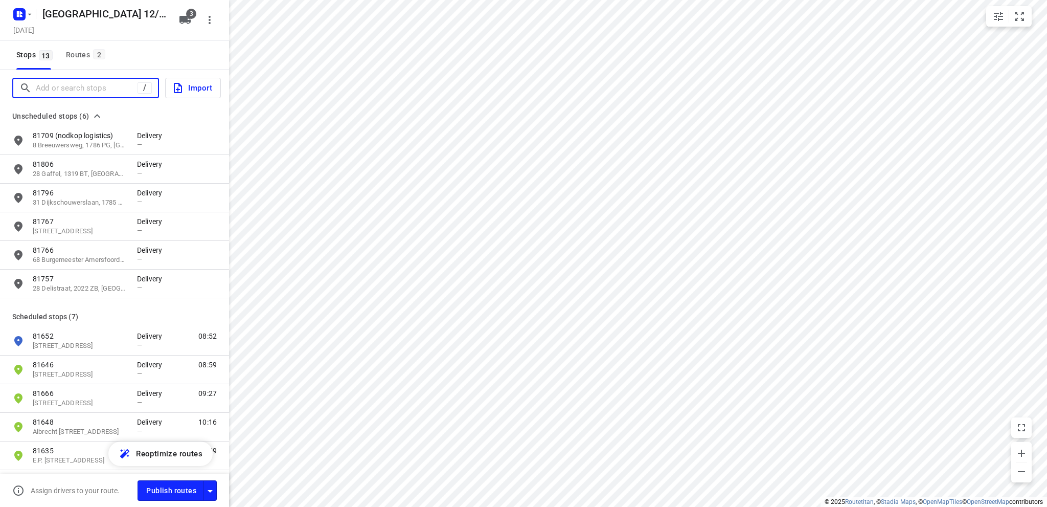
click at [74, 84] on input "Add or search stops" at bounding box center [87, 88] width 102 height 16
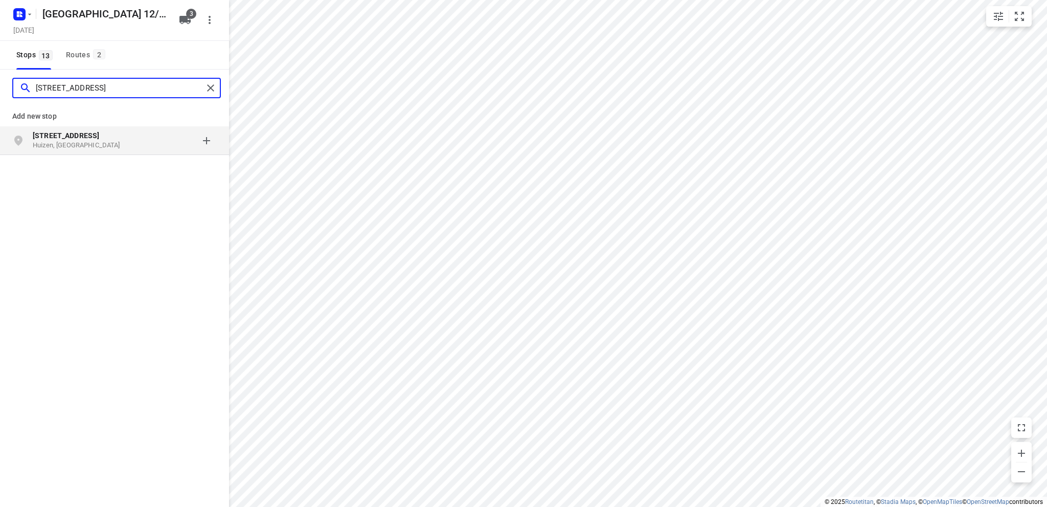
type input "gooilandweg 217"
click at [53, 134] on b "Gooilandweg 217" at bounding box center [66, 135] width 66 height 8
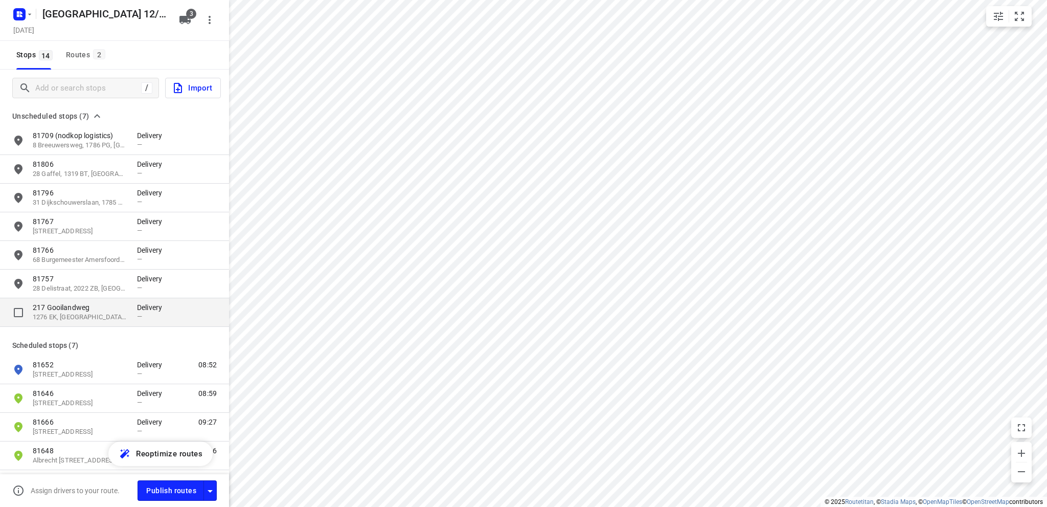
click at [95, 316] on p "1276 EK, Huizen, NL" at bounding box center [80, 317] width 94 height 10
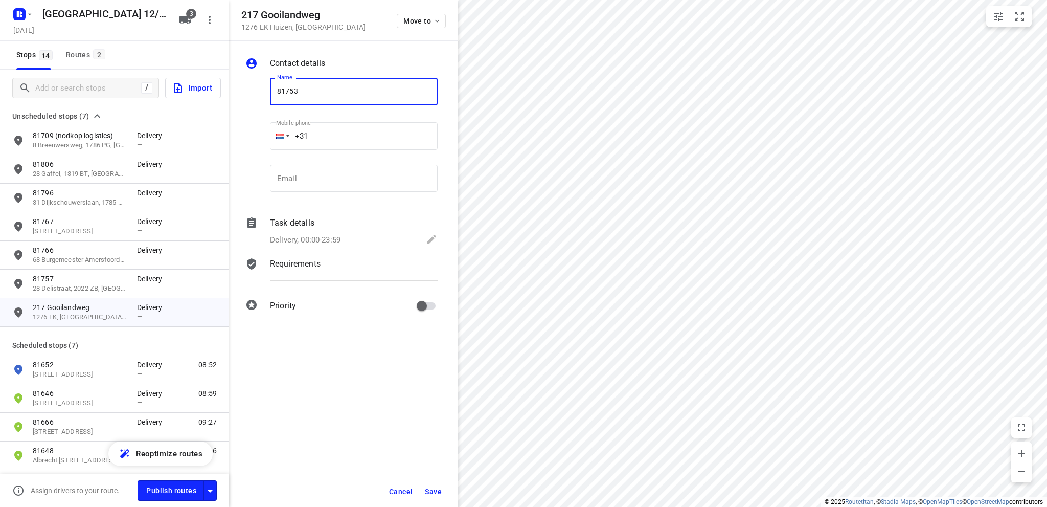
type input "81753"
click at [427, 238] on icon at bounding box center [431, 239] width 12 height 12
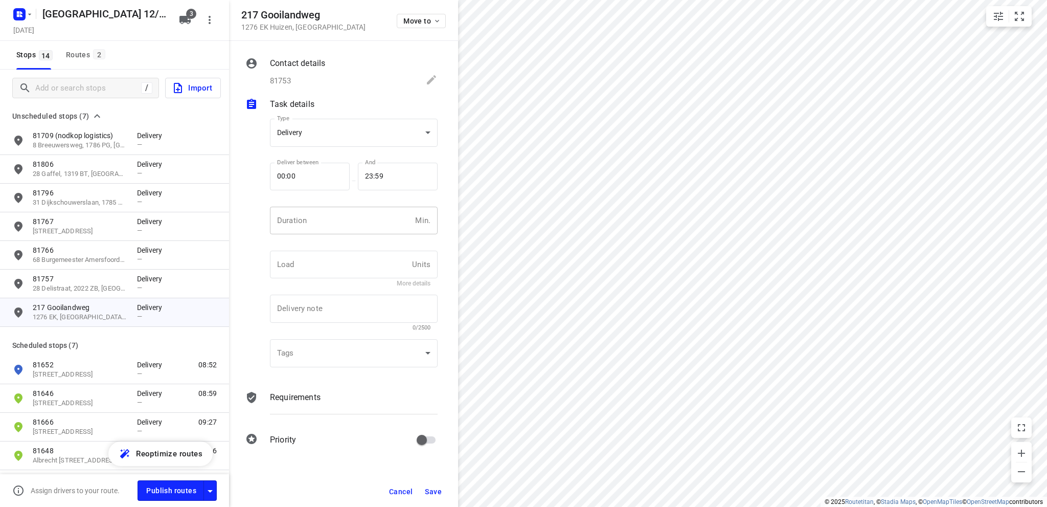
click at [311, 218] on input "number" at bounding box center [340, 221] width 141 height 28
type input "10"
click at [440, 486] on button "Save" at bounding box center [433, 491] width 25 height 18
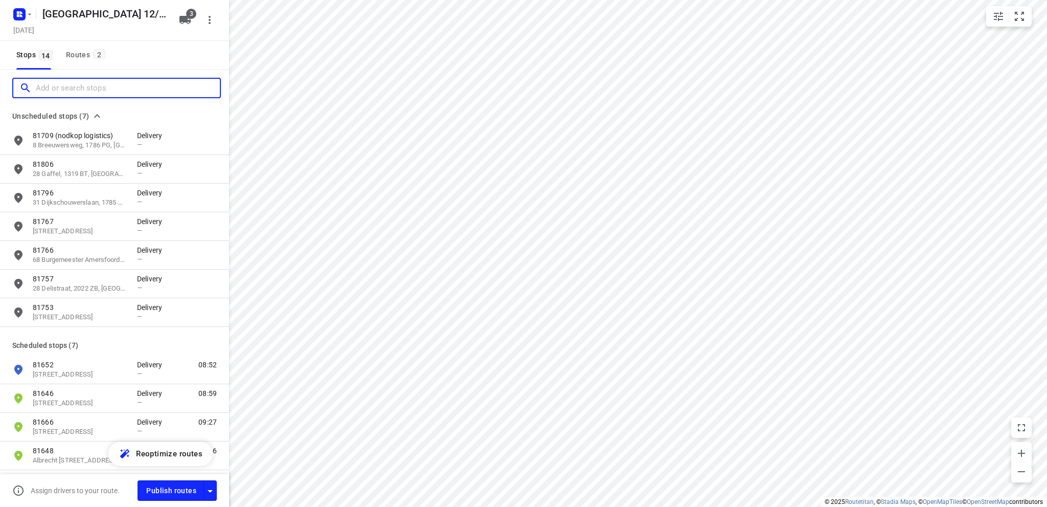
click at [74, 87] on input "Add or search stops" at bounding box center [128, 88] width 184 height 16
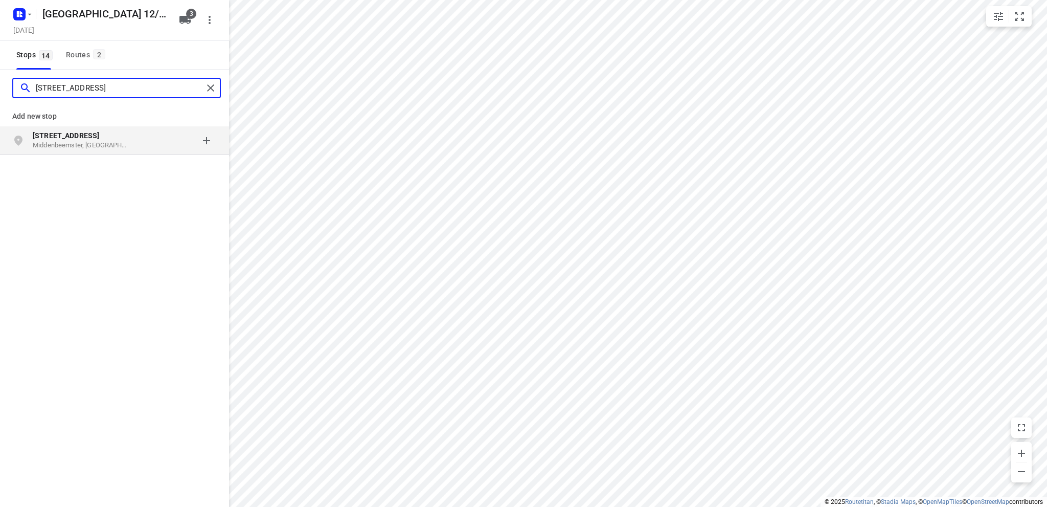
type input "limousinstraat 58"
click at [86, 139] on p "Limousinstraat 58" at bounding box center [80, 135] width 94 height 10
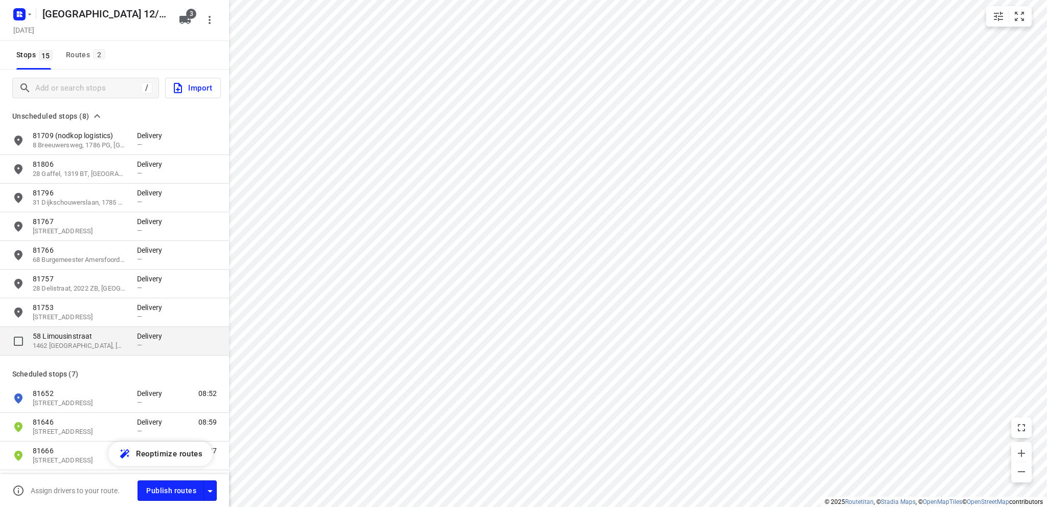
click at [77, 341] on p "1462 SL, Middenbeemster, NL" at bounding box center [80, 346] width 94 height 10
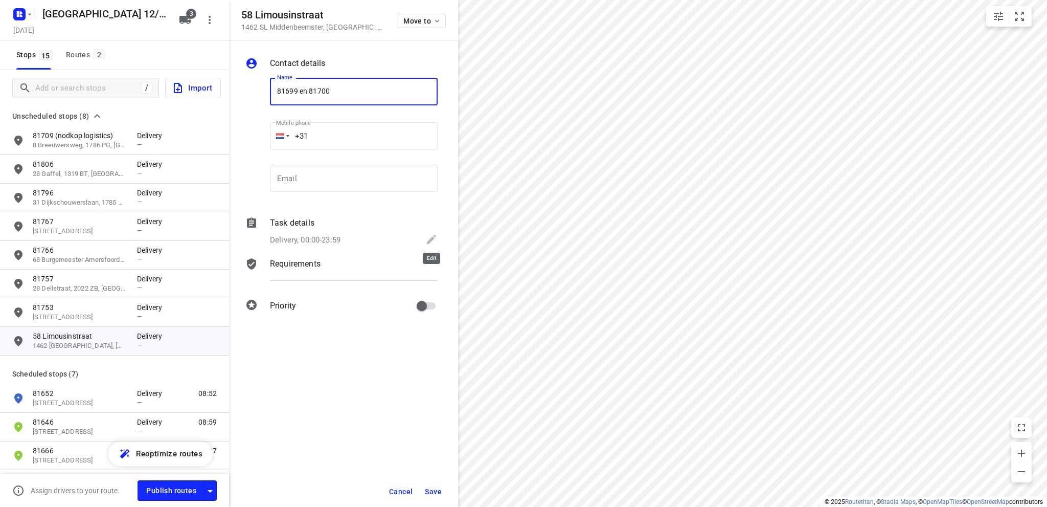
type input "81699 en 81700"
click at [431, 240] on icon at bounding box center [431, 239] width 9 height 9
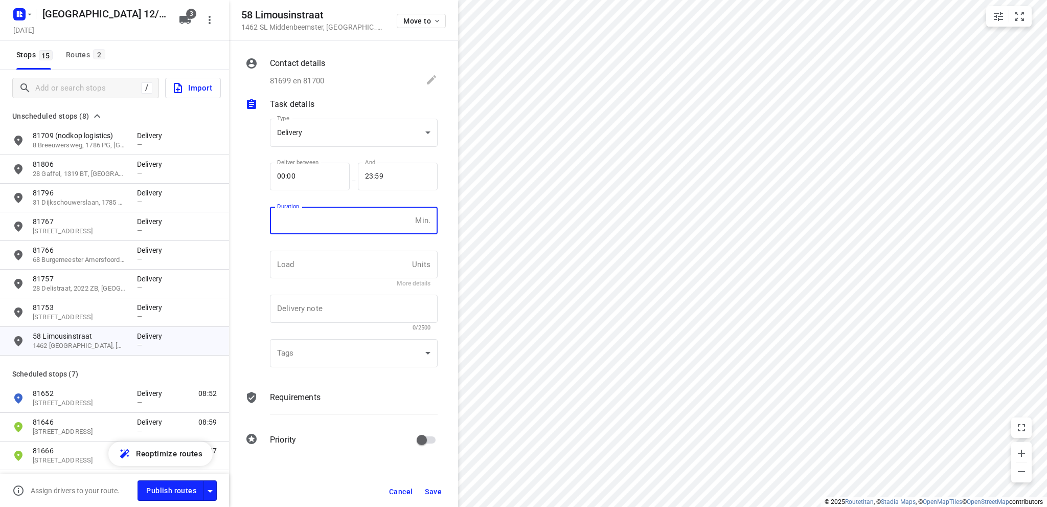
click at [312, 227] on input "number" at bounding box center [340, 221] width 141 height 28
type input "10"
click at [438, 492] on span "Save" at bounding box center [433, 491] width 17 height 8
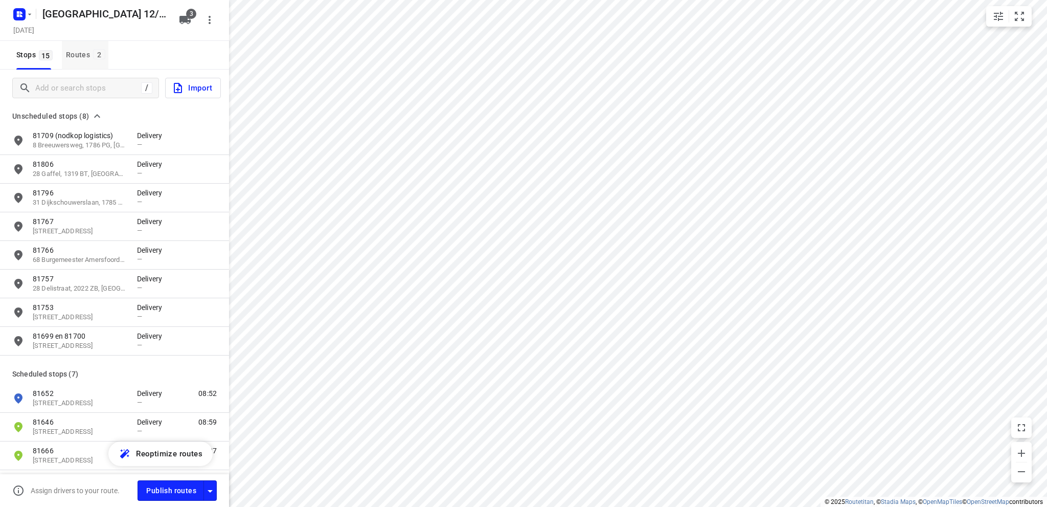
click at [78, 54] on div "Routes 2" at bounding box center [87, 55] width 42 height 13
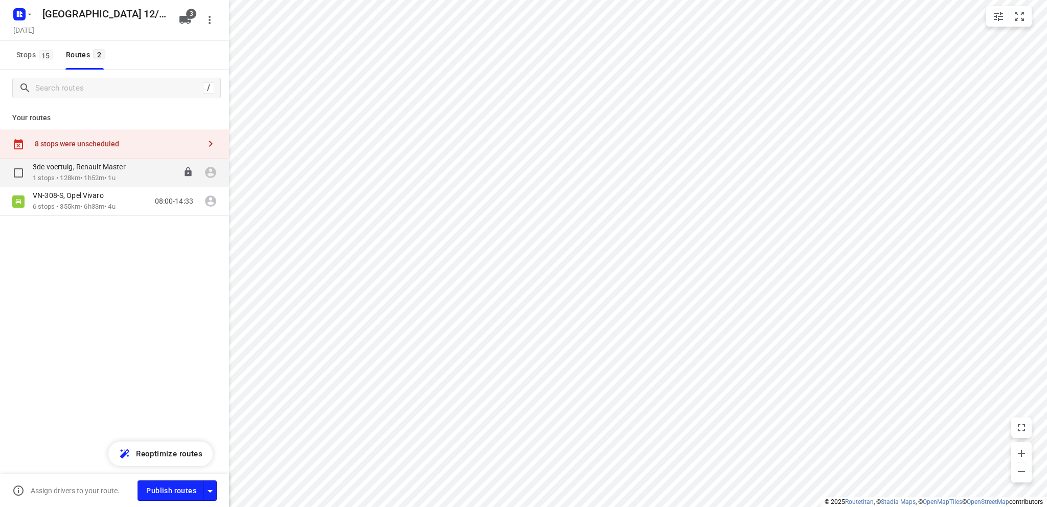
click at [108, 177] on p "1 stops • 128km • 1h52m • 1u" at bounding box center [84, 178] width 103 height 10
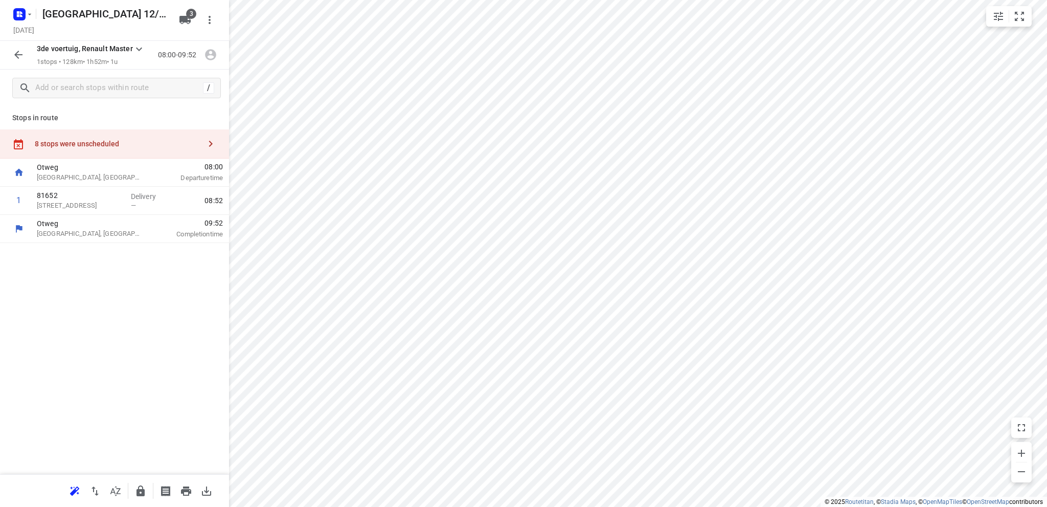
click at [130, 115] on p "Stops in route" at bounding box center [114, 117] width 204 height 11
click at [14, 53] on icon "button" at bounding box center [18, 55] width 12 height 12
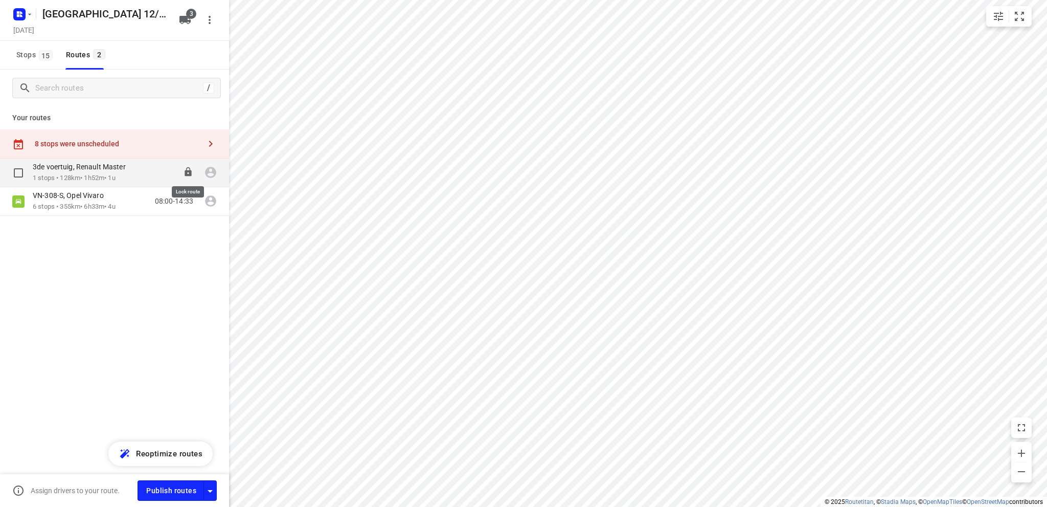
click at [189, 170] on icon at bounding box center [188, 172] width 10 height 10
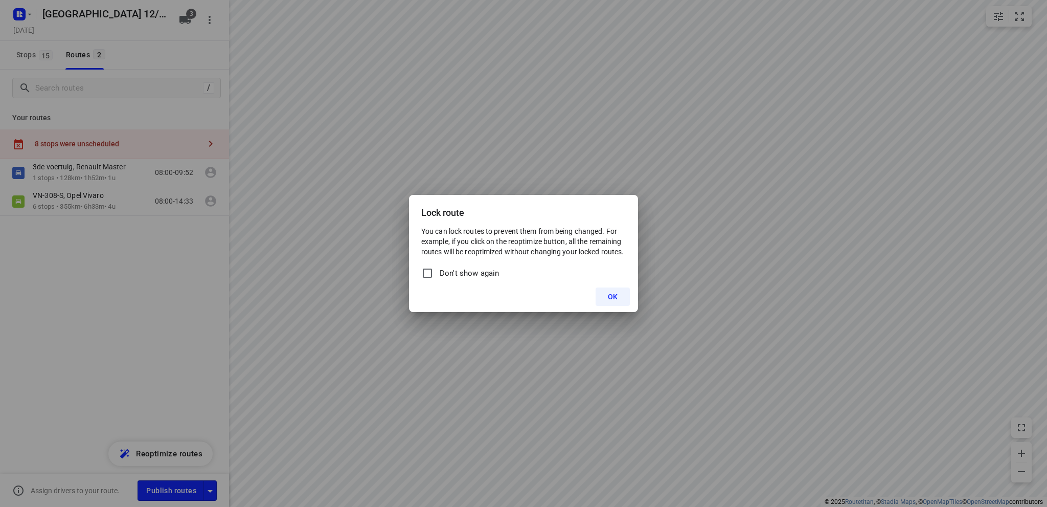
click at [427, 276] on input "Don't show again" at bounding box center [427, 273] width 12 height 12
checkbox input "true"
click at [615, 299] on span "OK" at bounding box center [613, 296] width 10 height 8
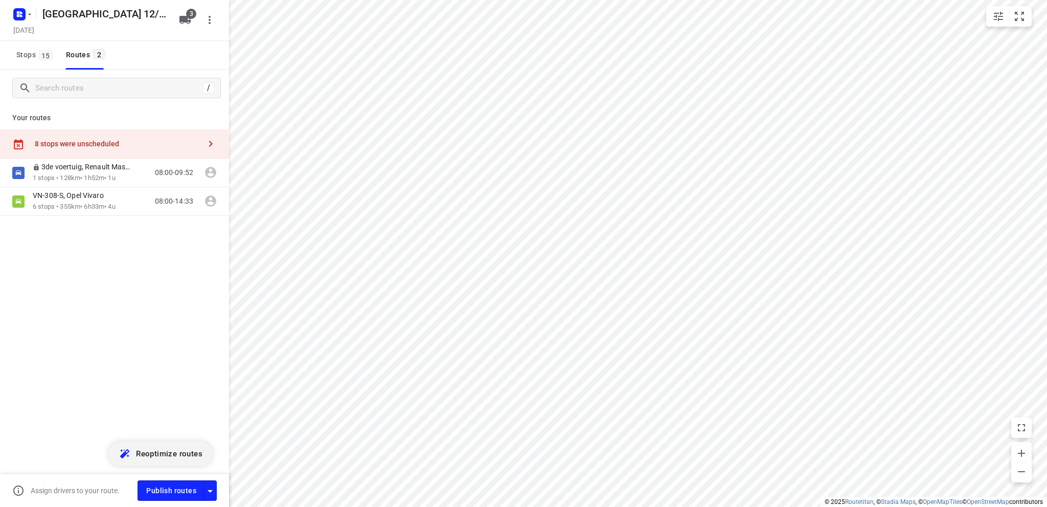
click at [176, 451] on span "Reoptimize routes" at bounding box center [169, 453] width 66 height 13
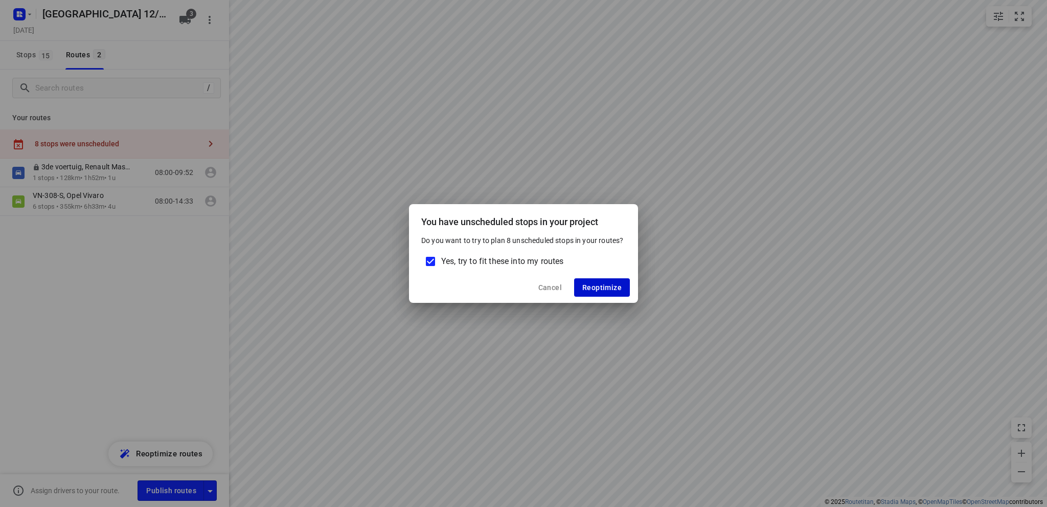
click at [582, 285] on button "Reoptimize" at bounding box center [602, 287] width 56 height 18
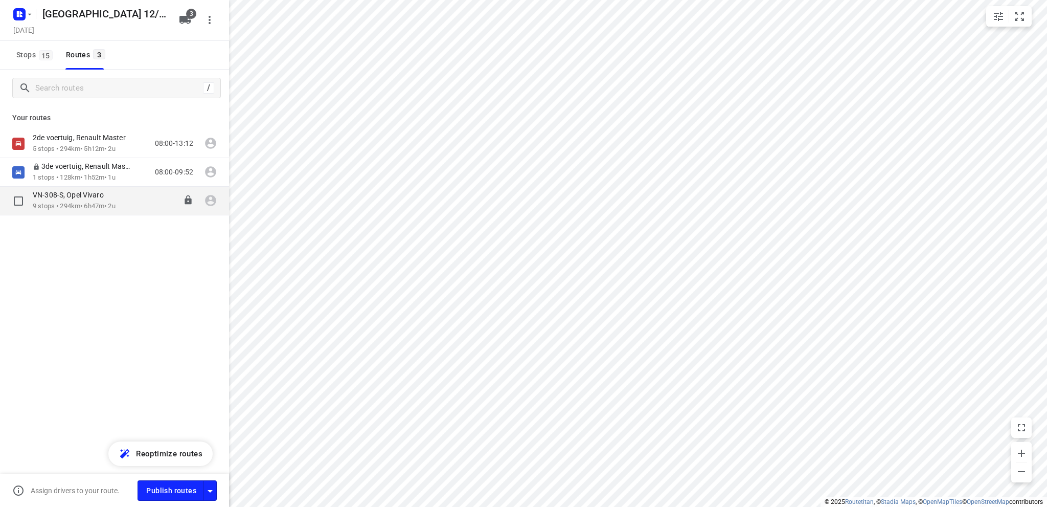
click at [59, 201] on div "VN-308-S, Opel Vivaro" at bounding box center [74, 195] width 83 height 11
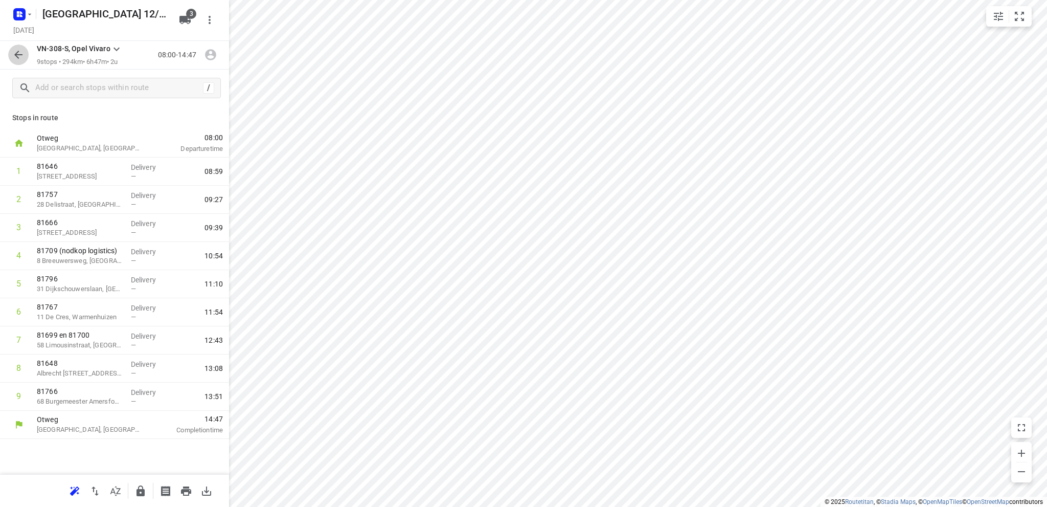
click at [14, 52] on icon "button" at bounding box center [18, 55] width 12 height 12
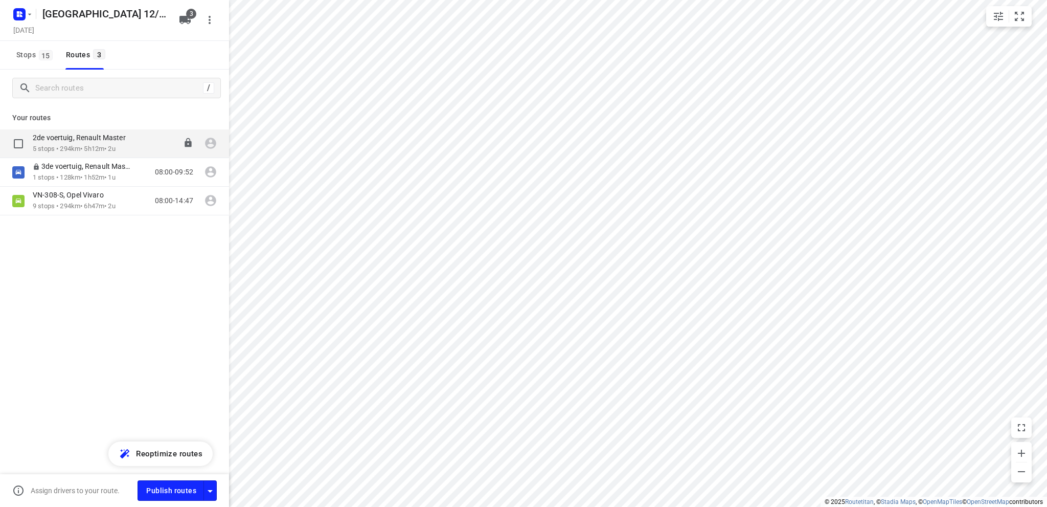
click at [79, 141] on p "2de voertuig, Renault Master" at bounding box center [82, 137] width 99 height 9
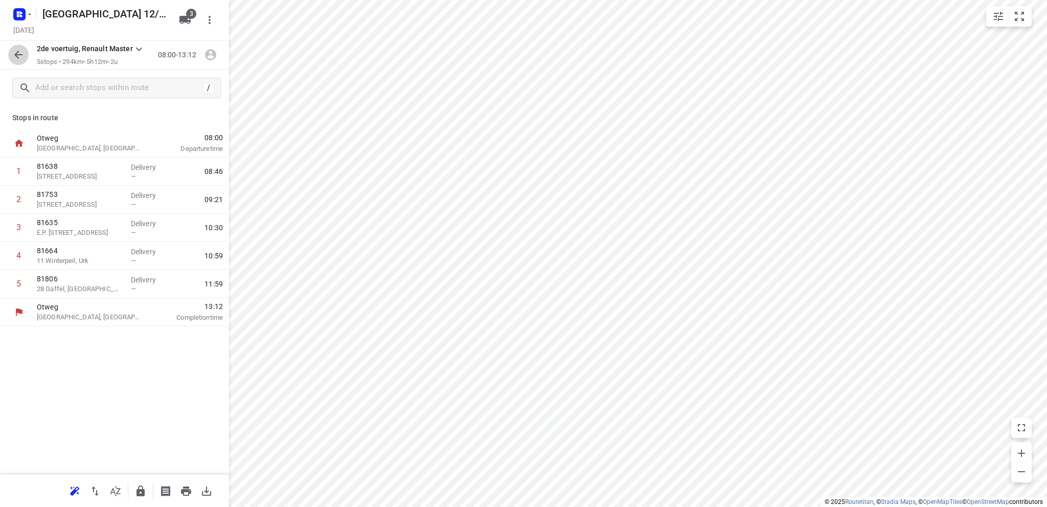
click at [17, 53] on icon "button" at bounding box center [18, 55] width 8 height 8
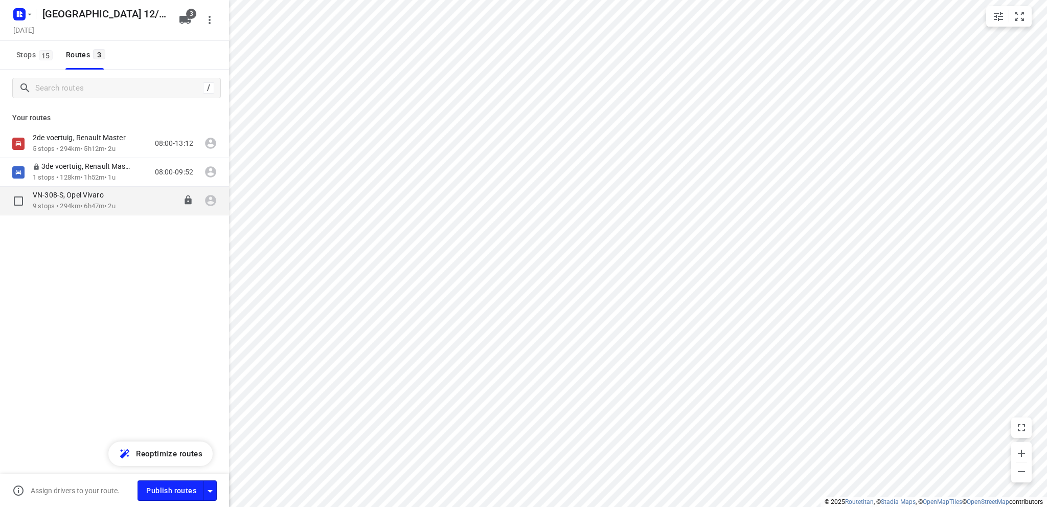
click at [65, 205] on p "9 stops • 294km • 6h47m • 2u" at bounding box center [74, 206] width 83 height 10
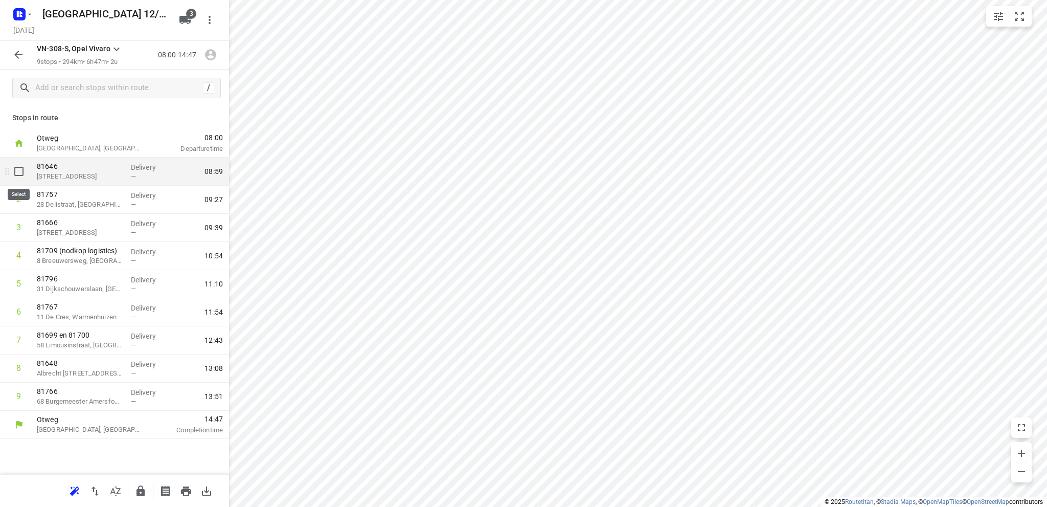
click at [16, 172] on input "checkbox" at bounding box center [19, 171] width 20 height 20
checkbox input "true"
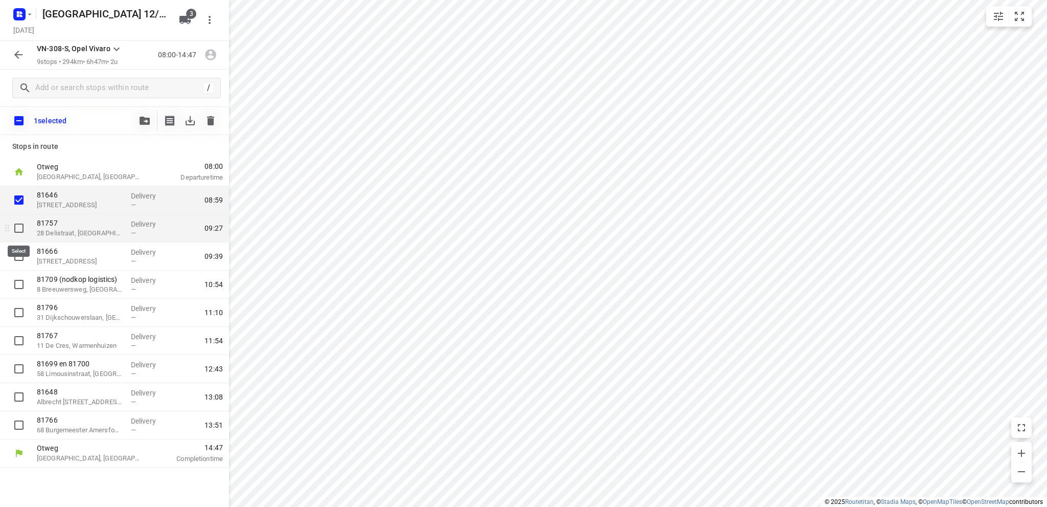
click at [18, 227] on input "checkbox" at bounding box center [19, 228] width 20 height 20
checkbox input "true"
click at [15, 254] on input "checkbox" at bounding box center [19, 256] width 20 height 20
checkbox input "true"
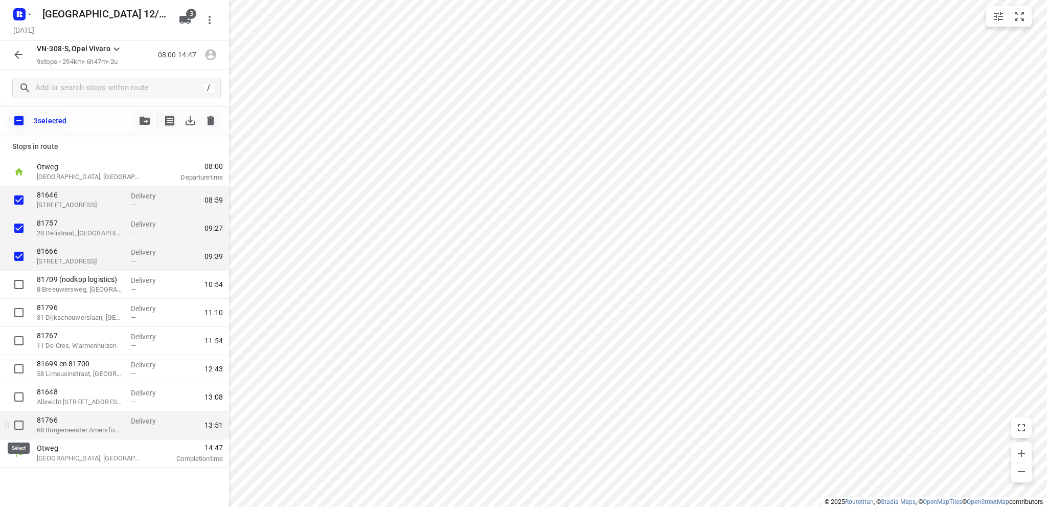
click at [16, 423] on input "checkbox" at bounding box center [19, 425] width 20 height 20
checkbox input "true"
click at [147, 117] on icon "button" at bounding box center [145, 121] width 10 height 8
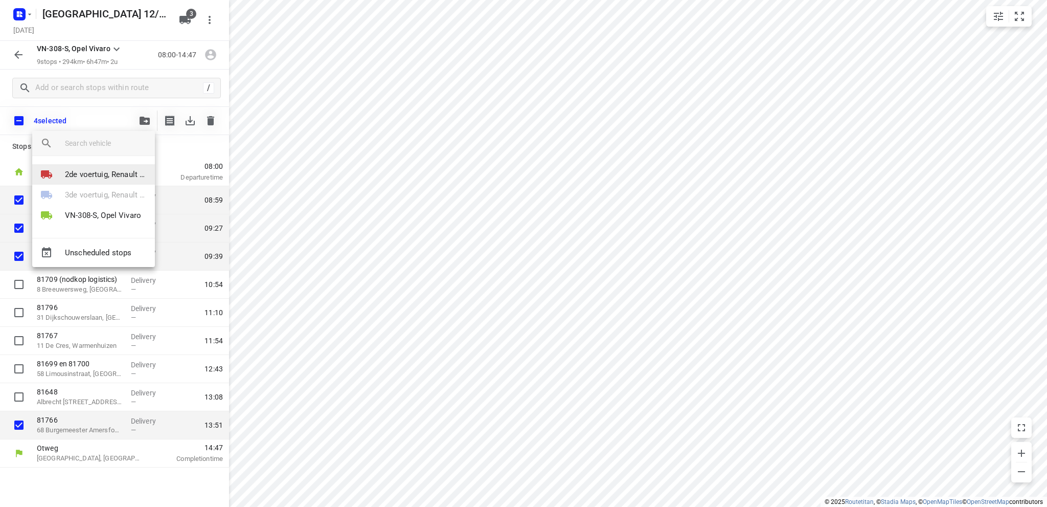
click at [99, 173] on p "2de voertuig, Renault Master" at bounding box center [106, 175] width 82 height 12
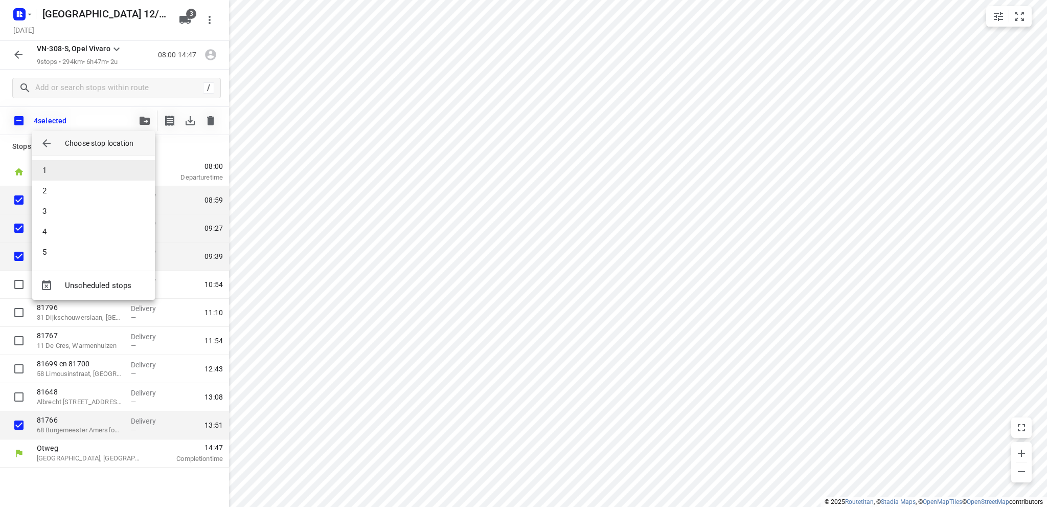
click at [99, 171] on li "1" at bounding box center [93, 170] width 123 height 20
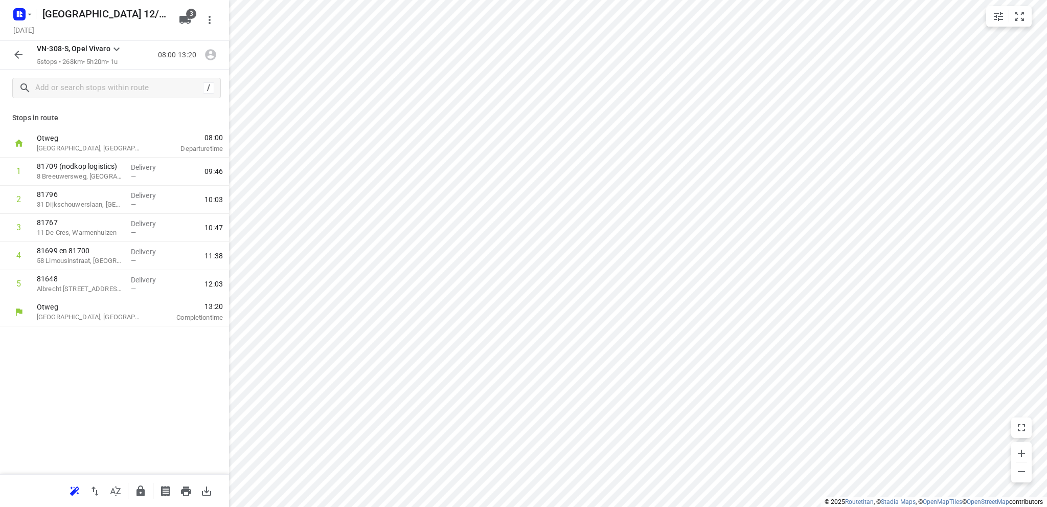
click at [19, 54] on icon "button" at bounding box center [18, 55] width 12 height 12
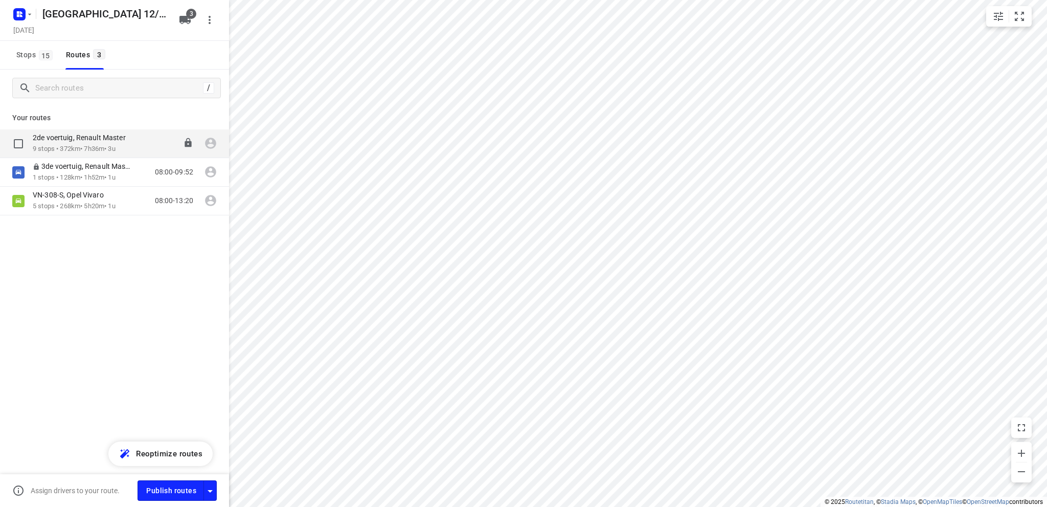
click at [70, 144] on div "2de voertuig, Renault Master" at bounding box center [84, 138] width 103 height 11
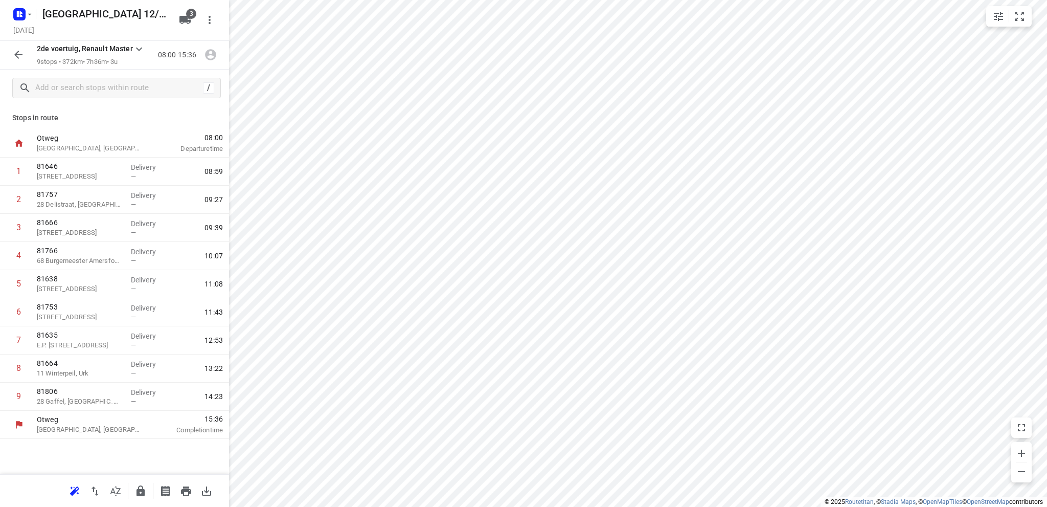
click at [16, 53] on icon "button" at bounding box center [18, 55] width 8 height 8
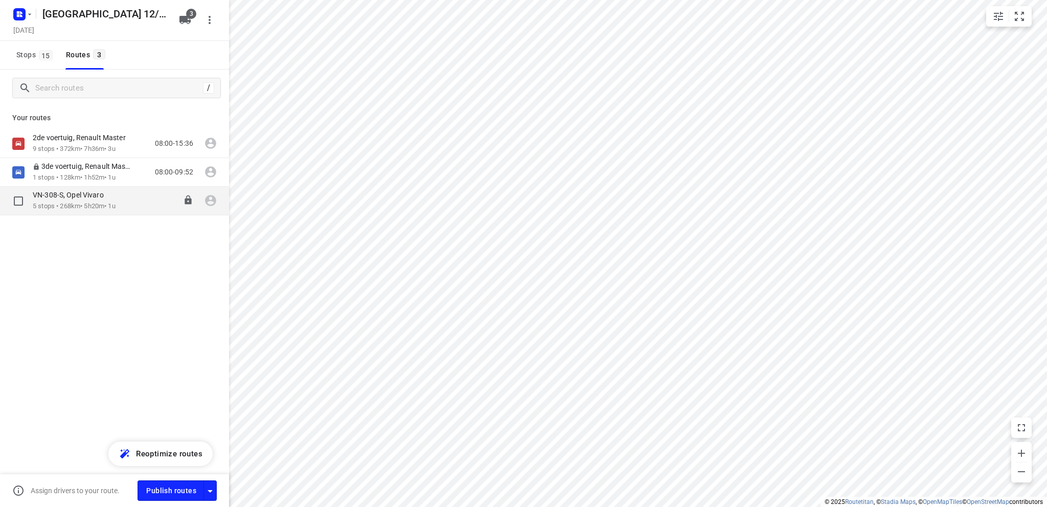
click at [78, 207] on p "5 stops • 268km • 5h20m • 1u" at bounding box center [74, 206] width 83 height 10
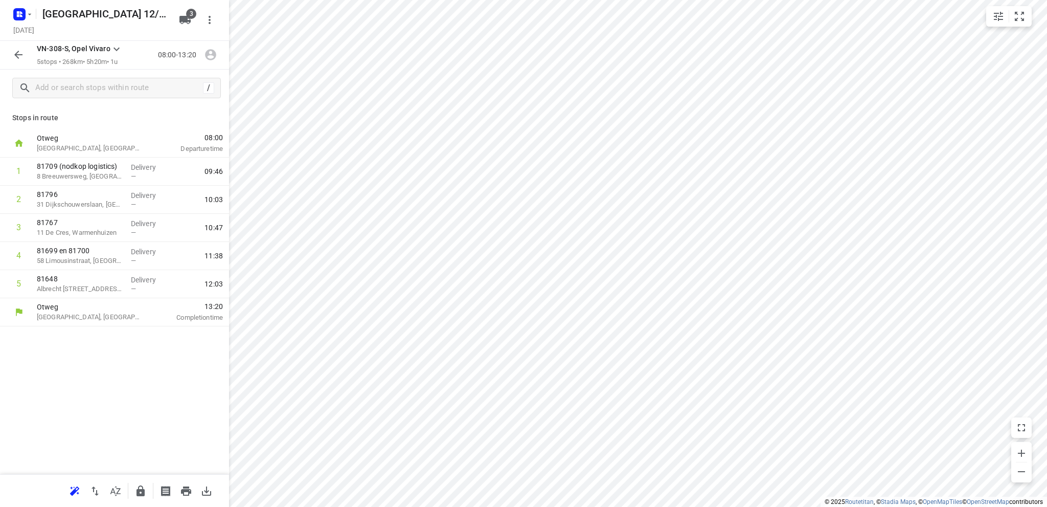
click at [15, 54] on icon "button" at bounding box center [18, 55] width 12 height 12
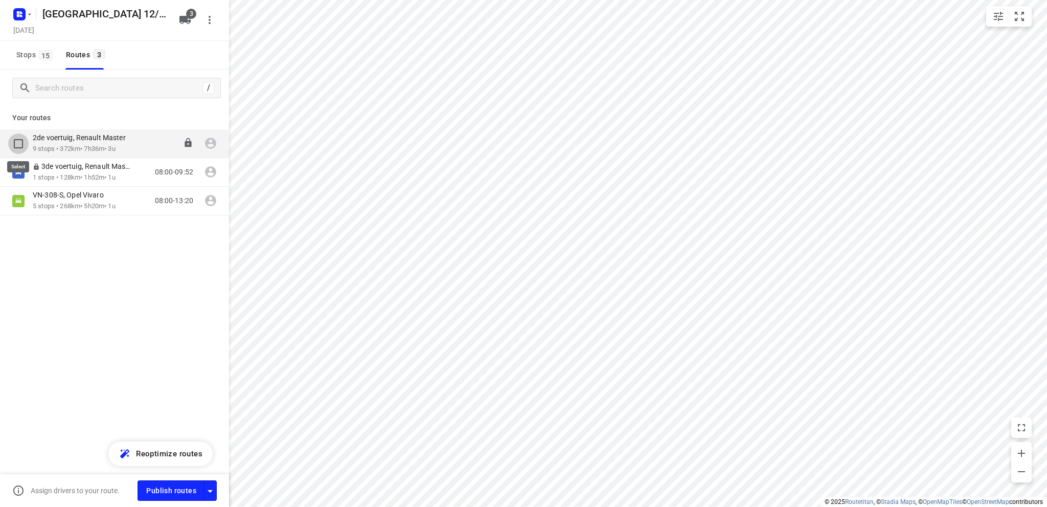
click at [18, 143] on input "checkbox" at bounding box center [18, 143] width 20 height 20
checkbox input "true"
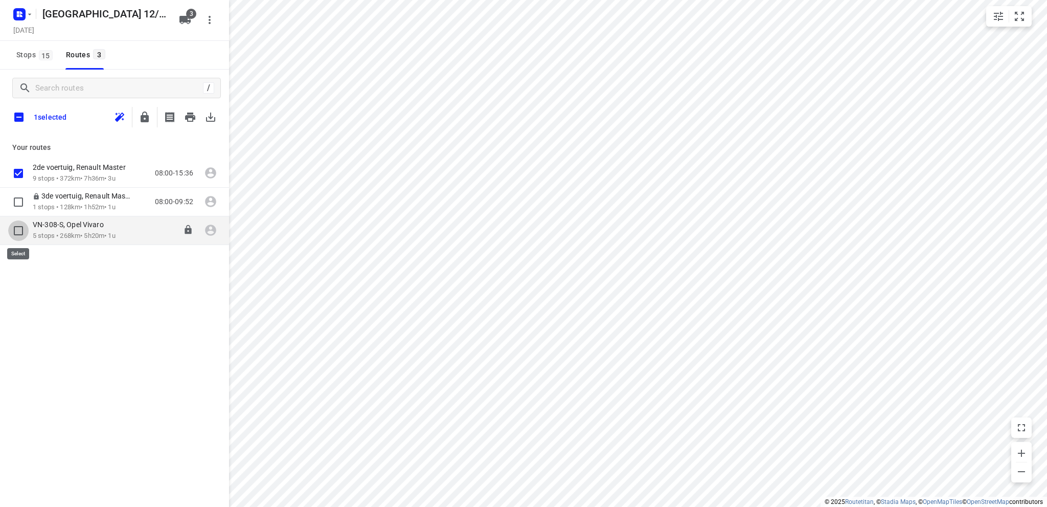
click at [18, 228] on input "checkbox" at bounding box center [18, 230] width 20 height 20
checkbox input "true"
click at [189, 118] on icon "button" at bounding box center [190, 116] width 10 height 9
click at [17, 113] on input "checkbox" at bounding box center [18, 116] width 21 height 21
checkbox input "true"
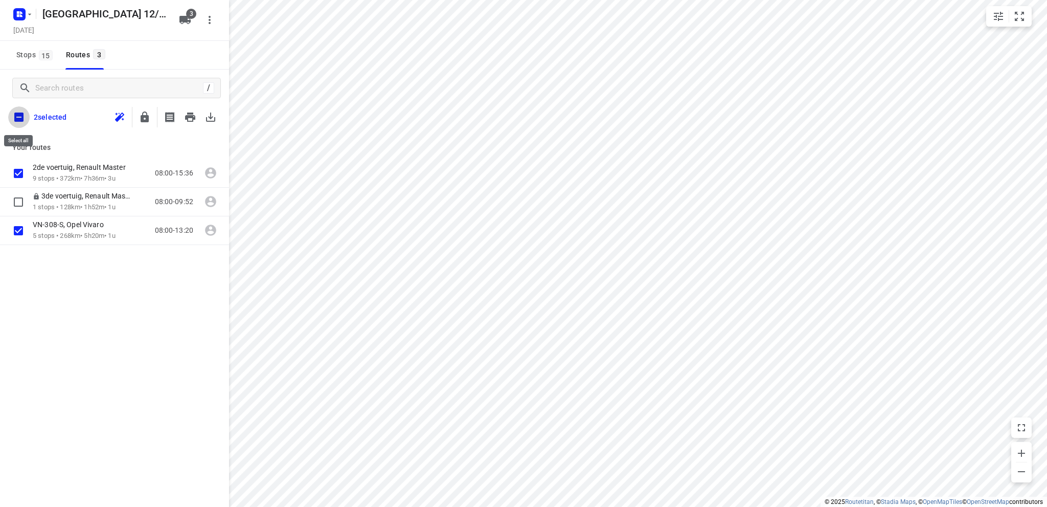
checkbox input "true"
click at [17, 113] on input "checkbox" at bounding box center [18, 116] width 21 height 21
